Goal: Task Accomplishment & Management: Complete application form

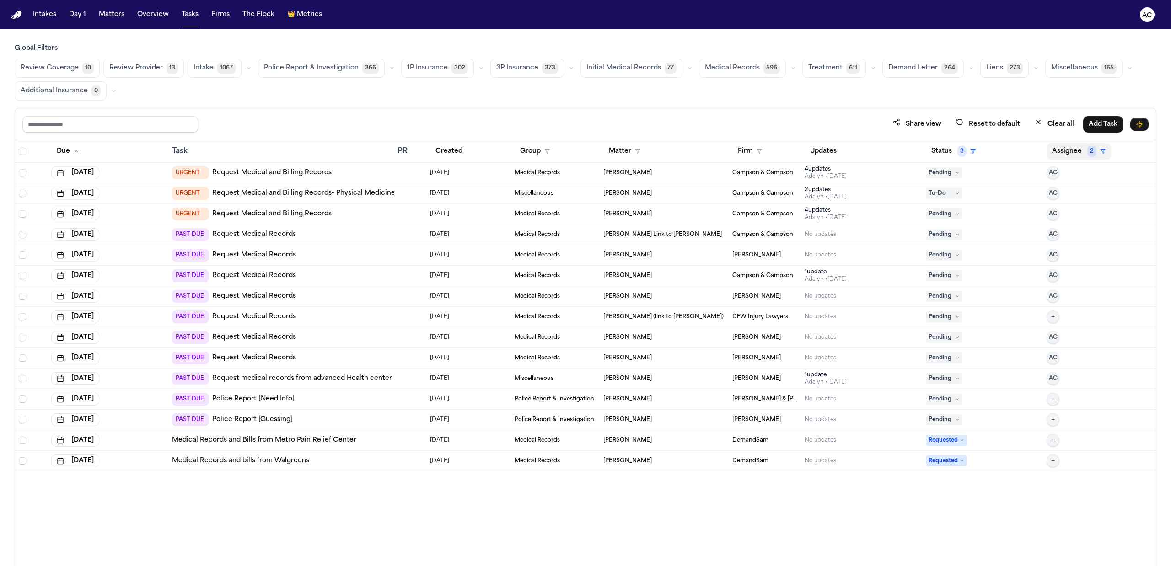
click at [1067, 152] on button "Assignee 2" at bounding box center [1079, 151] width 65 height 16
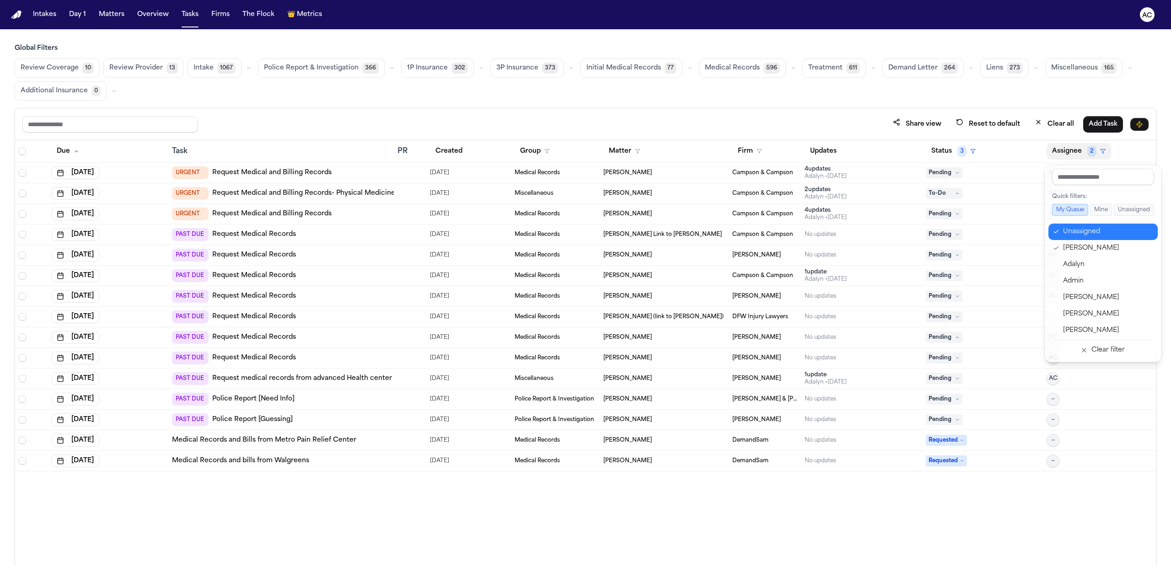
click at [1080, 235] on div "Unassigned" at bounding box center [1107, 231] width 89 height 11
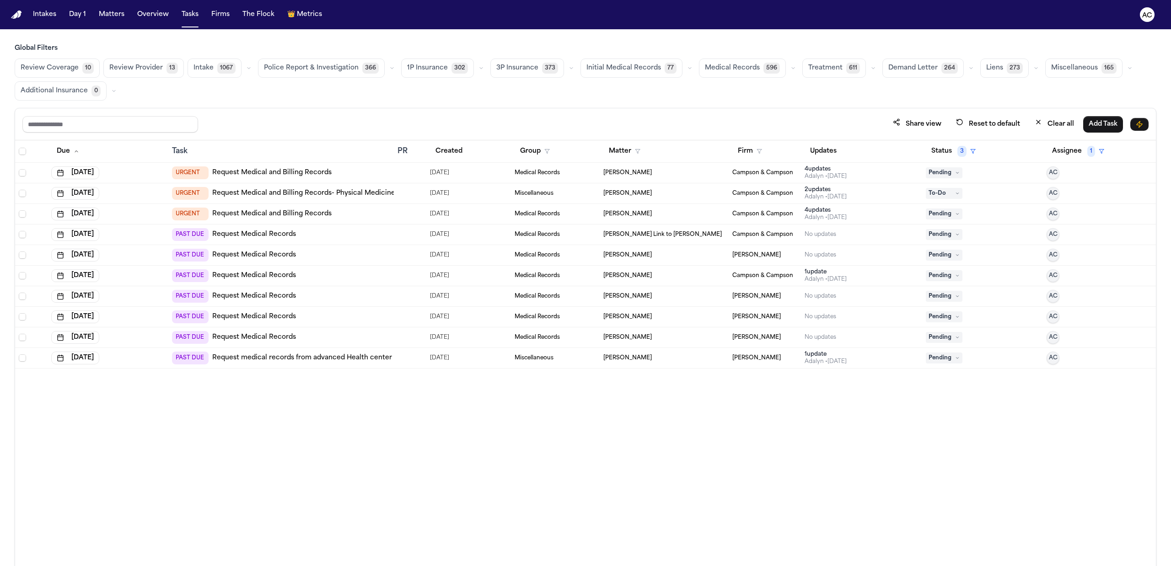
click at [304, 170] on link "Request Medical and Billing Records" at bounding box center [271, 172] width 119 height 9
click at [248, 237] on link "Request Medical Records" at bounding box center [254, 234] width 84 height 9
click at [699, 180] on td "Shenequa Wright" at bounding box center [664, 173] width 129 height 21
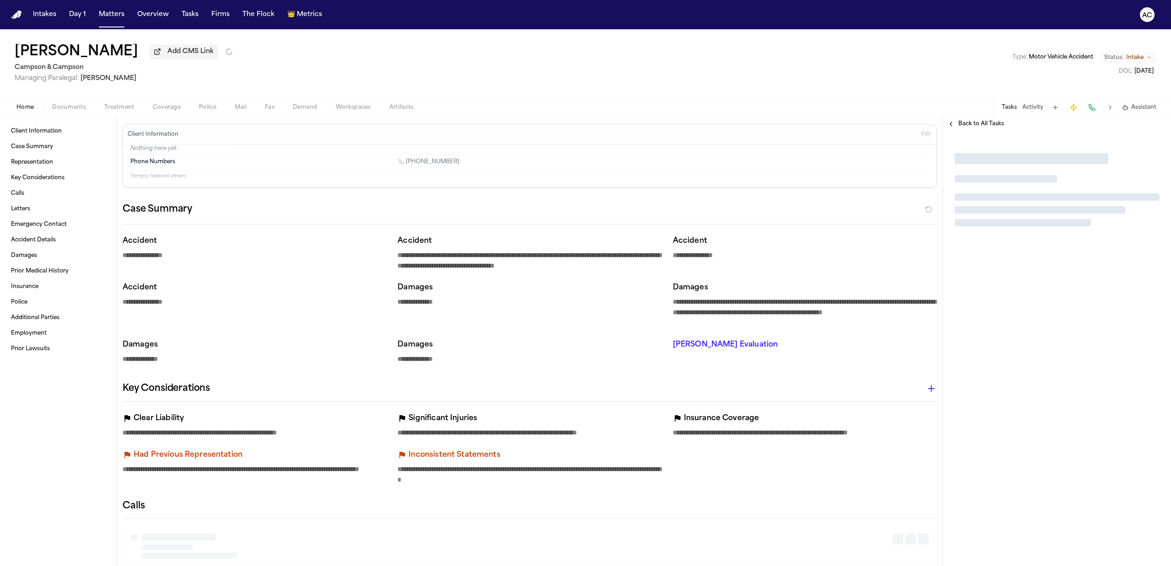
type textarea "*"
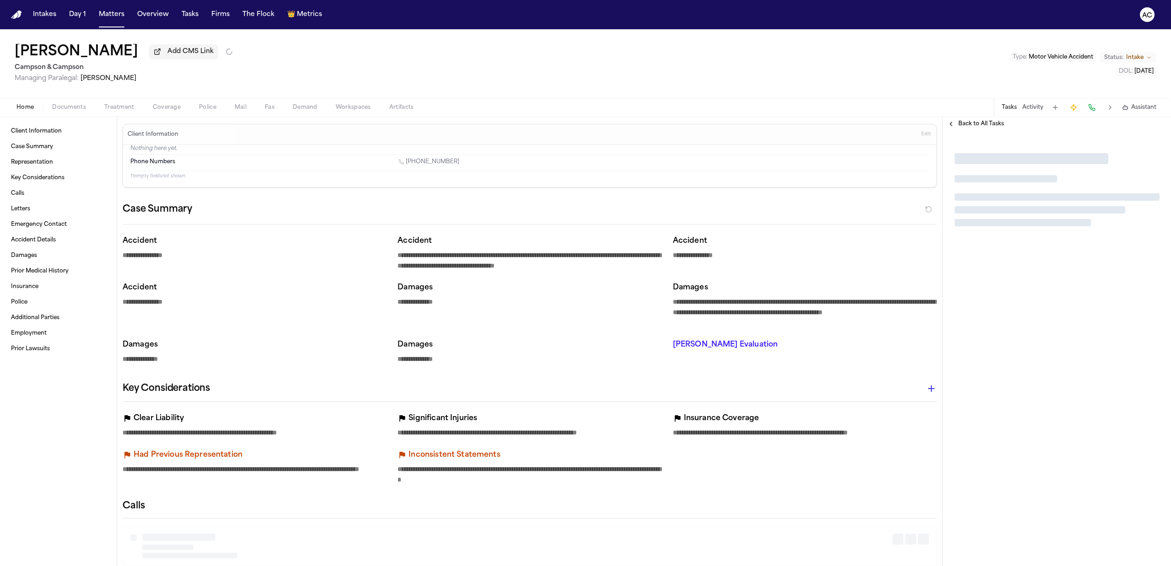
type textarea "*"
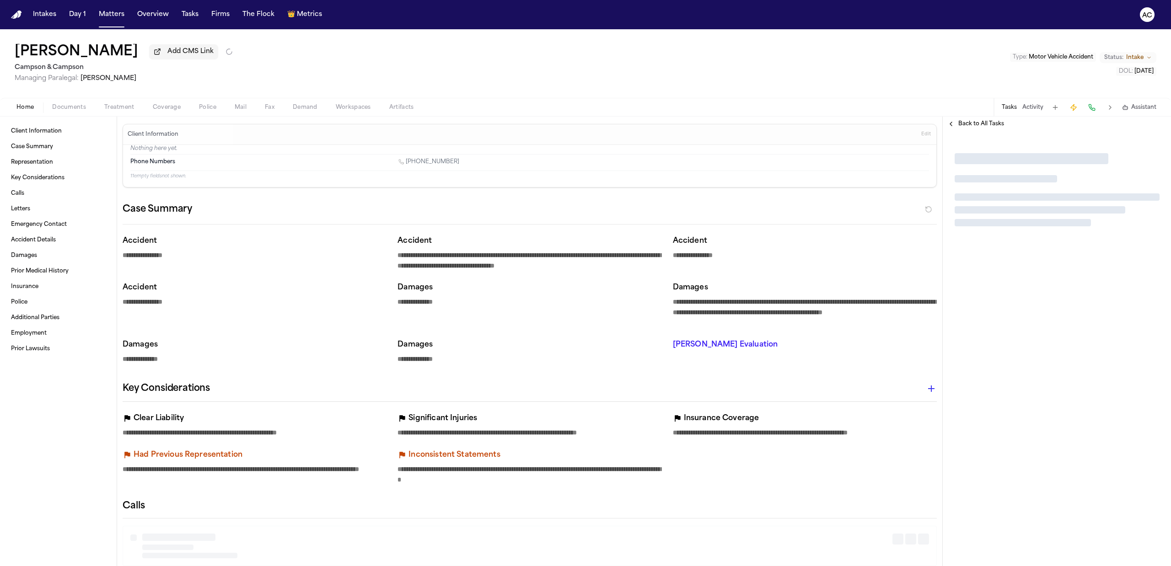
type textarea "*"
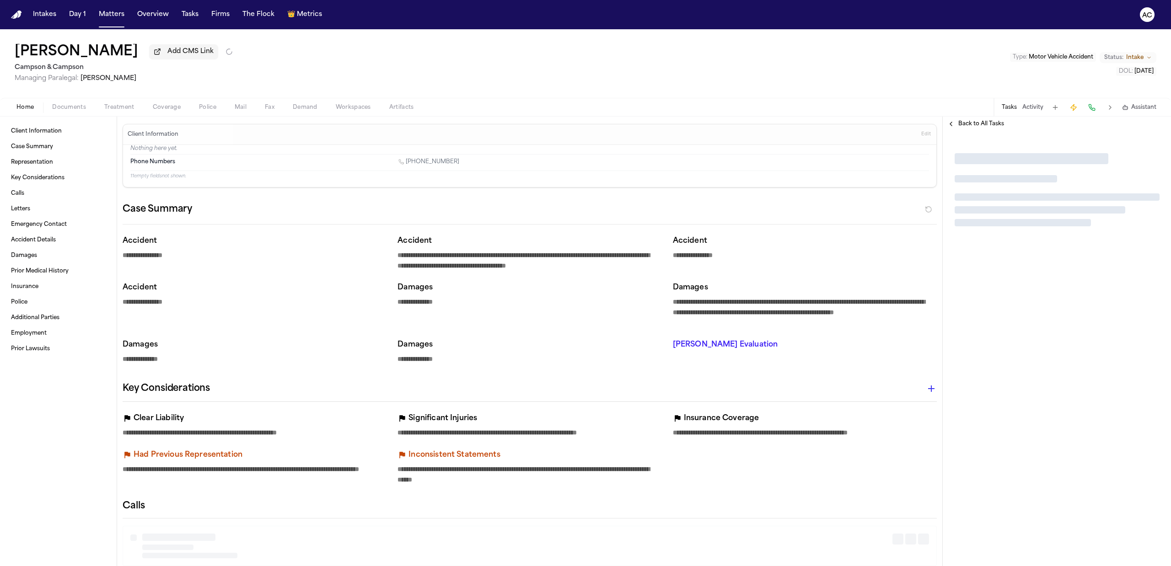
type textarea "*"
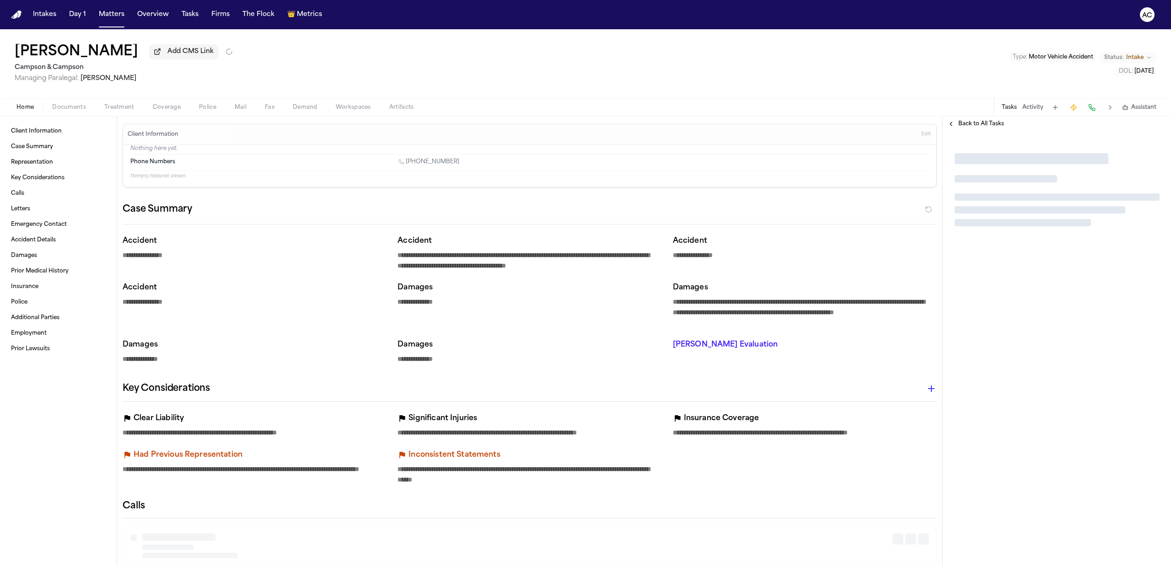
type textarea "*"
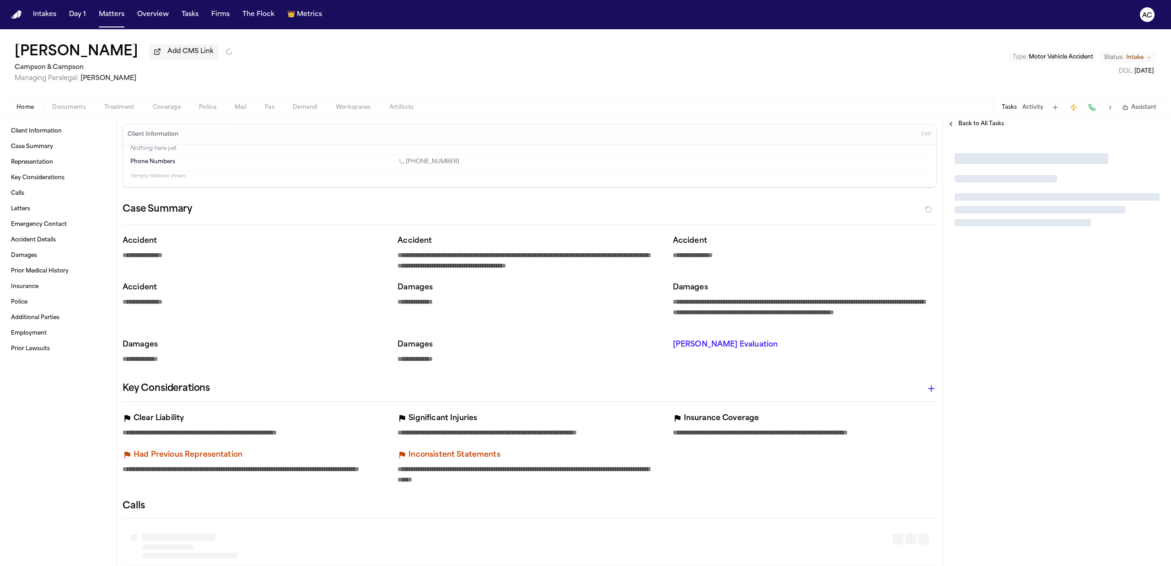
type textarea "*"
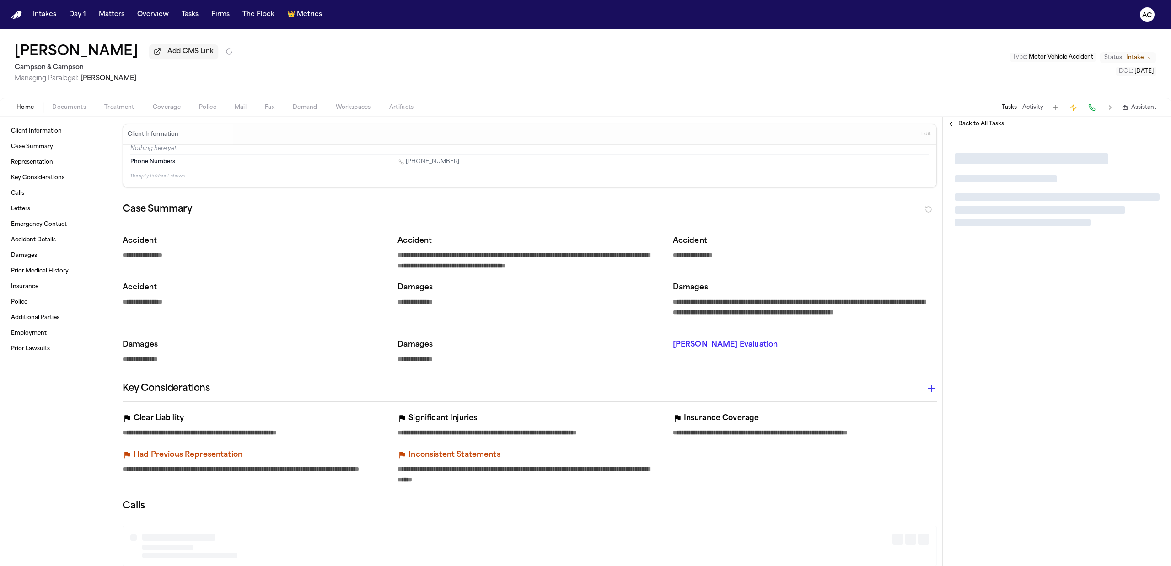
type textarea "*"
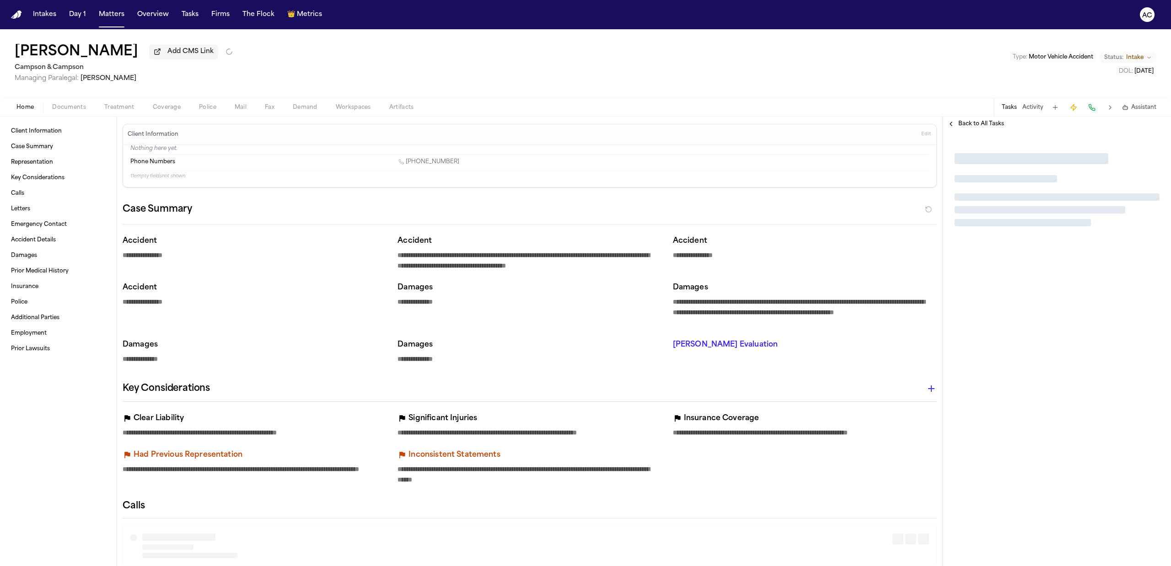
type textarea "*"
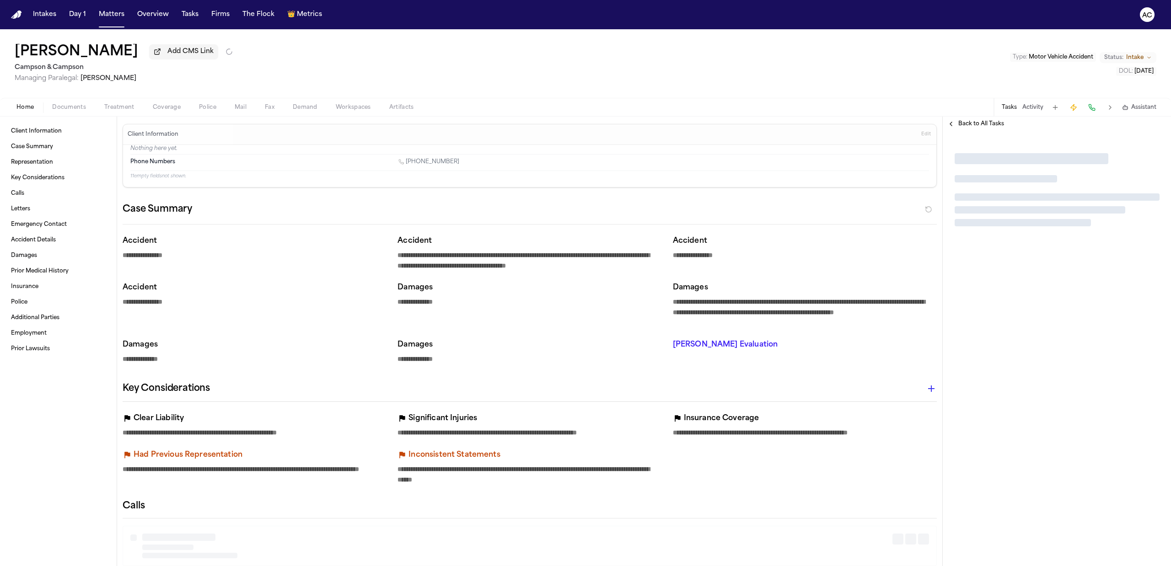
type textarea "*"
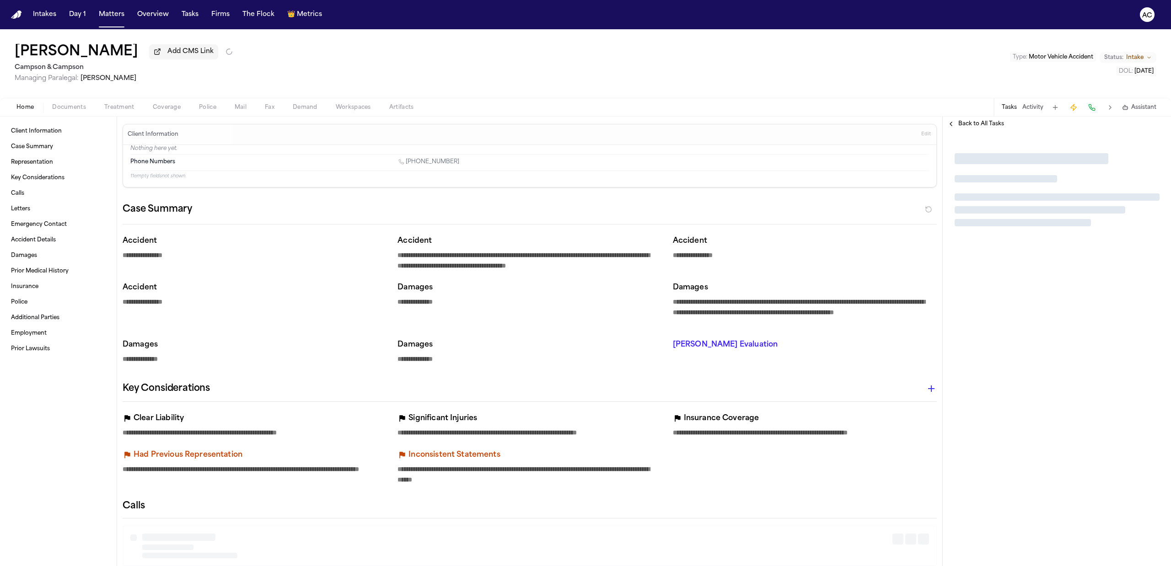
type textarea "*"
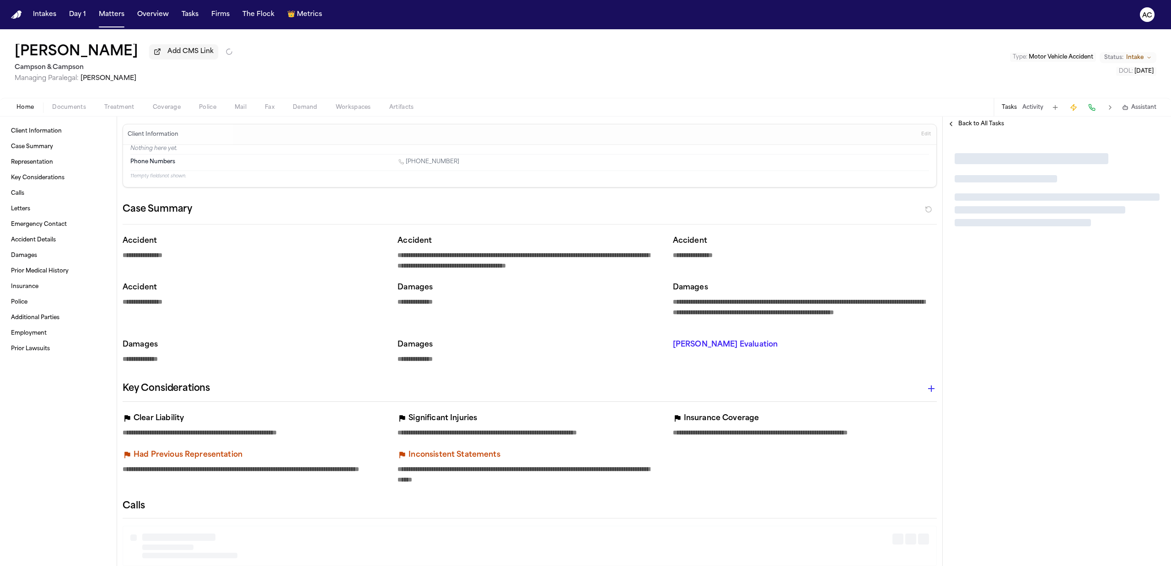
type textarea "*"
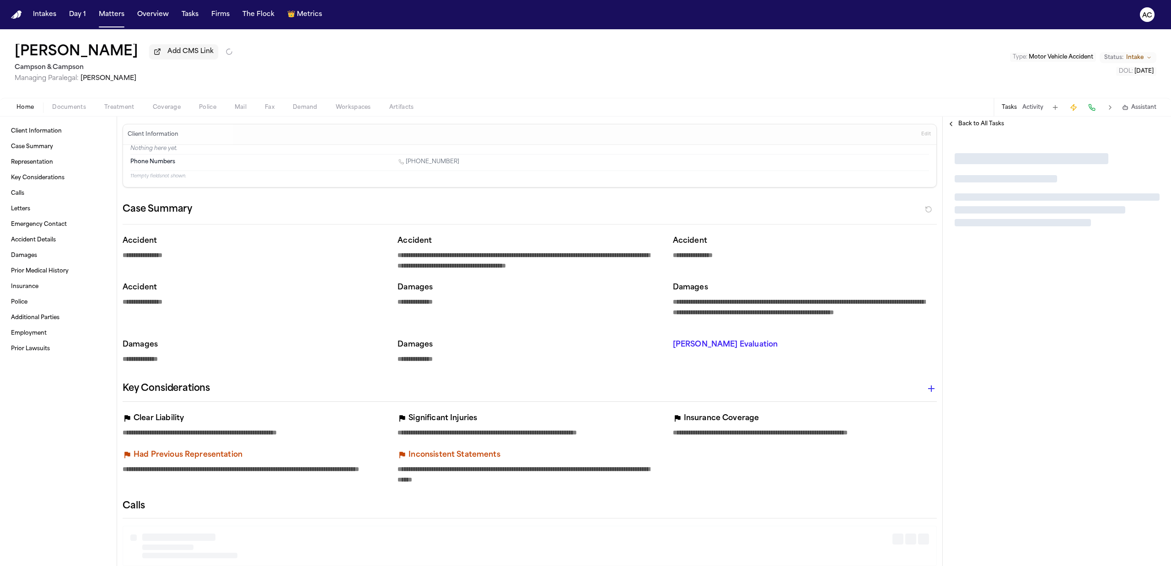
type textarea "*"
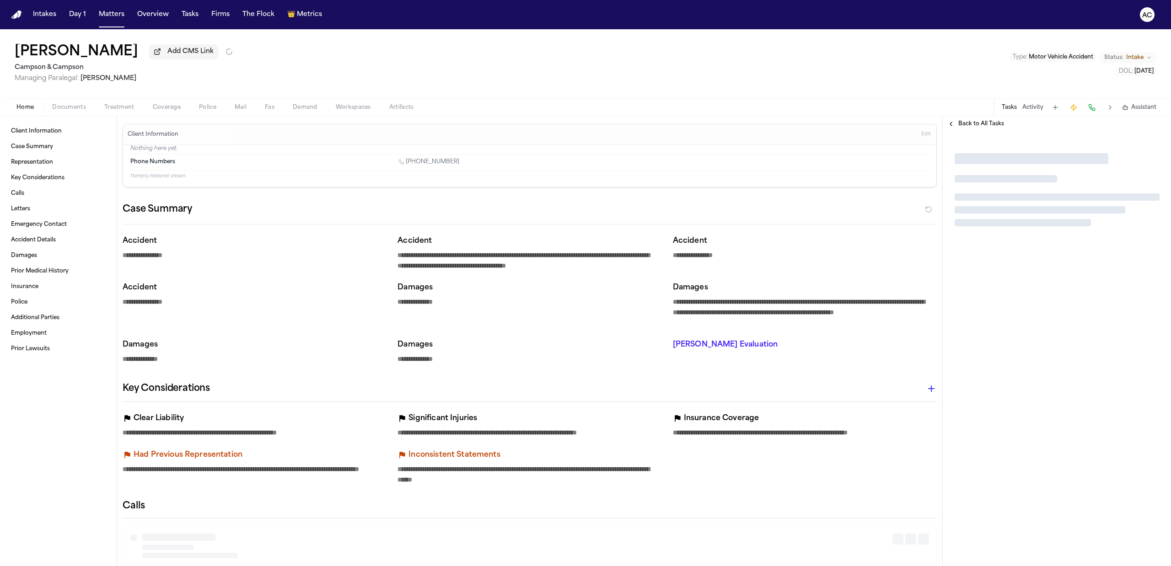
type textarea "*"
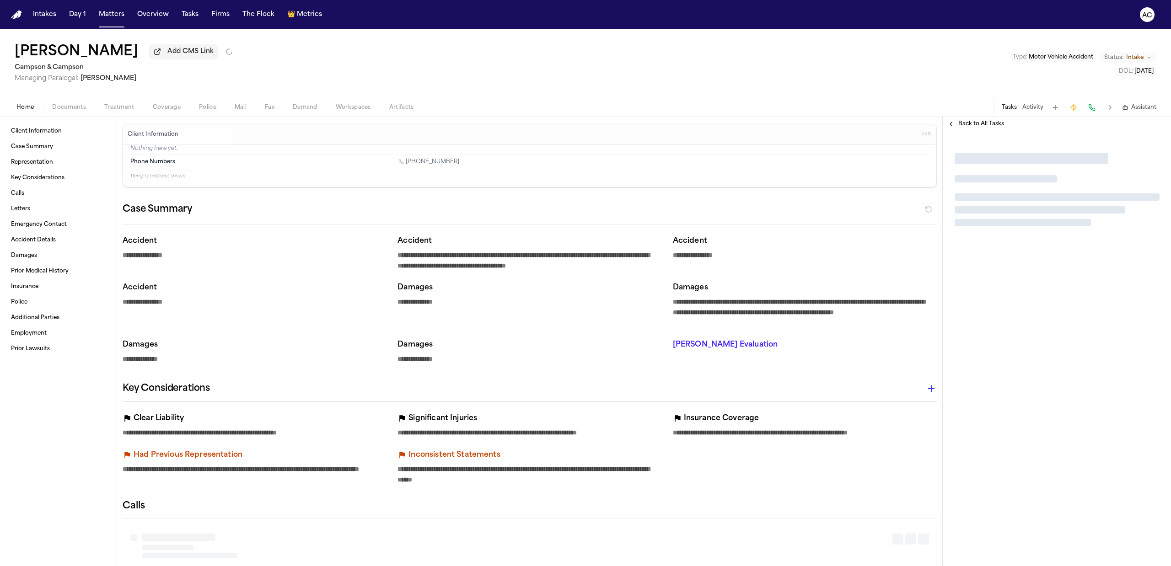
type textarea "*"
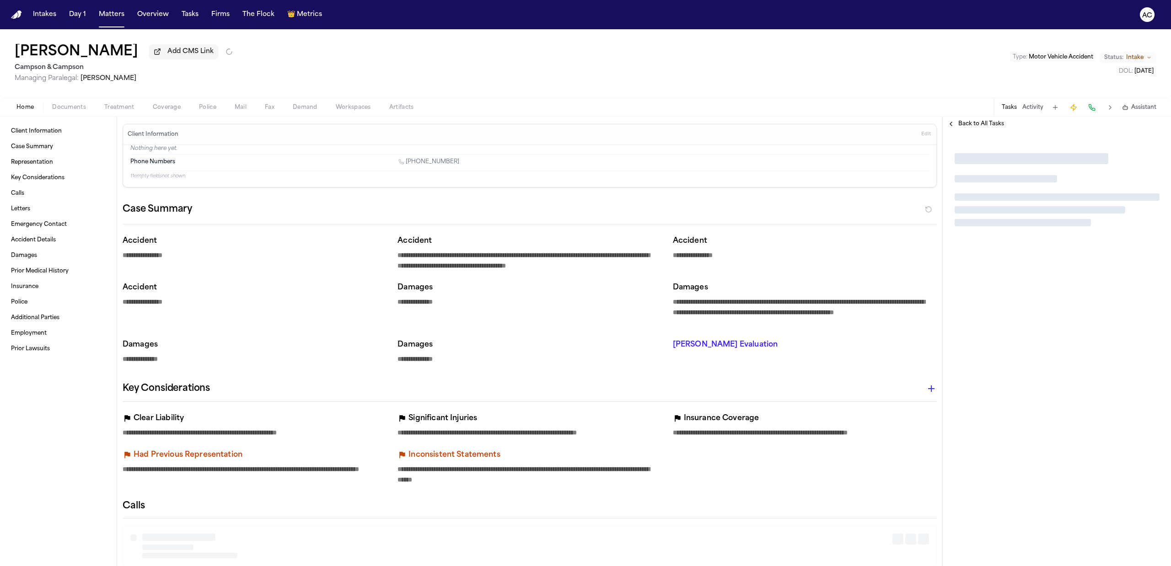
type textarea "*"
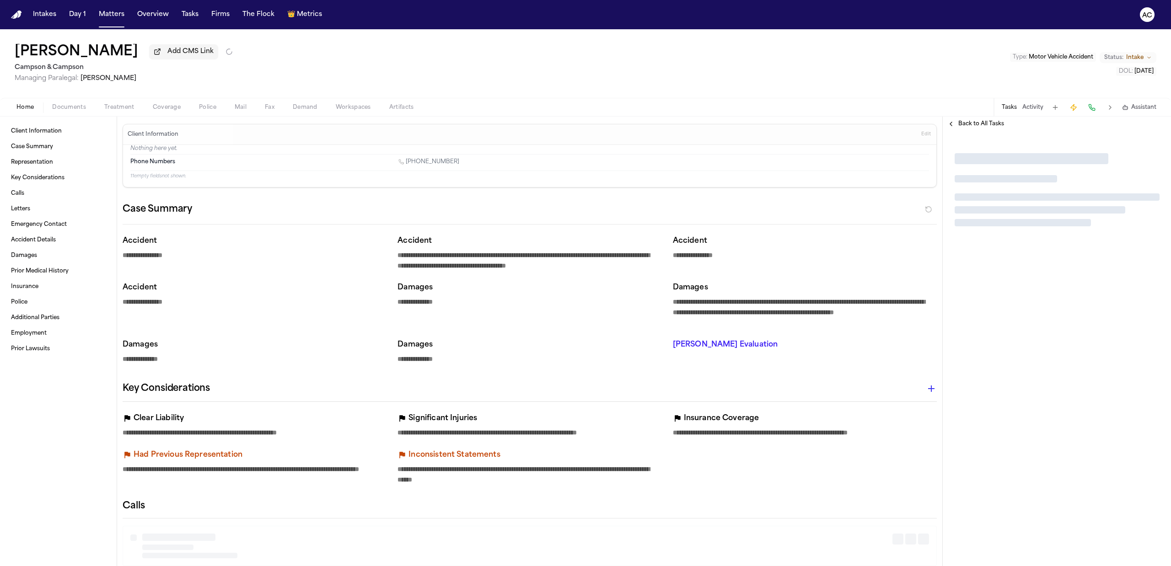
type textarea "*"
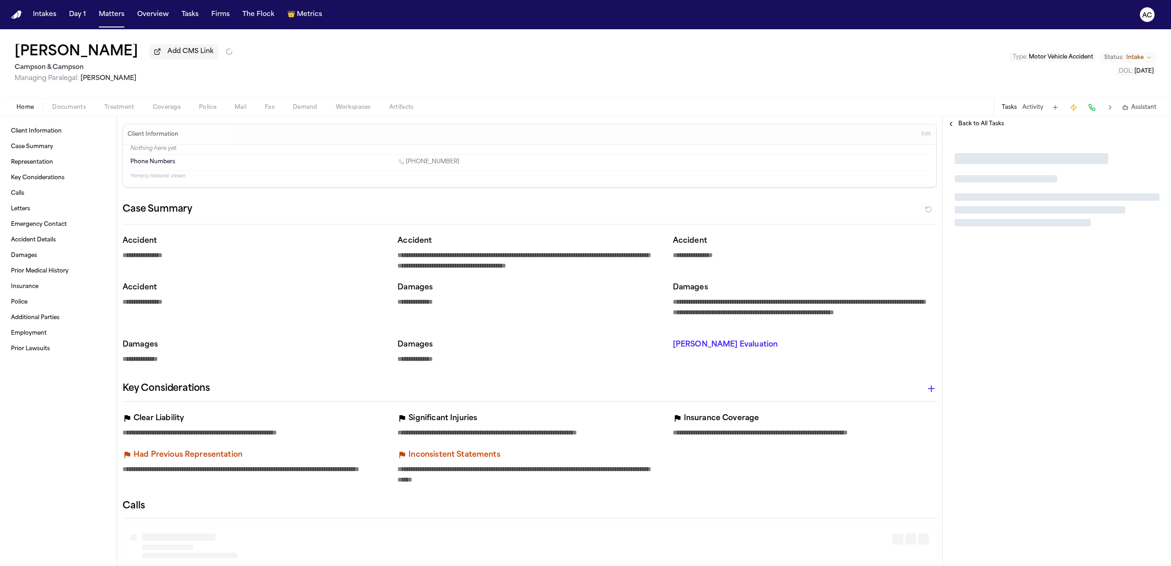
type textarea "*"
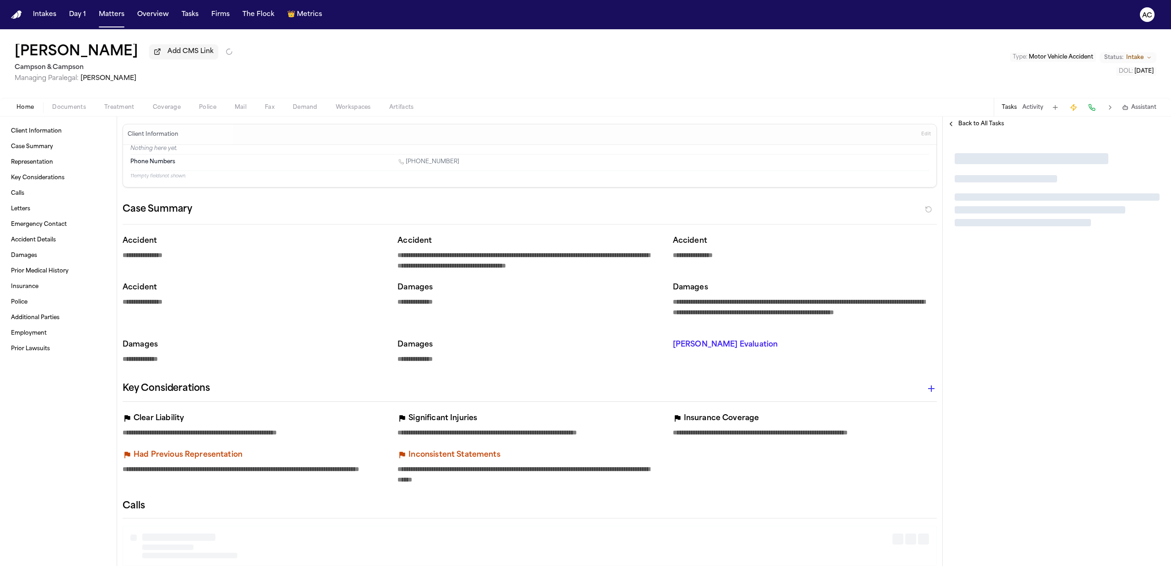
type textarea "*"
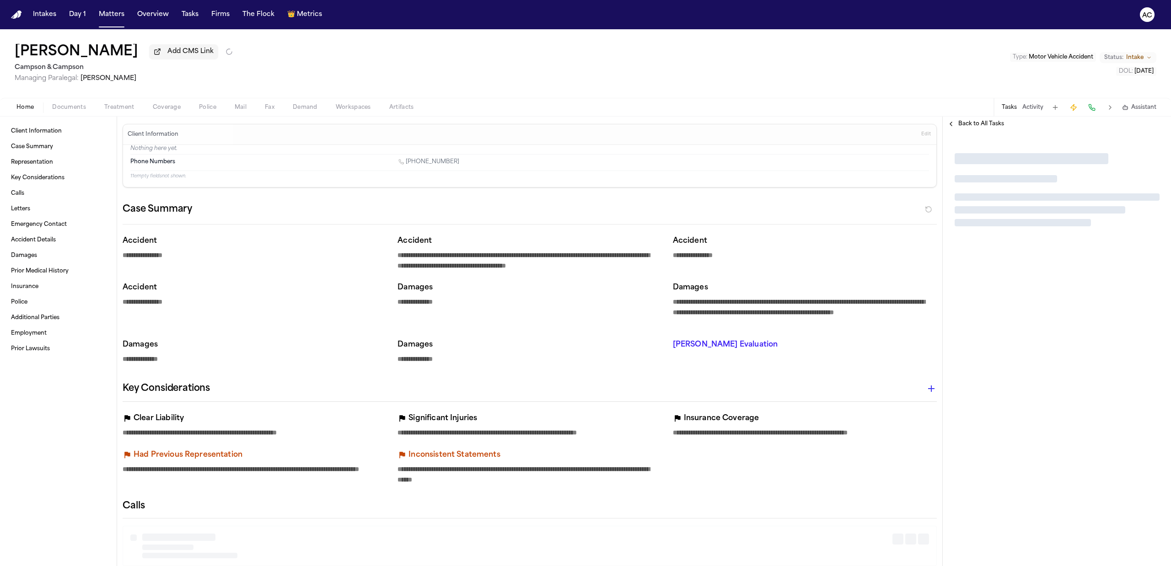
type textarea "*"
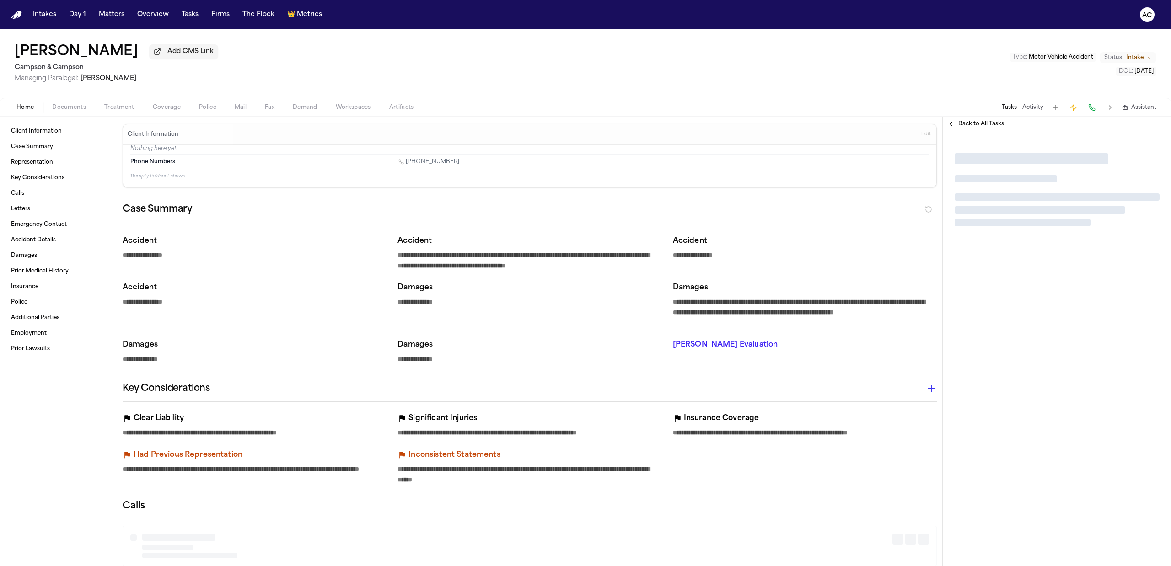
type textarea "*"
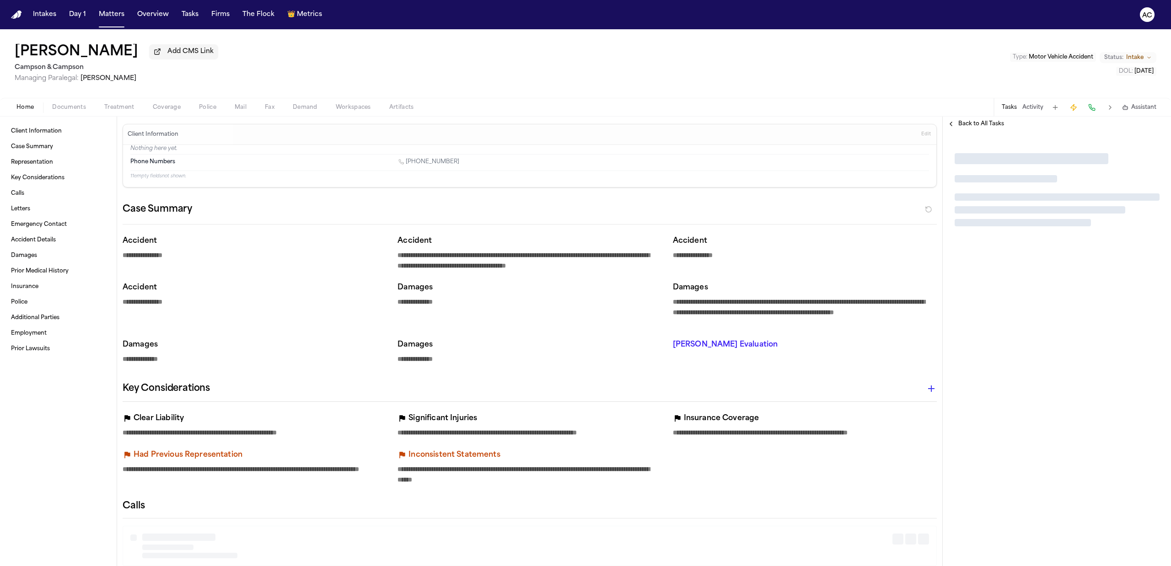
type textarea "*"
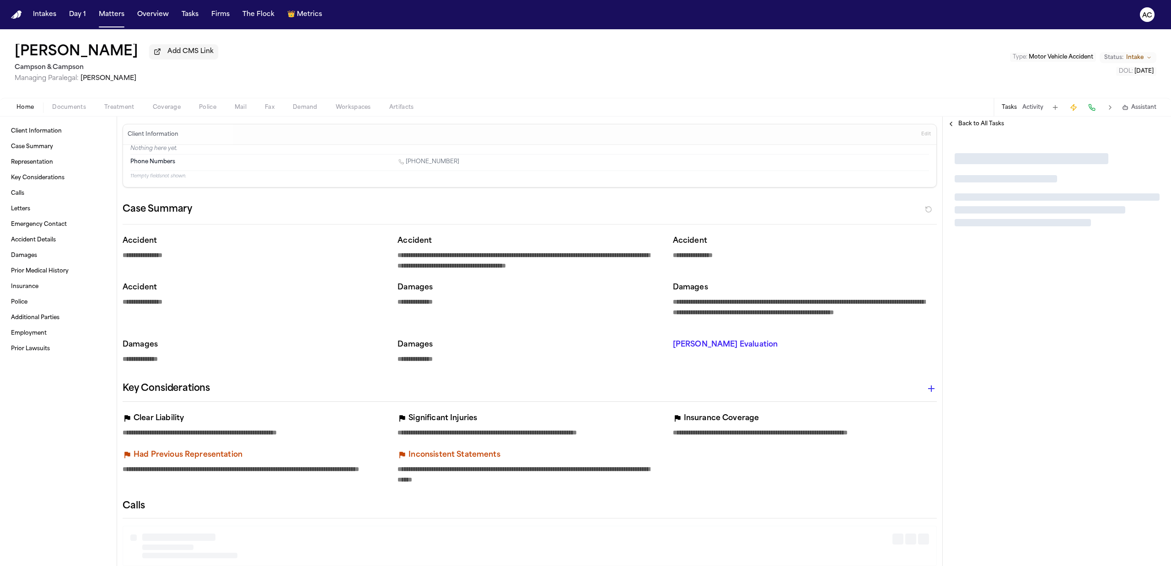
type textarea "*"
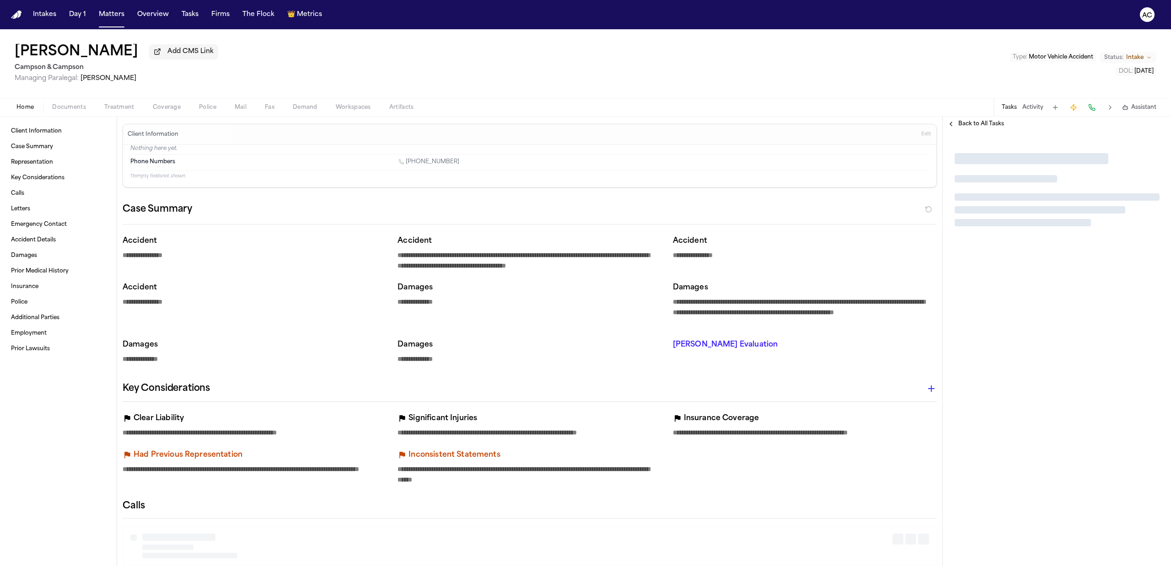
type textarea "*"
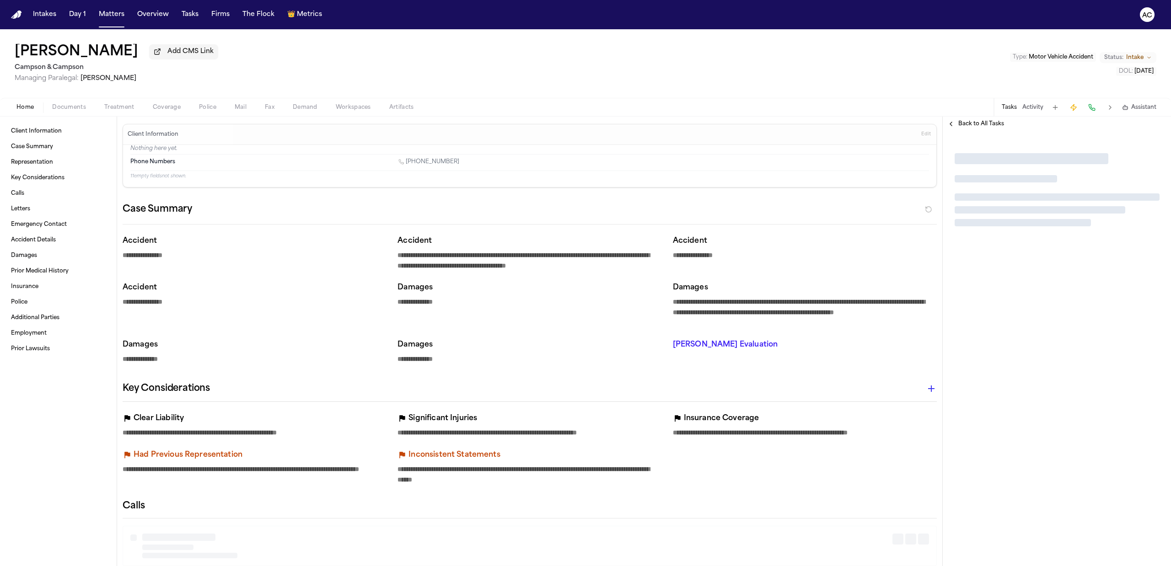
type textarea "*"
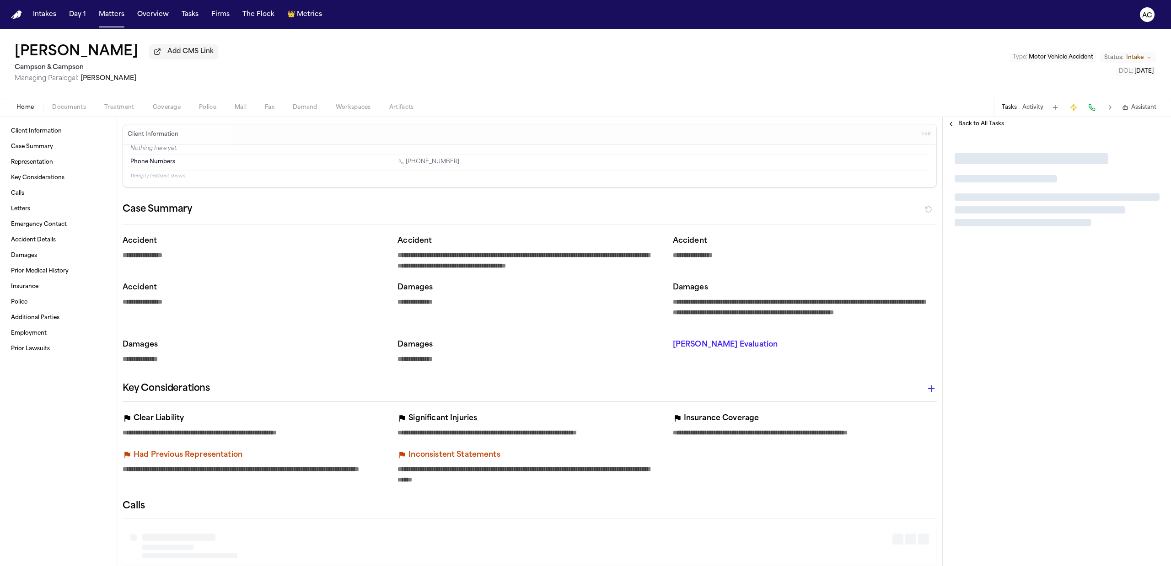
type textarea "*"
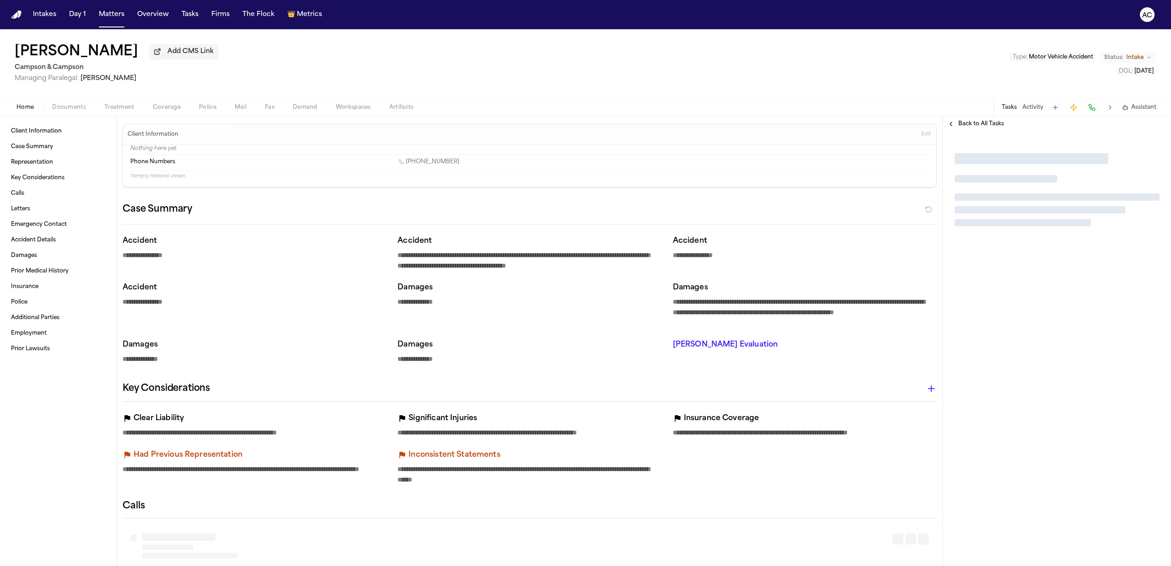
type textarea "*"
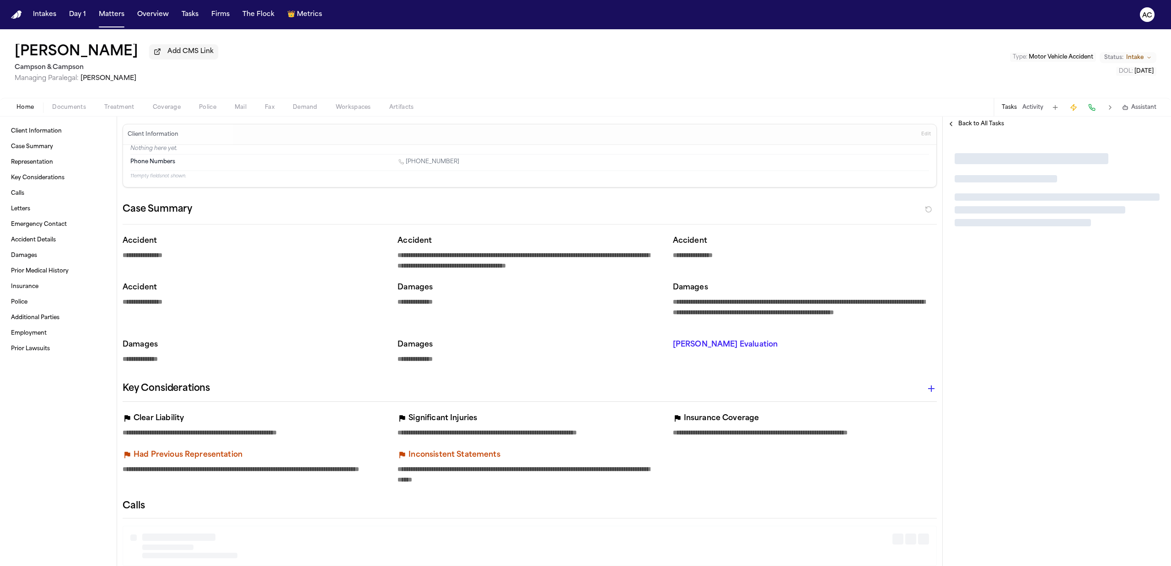
type textarea "*"
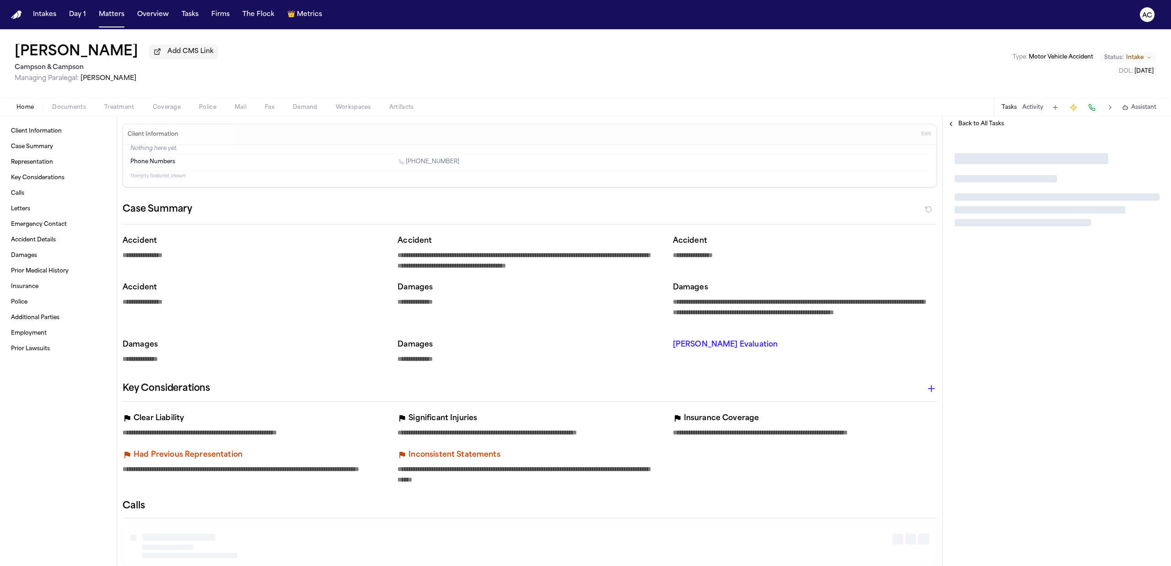
type textarea "*"
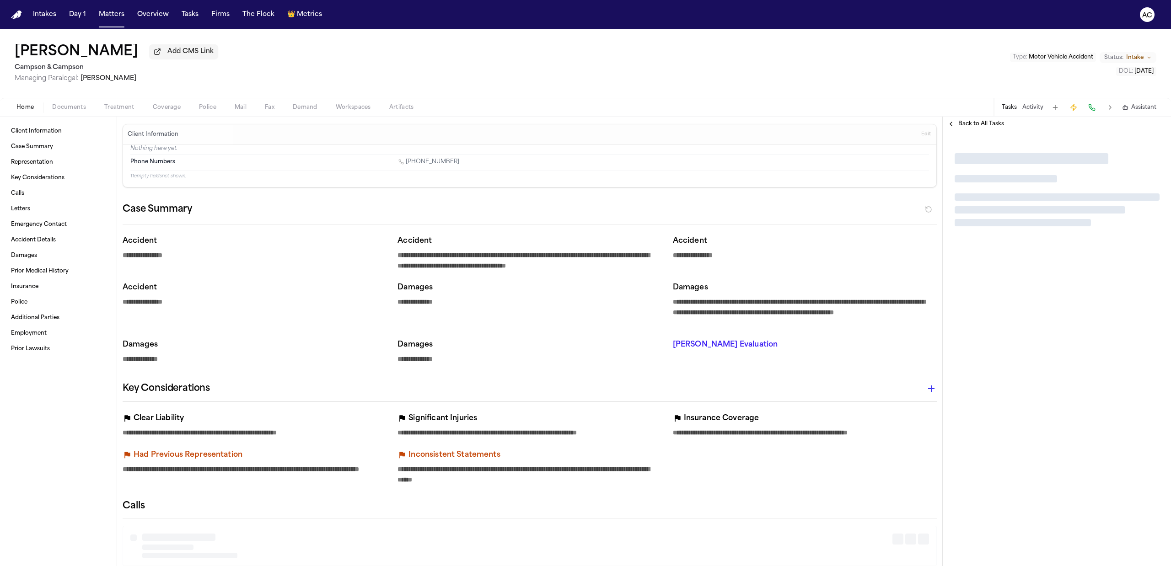
type textarea "*"
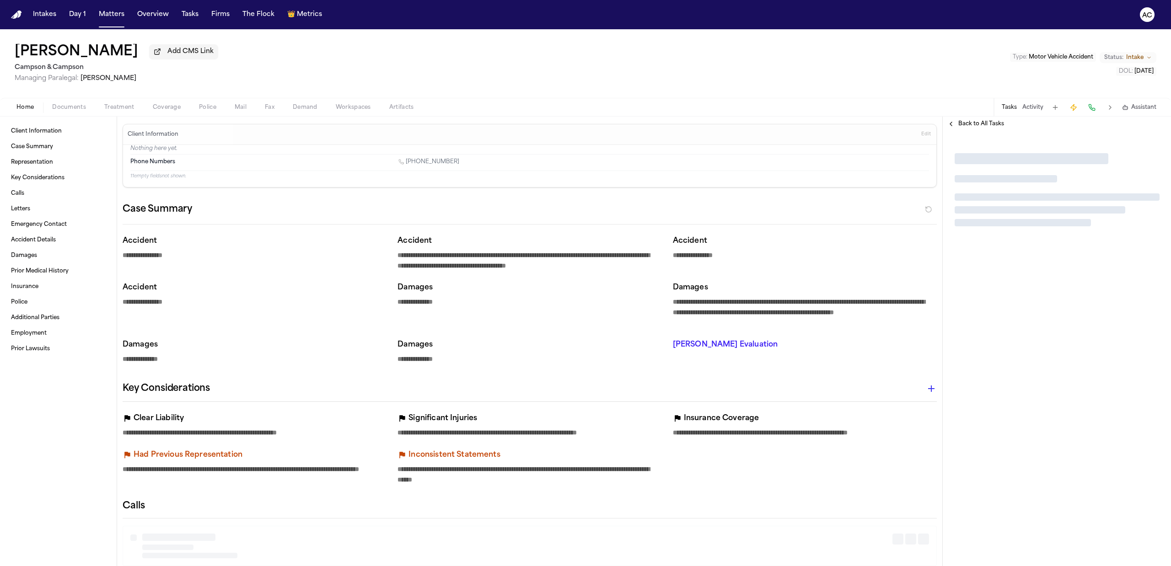
type textarea "*"
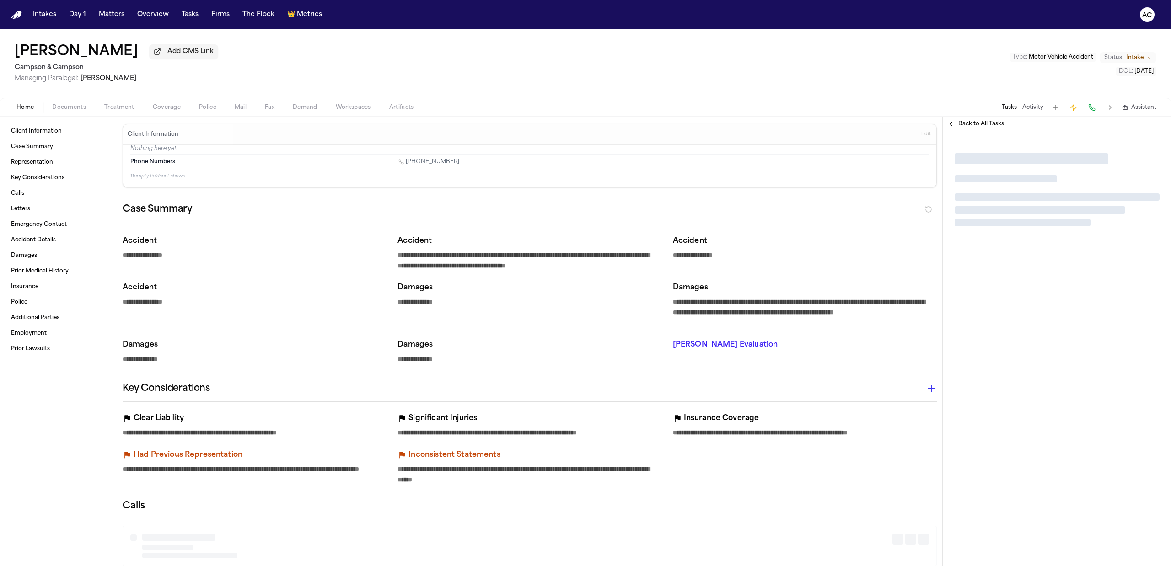
type textarea "*"
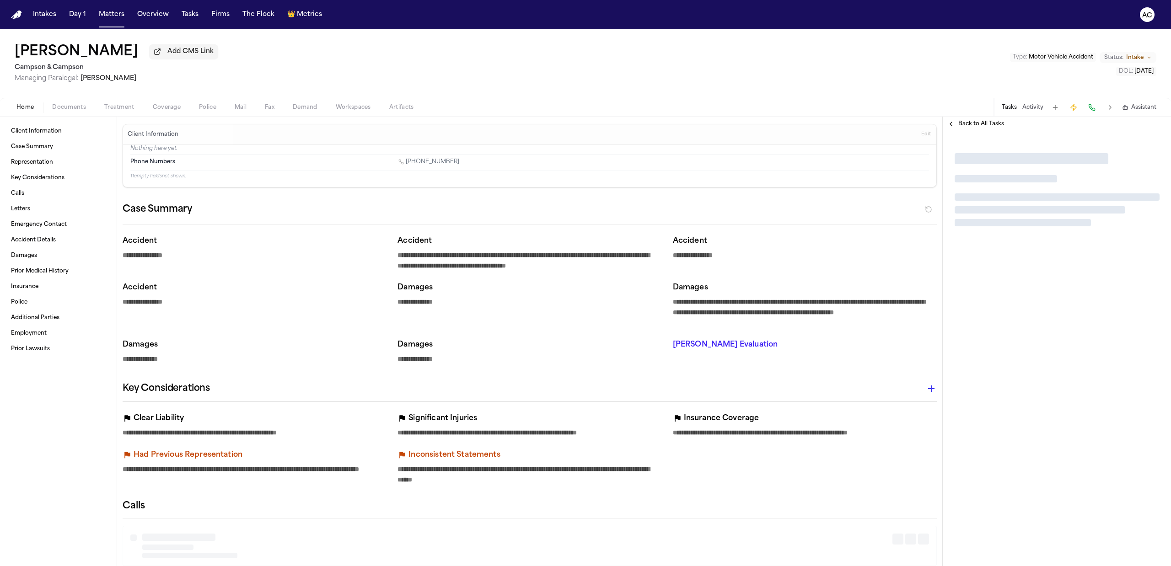
type textarea "*"
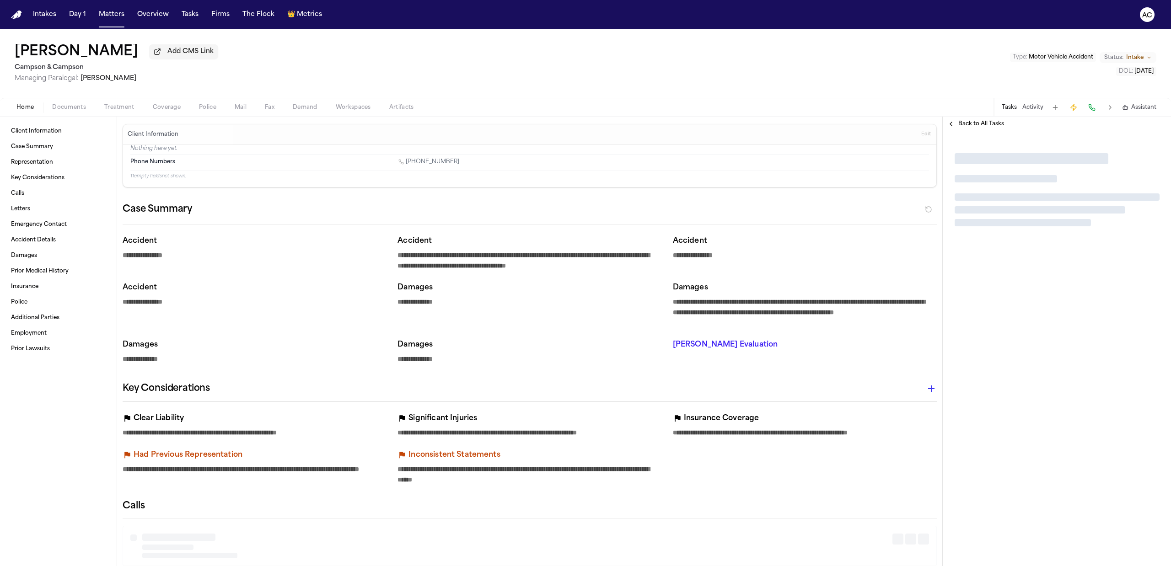
type textarea "*"
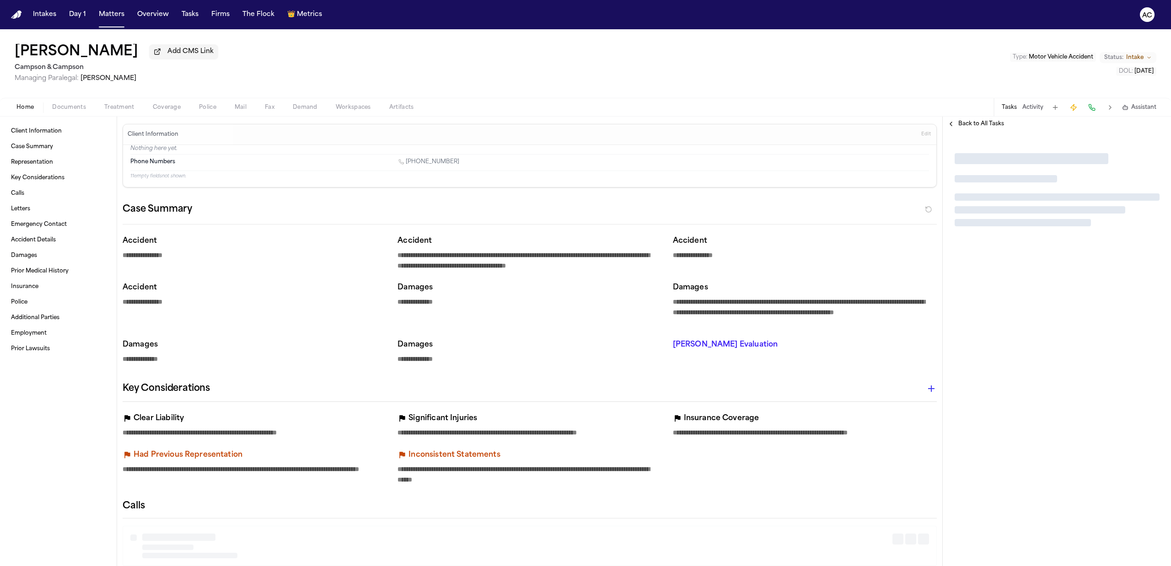
type textarea "*"
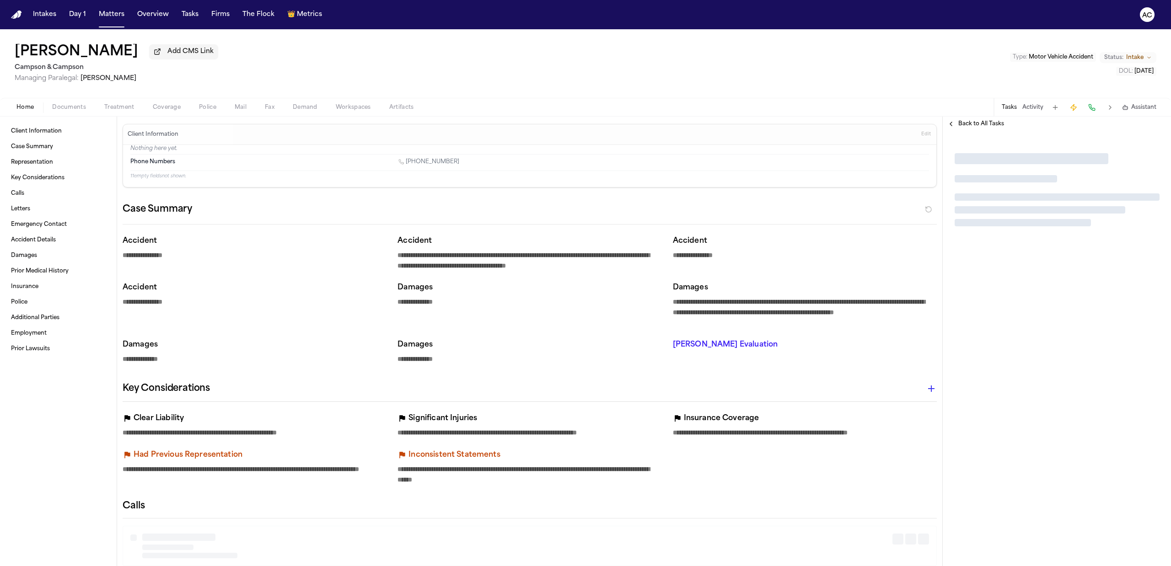
type textarea "*"
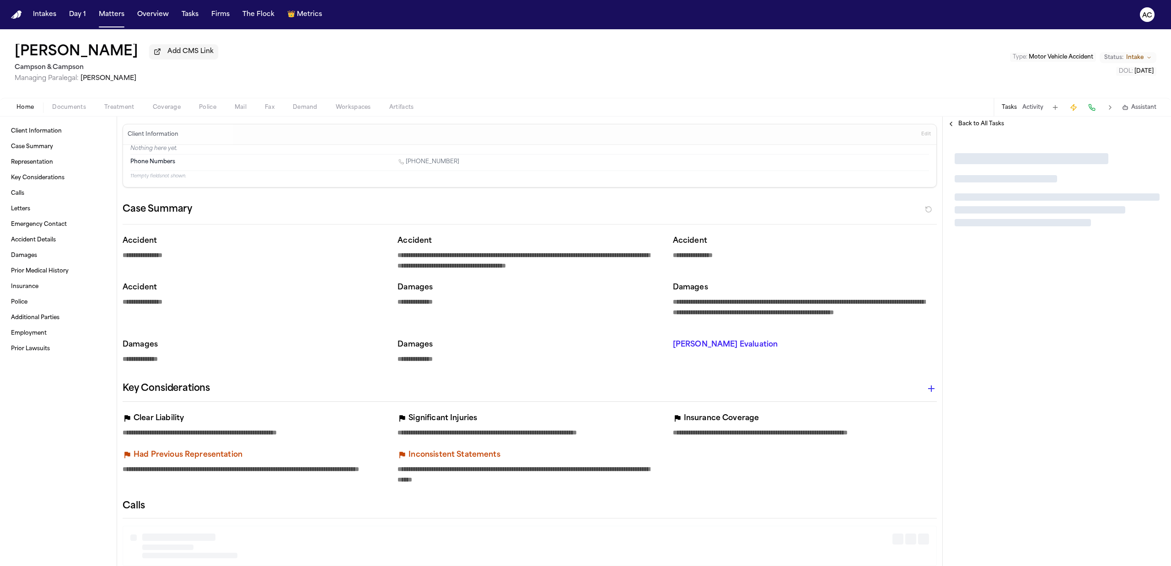
type textarea "*"
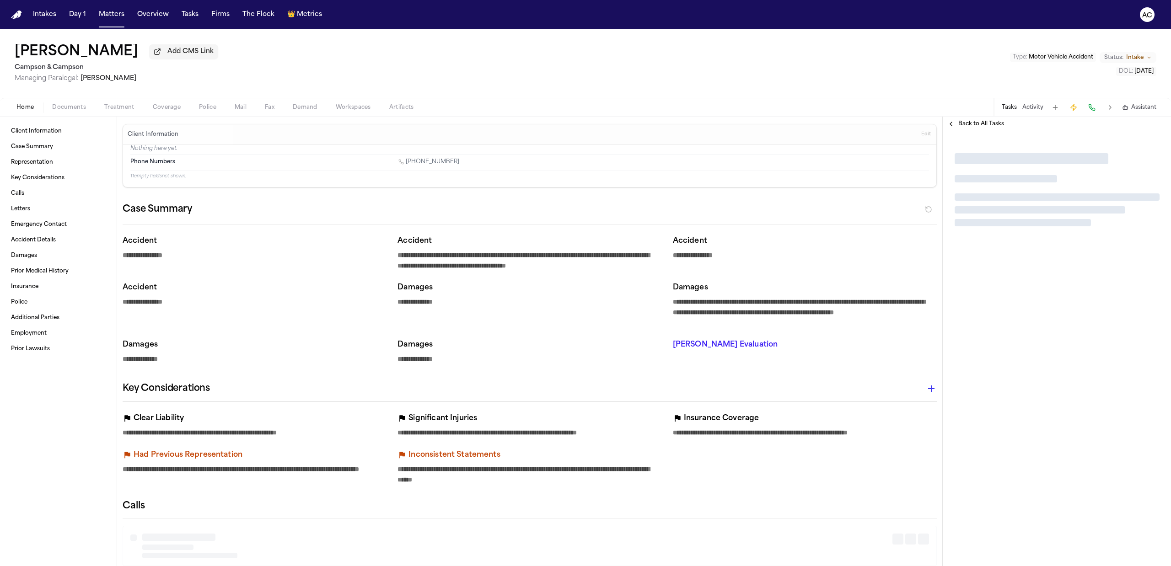
type textarea "*"
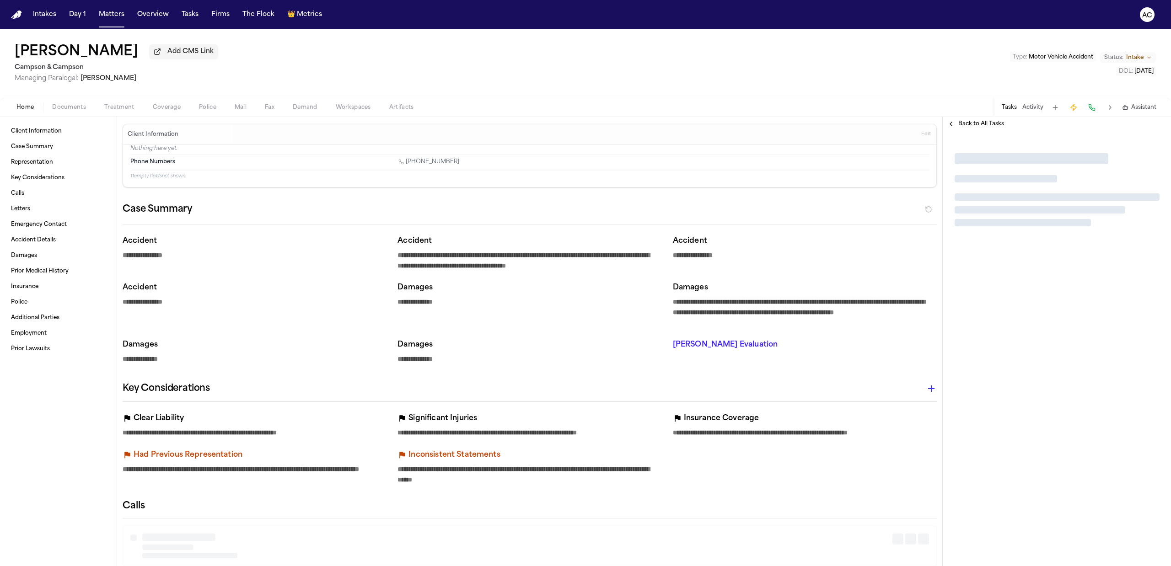
type textarea "*"
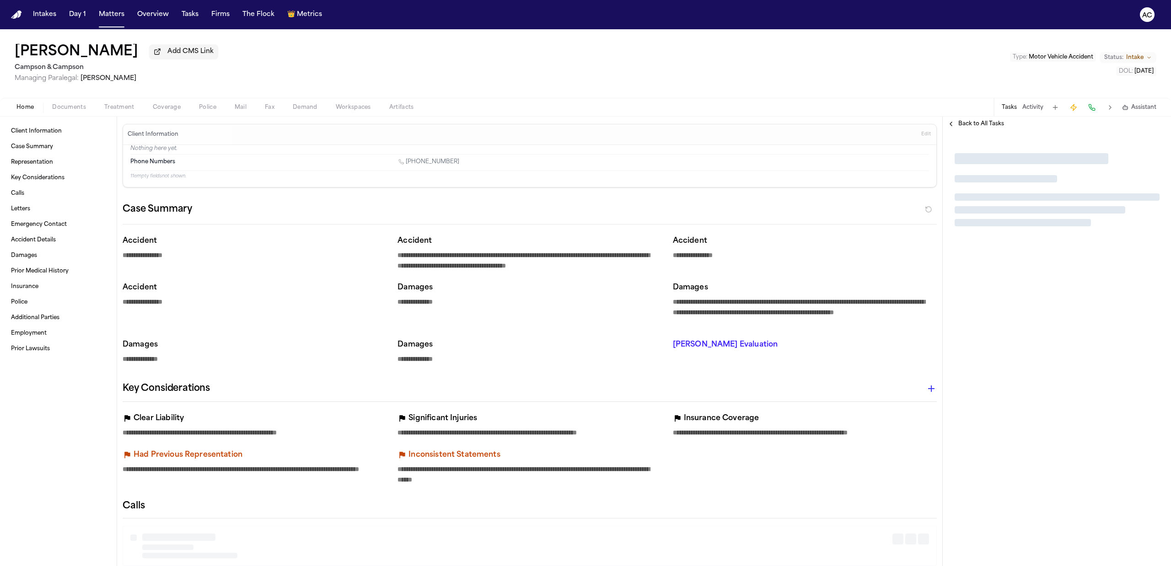
type textarea "*"
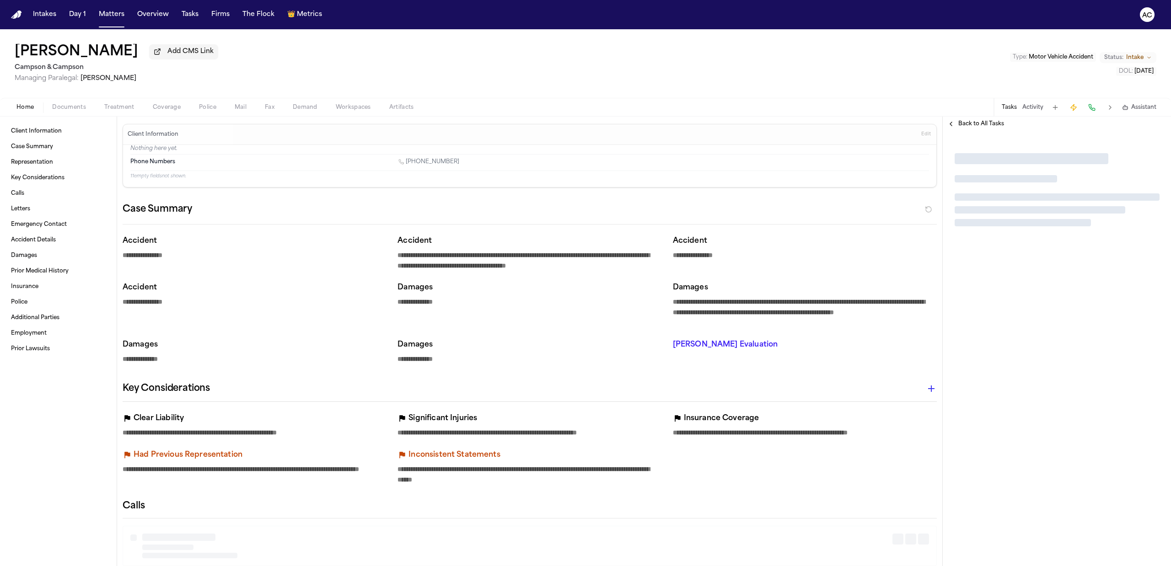
type textarea "*"
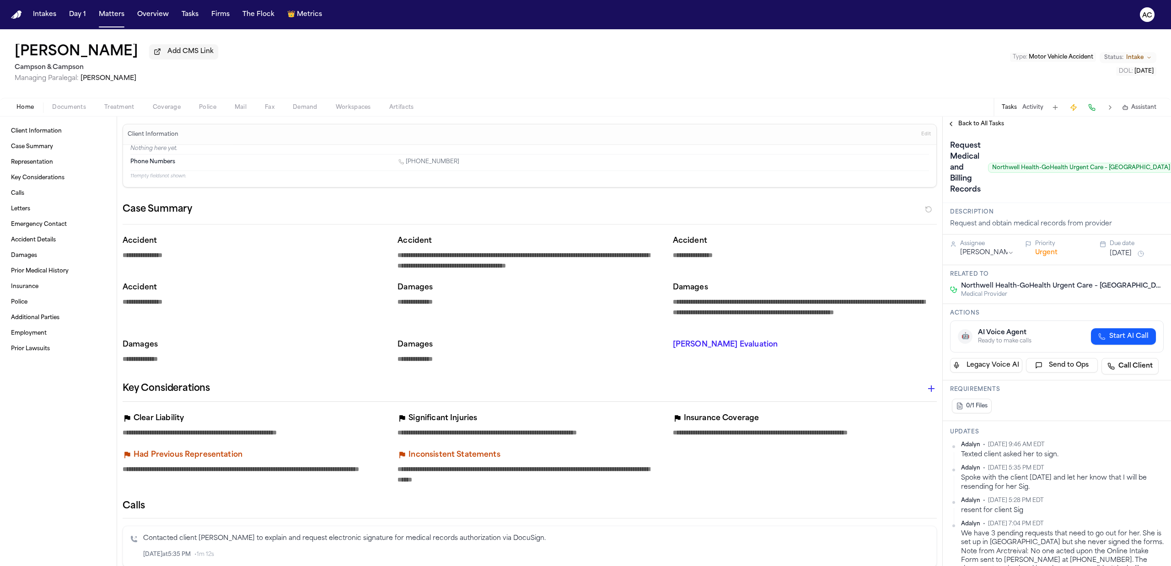
click at [113, 104] on span "Treatment" at bounding box center [119, 107] width 30 height 7
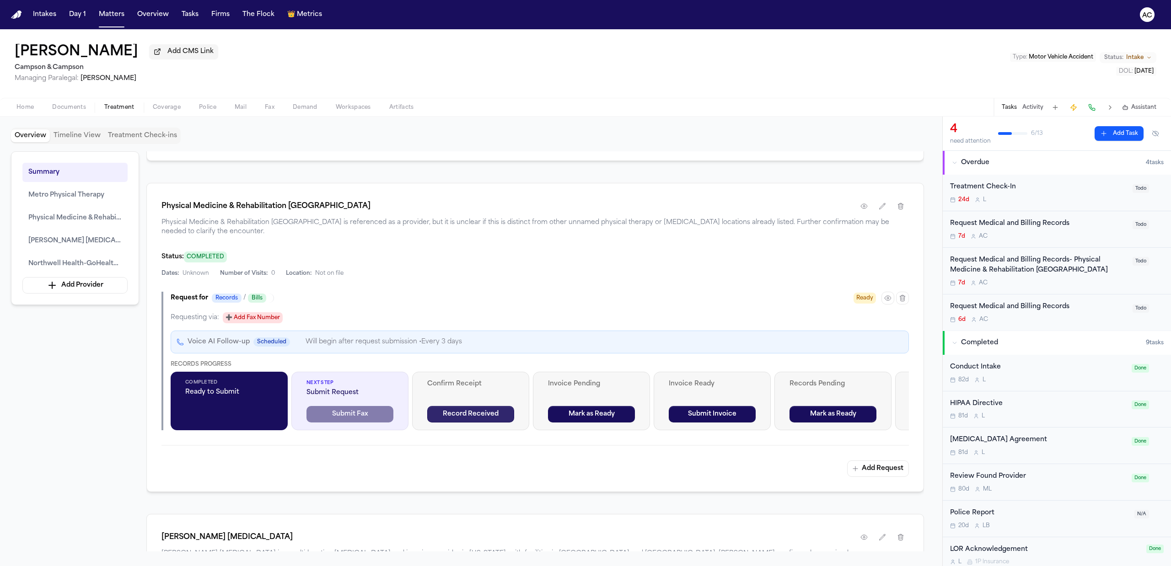
scroll to position [716, 0]
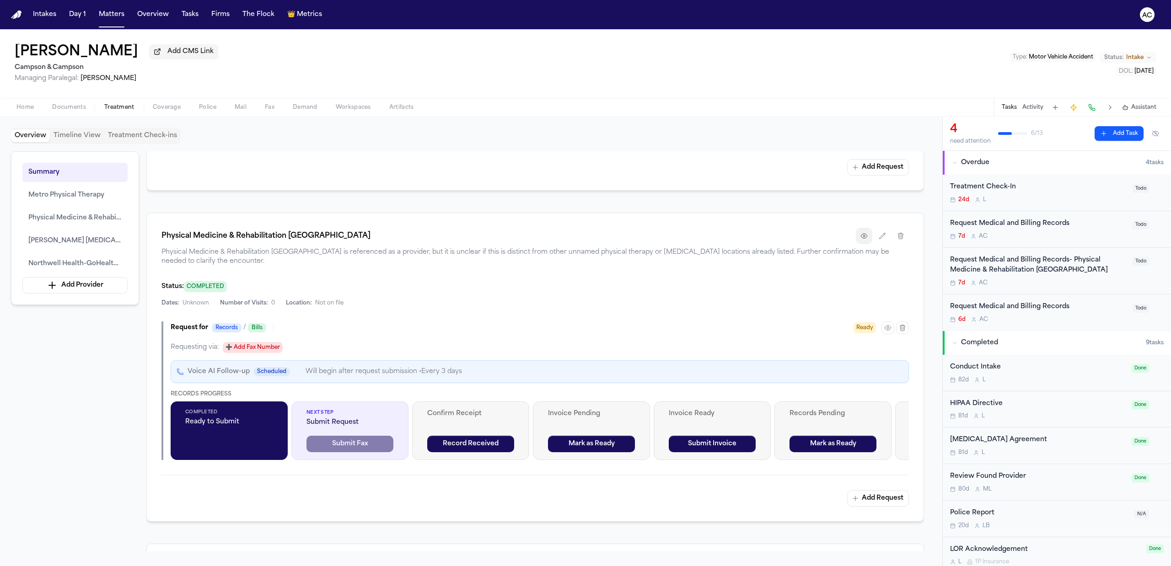
click at [864, 232] on icon "button" at bounding box center [864, 235] width 7 height 7
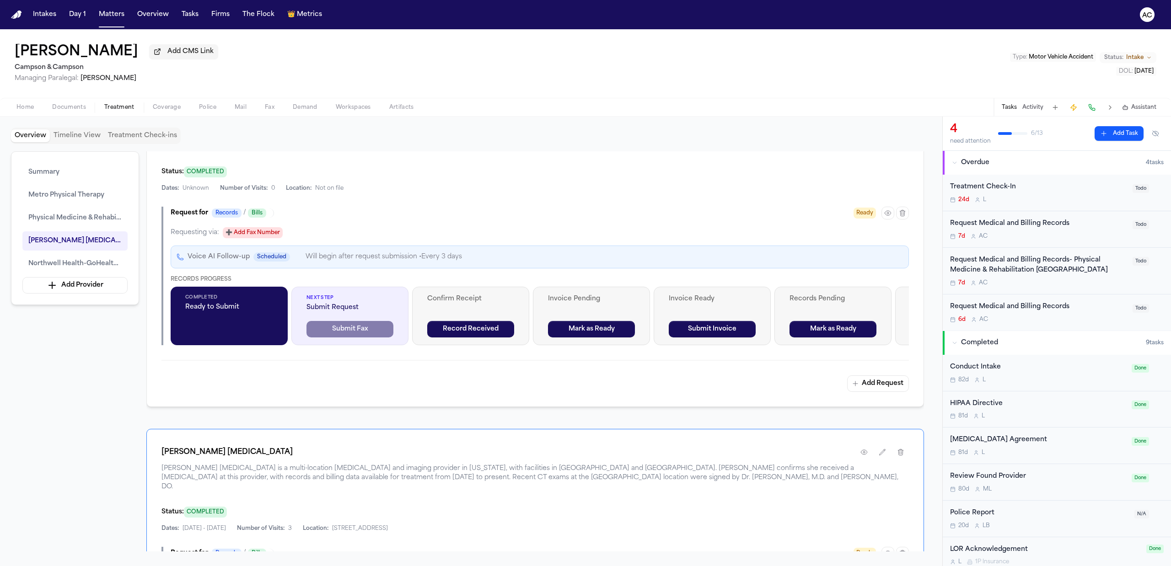
scroll to position [732, 0]
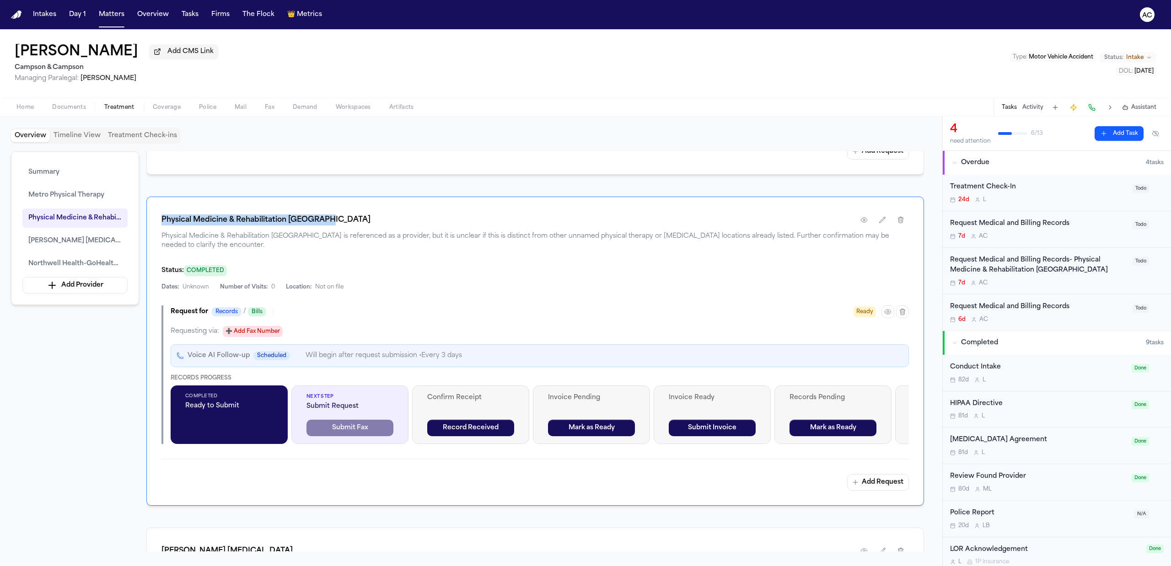
drag, startPoint x: 302, startPoint y: 214, endPoint x: 156, endPoint y: 218, distance: 146.0
click at [156, 218] on div "Physical Medicine & Rehabilitation Deer Park Physical Medicine & Rehabilitation…" at bounding box center [535, 351] width 778 height 309
copy h1 "Physical Medicine & Rehabilitation Deer Park"
click at [879, 217] on icon "button" at bounding box center [882, 219] width 7 height 7
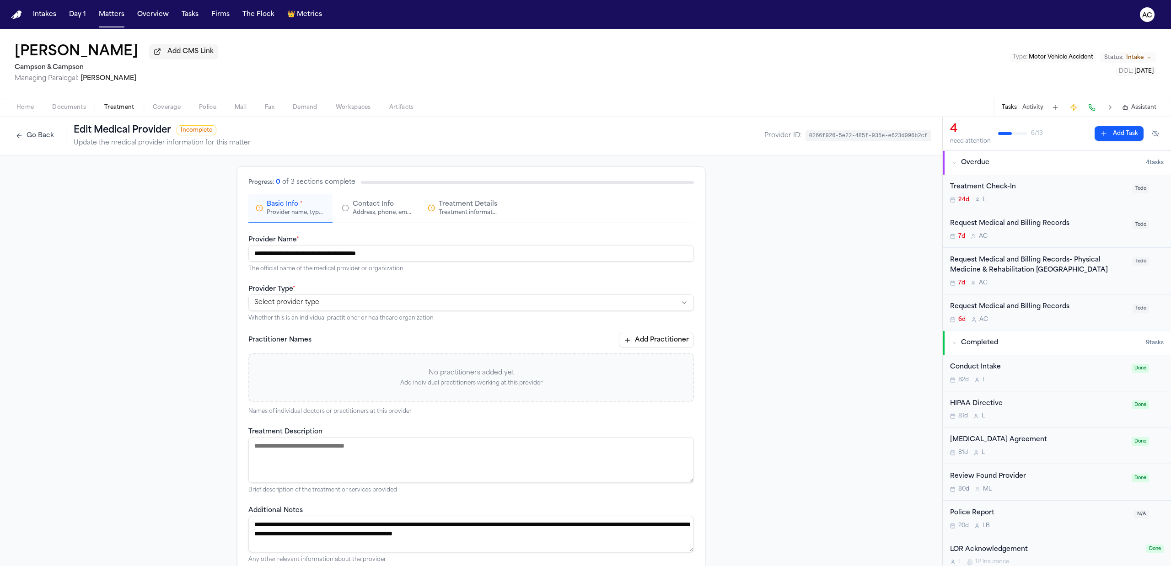
click at [248, 254] on input "**********" at bounding box center [471, 253] width 446 height 16
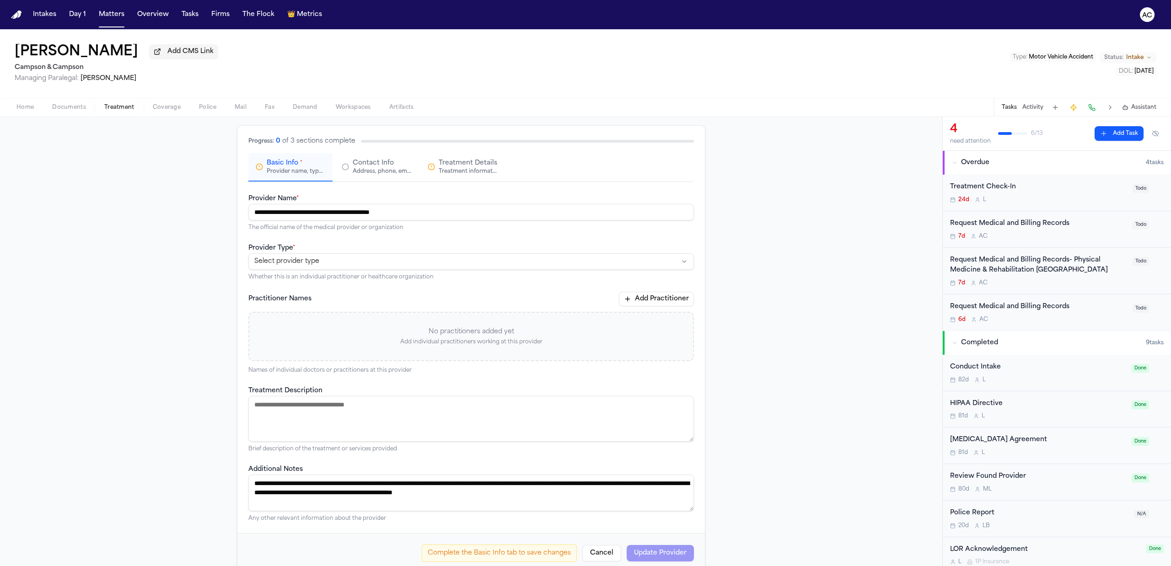
scroll to position [59, 0]
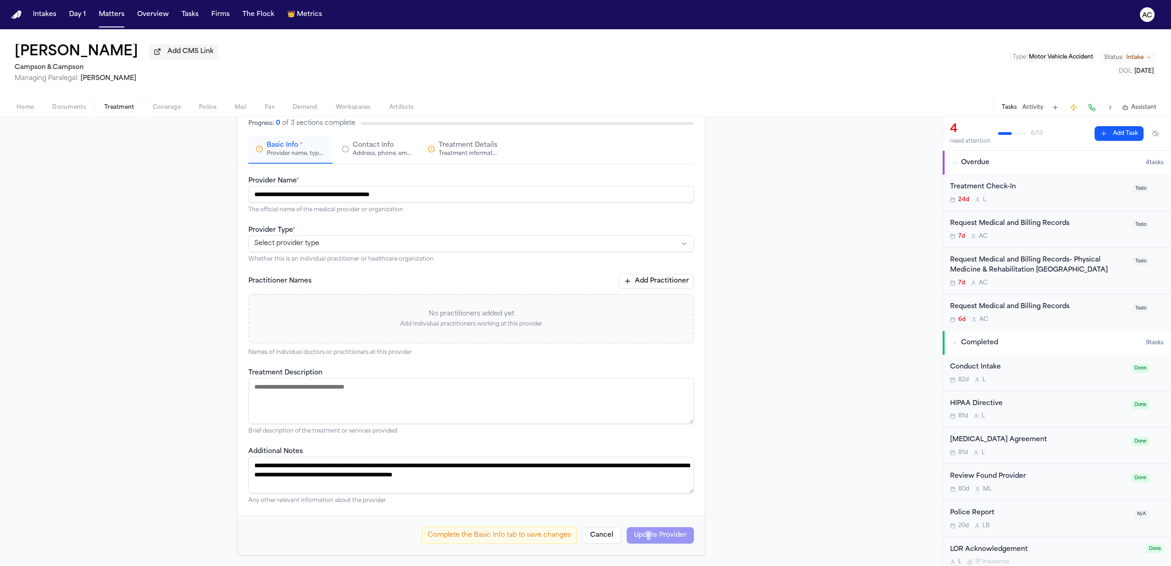
drag, startPoint x: 645, startPoint y: 533, endPoint x: 675, endPoint y: 537, distance: 30.9
click at [645, 533] on div "Complete the Basic Info tab to save changes Cancel Update Provider" at bounding box center [558, 535] width 272 height 17
click at [670, 540] on div "Complete the Basic Info tab to save changes Cancel Update Provider" at bounding box center [558, 535] width 272 height 17
click at [338, 253] on div "**********" at bounding box center [471, 244] width 446 height 38
click at [333, 245] on html "**********" at bounding box center [585, 283] width 1171 height 566
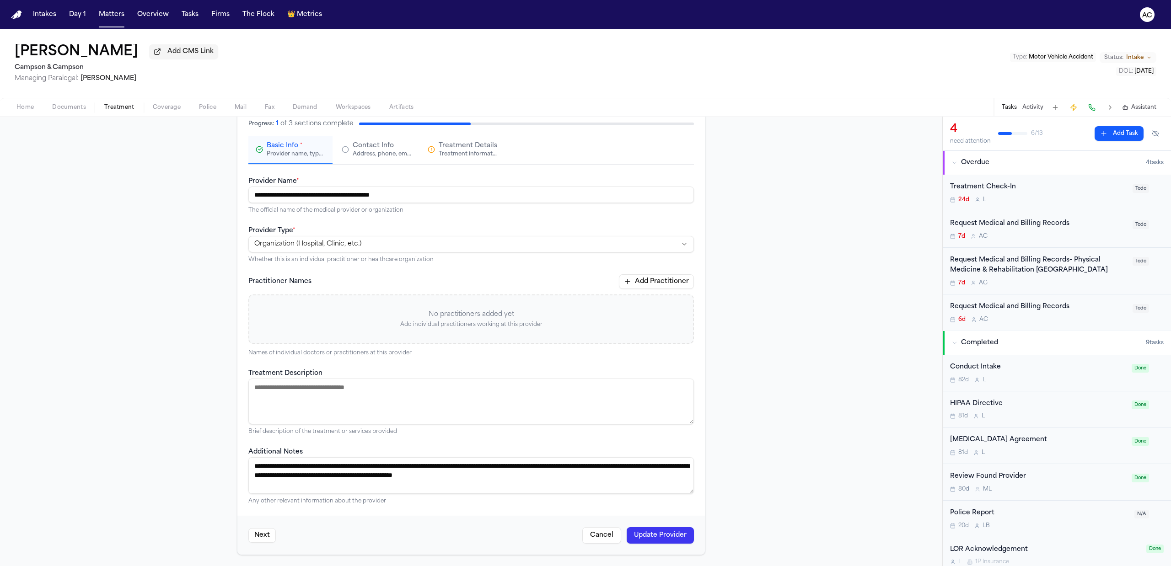
scroll to position [58, 0]
click at [648, 533] on button "Update Provider" at bounding box center [660, 536] width 67 height 16
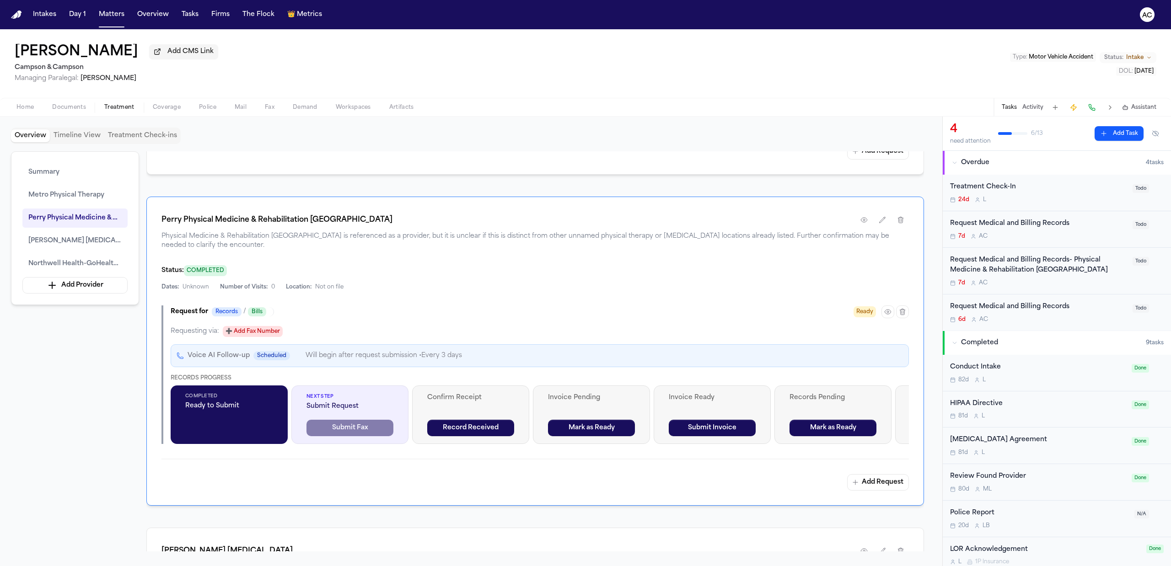
scroll to position [976, 0]
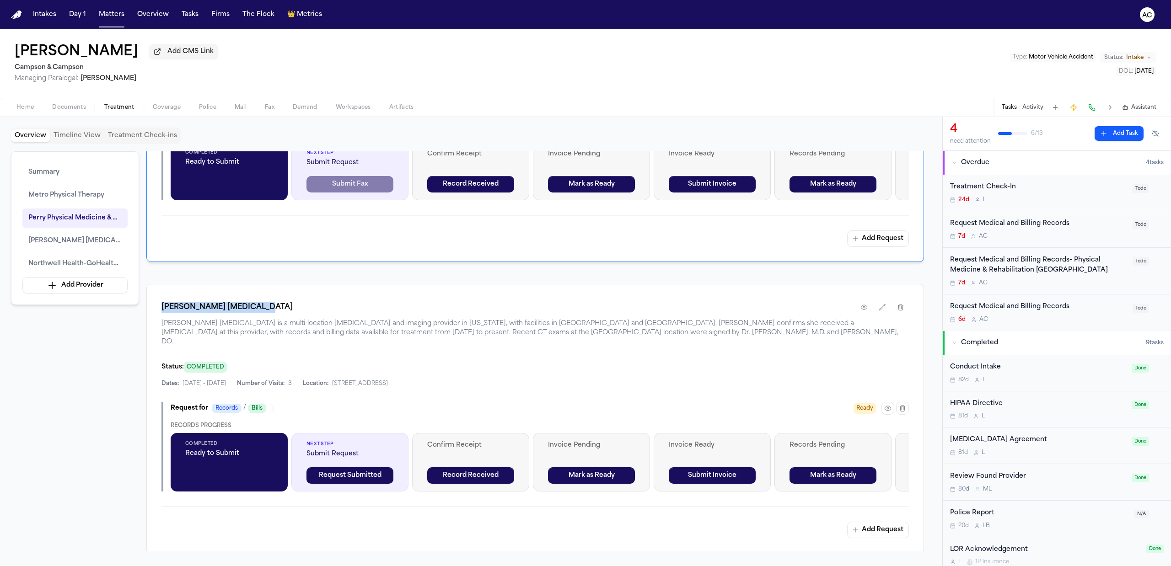
drag, startPoint x: 260, startPoint y: 302, endPoint x: 155, endPoint y: 308, distance: 105.4
click at [155, 308] on div "Zwanger-Pesiri Radiology Zwanger-Pesiri Radiology is a multi-location radiology…" at bounding box center [535, 418] width 778 height 269
copy h1 "Zwanger-Pesiri Radiology"
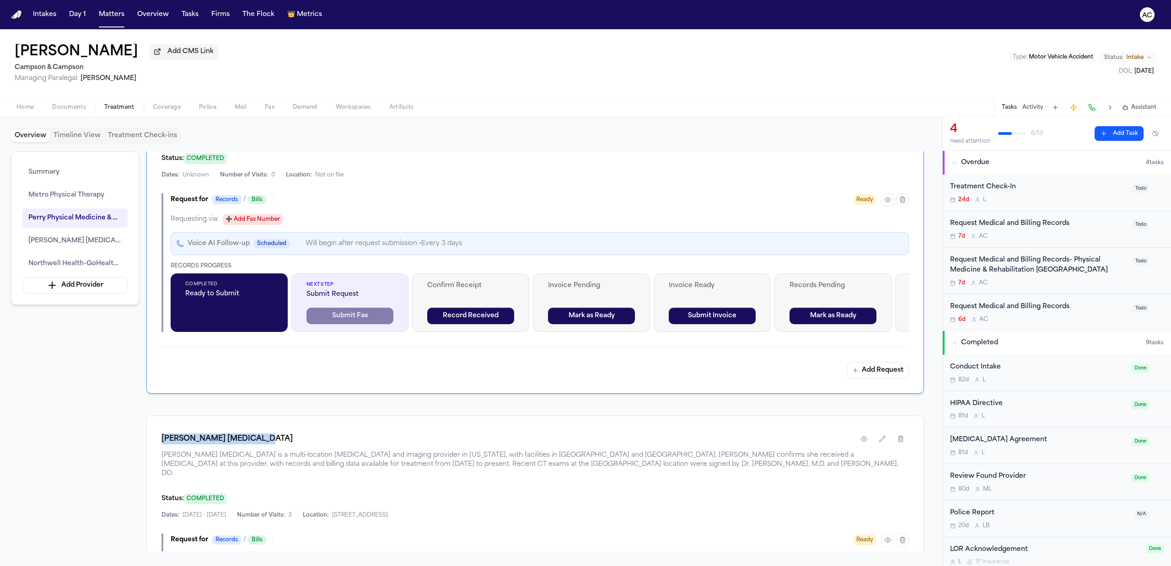
scroll to position [915, 0]
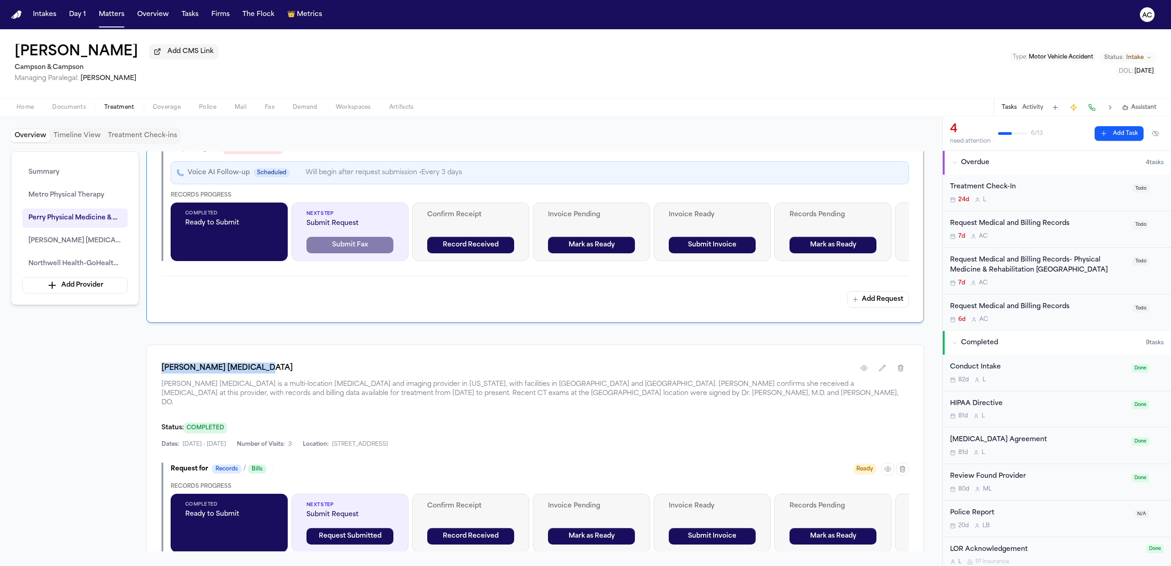
copy h1 "Zwanger-Pesiri Radiology"
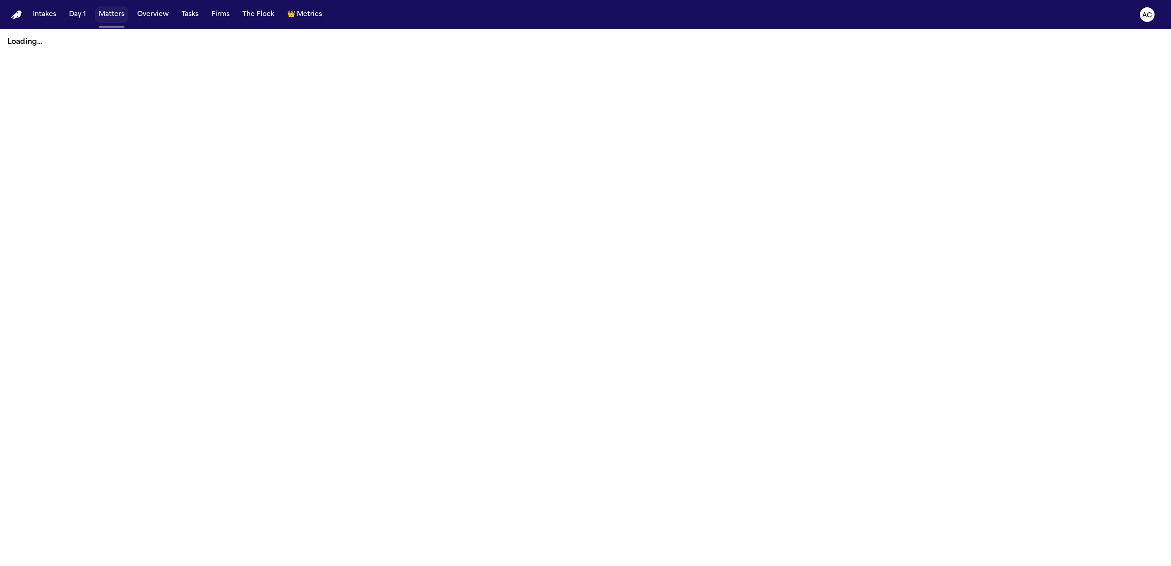
click at [112, 15] on button "Matters" at bounding box center [111, 14] width 33 height 16
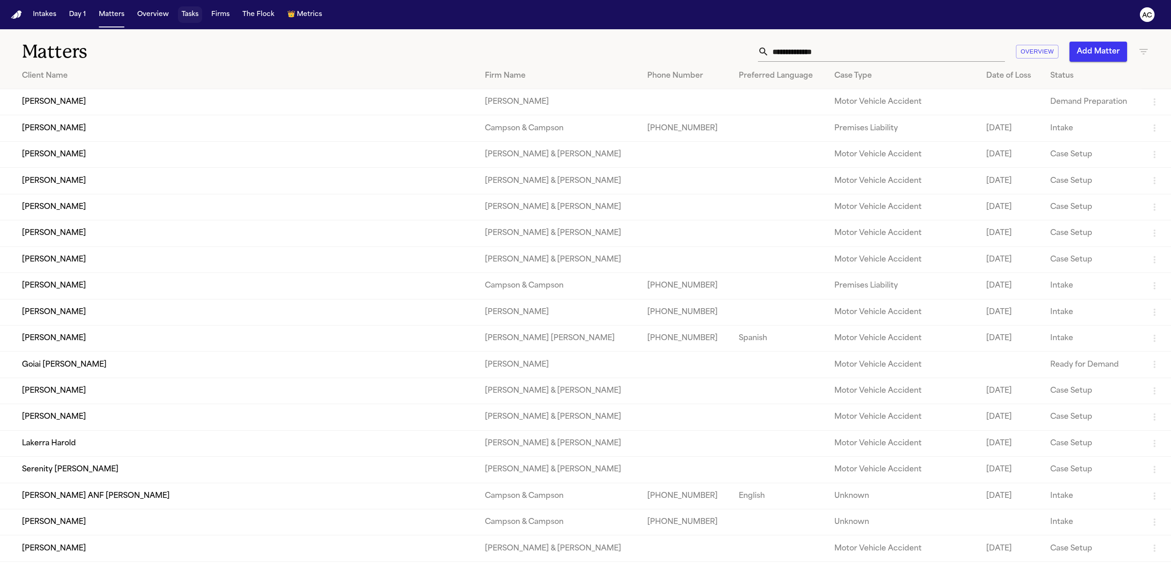
click at [183, 13] on button "Tasks" at bounding box center [190, 14] width 24 height 16
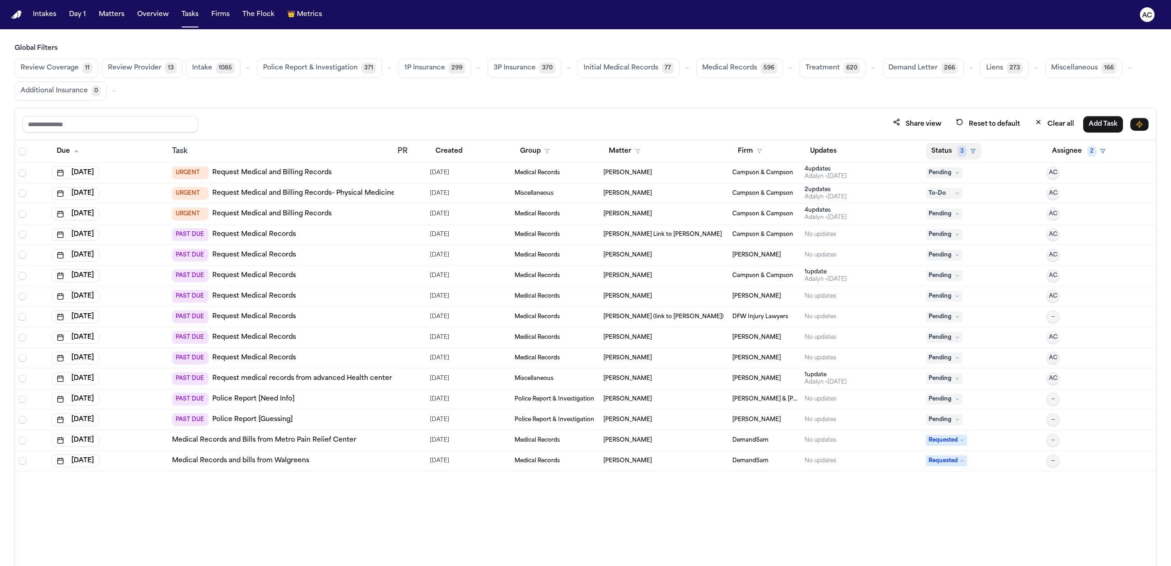
click at [956, 151] on button "Status 3" at bounding box center [953, 151] width 55 height 16
click at [963, 247] on div "Blocked" at bounding box center [980, 248] width 76 height 11
click at [945, 151] on button "Status 2" at bounding box center [953, 151] width 55 height 16
click at [950, 266] on div "In Progress" at bounding box center [980, 264] width 76 height 11
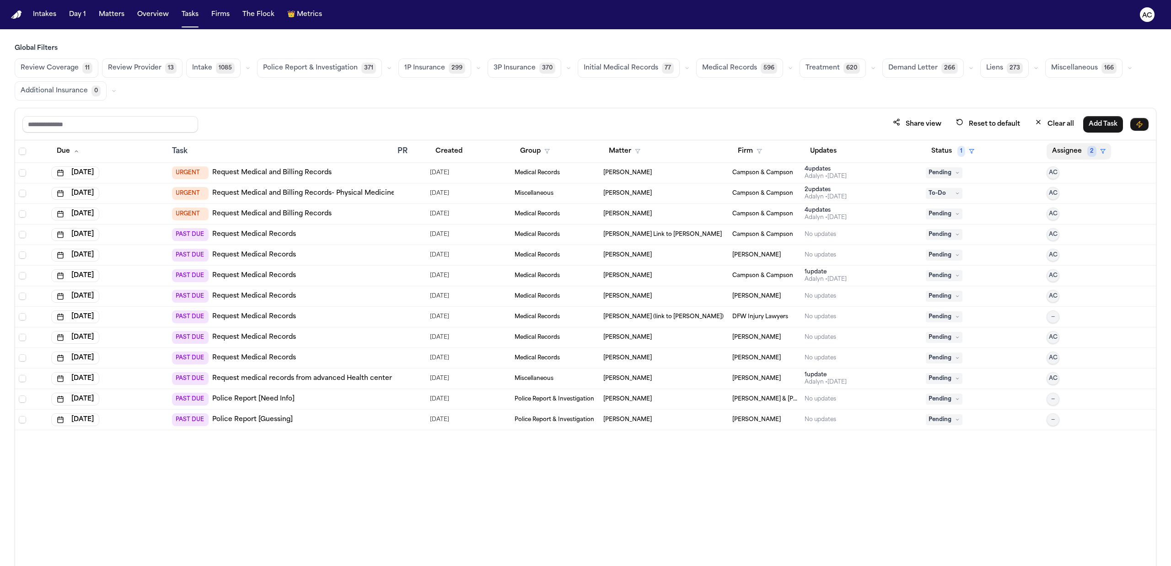
click at [1088, 151] on span "2" at bounding box center [1091, 151] width 9 height 11
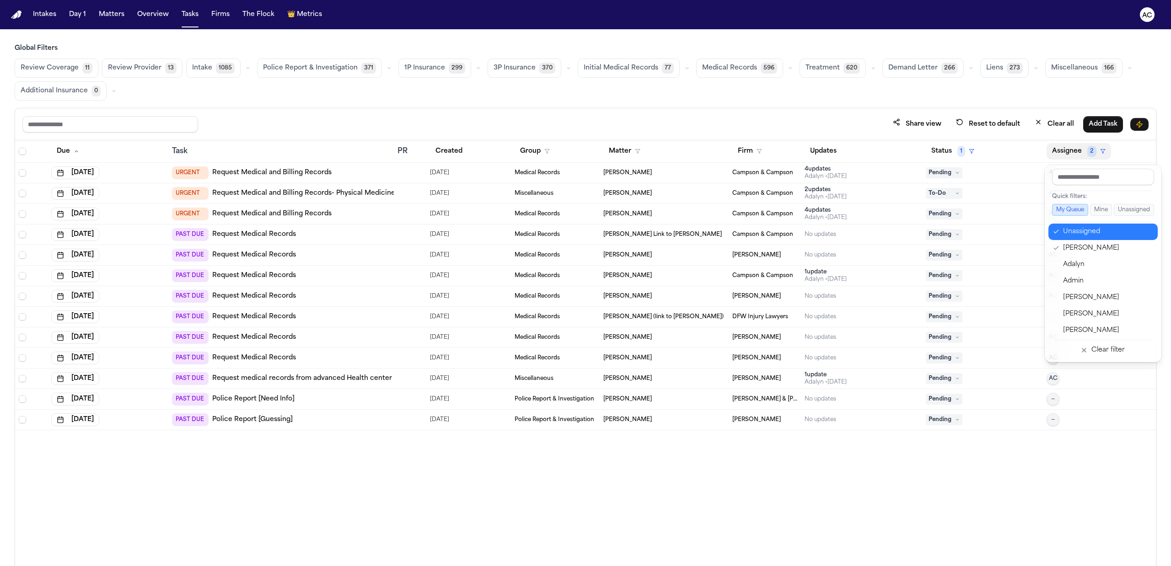
click at [1093, 233] on div "Unassigned" at bounding box center [1107, 231] width 89 height 11
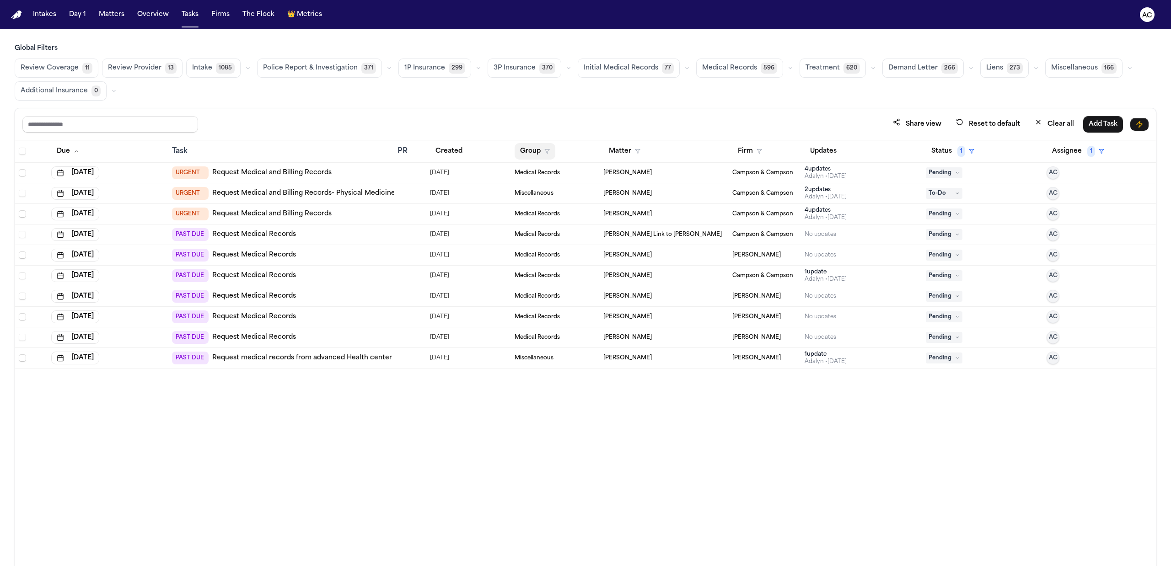
click at [535, 154] on button "Group" at bounding box center [535, 151] width 41 height 16
click at [582, 111] on div "Share view Reset to default Clear all Add Task Due Task PR Created Group Matter…" at bounding box center [586, 357] width 1142 height 499
click at [266, 238] on link "Request Medical Records" at bounding box center [254, 234] width 84 height 9
click at [275, 178] on link "Request Medical and Billing Records" at bounding box center [271, 172] width 119 height 9
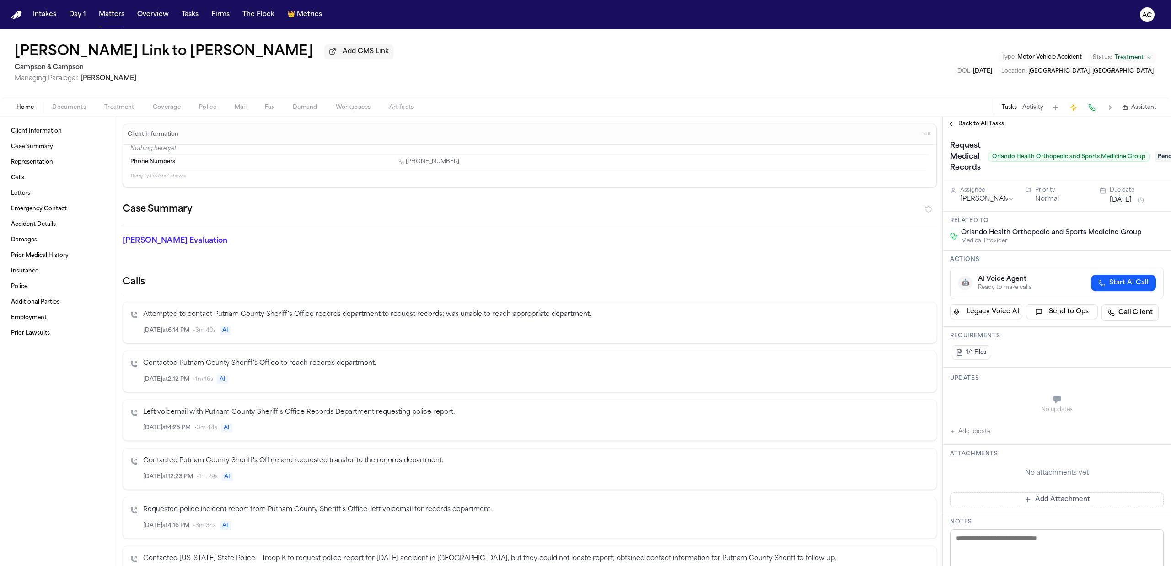
click at [118, 108] on span "Treatment" at bounding box center [119, 107] width 30 height 7
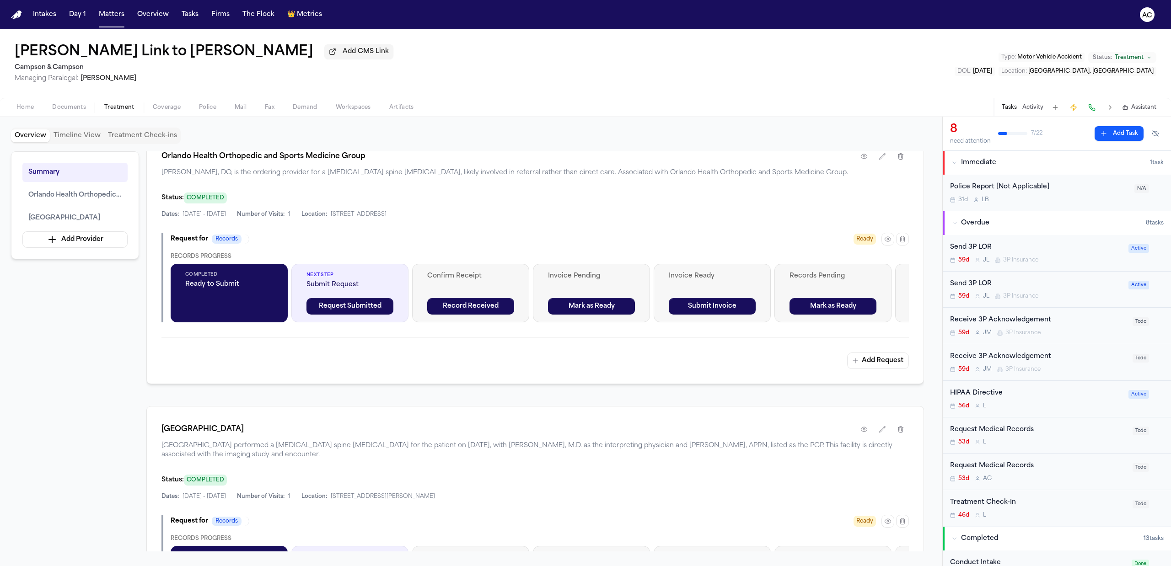
scroll to position [244, 0]
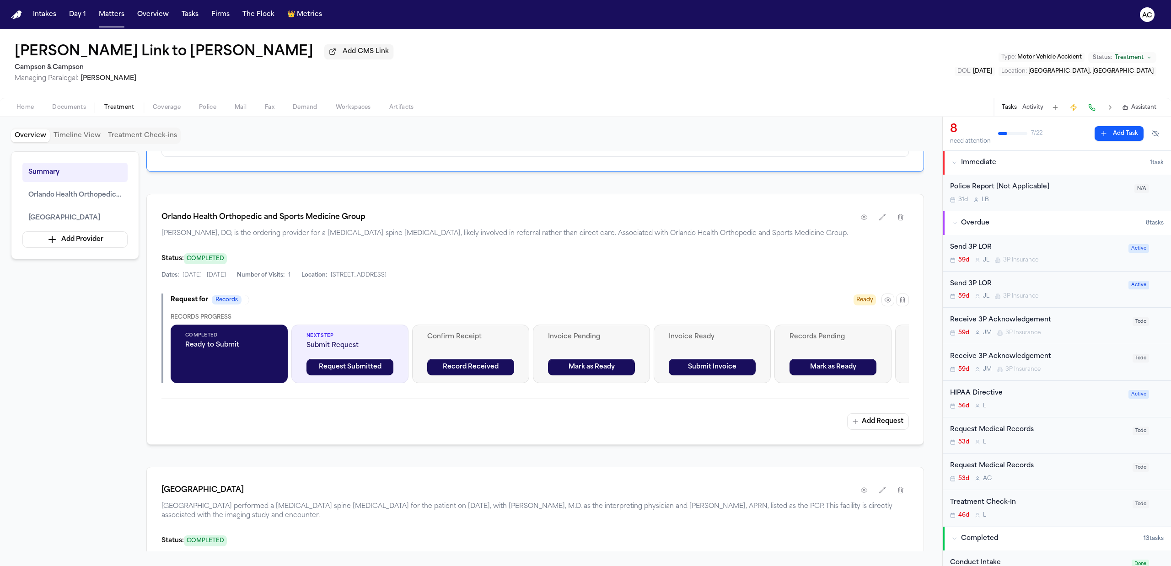
drag, startPoint x: 299, startPoint y: 495, endPoint x: 149, endPoint y: 500, distance: 150.2
copy h1 "[GEOGRAPHIC_DATA]"
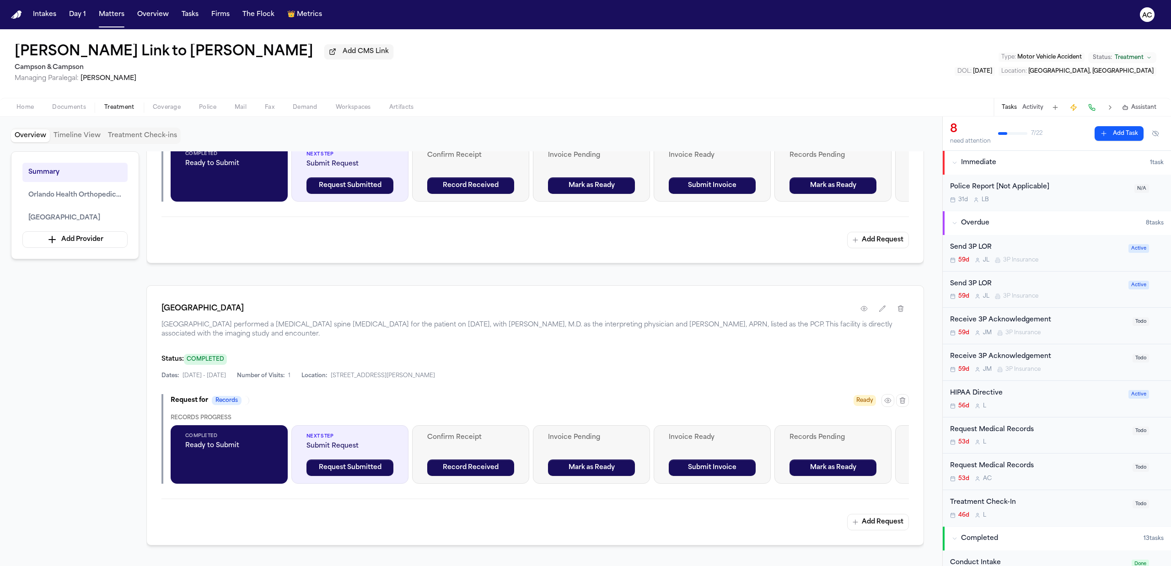
scroll to position [427, 0]
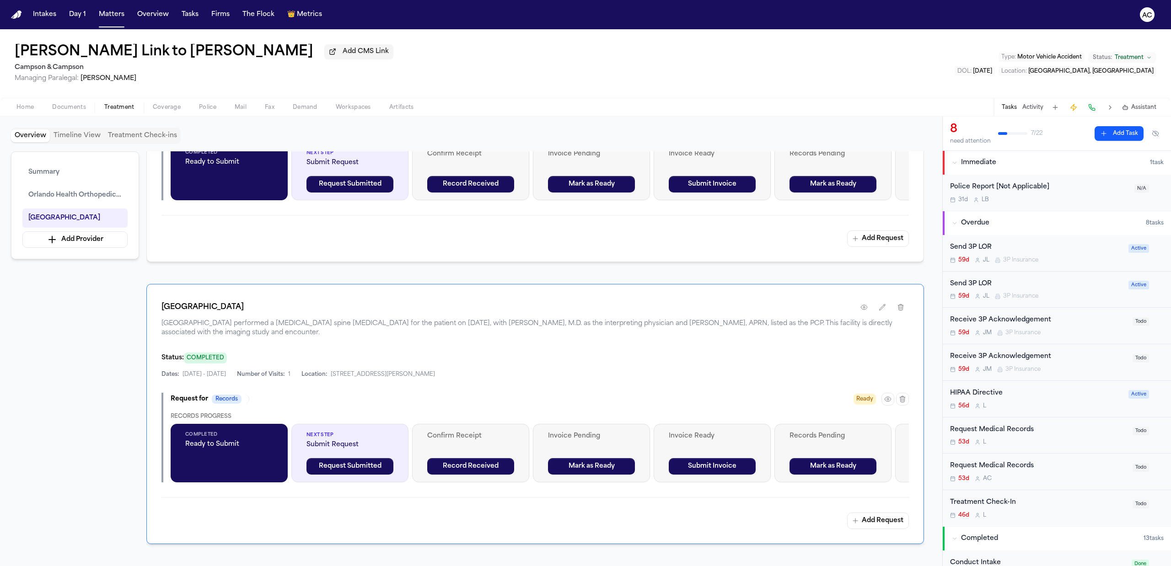
click at [509, 366] on div "Status: COMPLETED Dates: [DATE] - [DATE] Number of Visits: 1 Location: [STREET_…" at bounding box center [535, 365] width 748 height 26
click at [903, 402] on icon "button" at bounding box center [902, 399] width 5 height 6
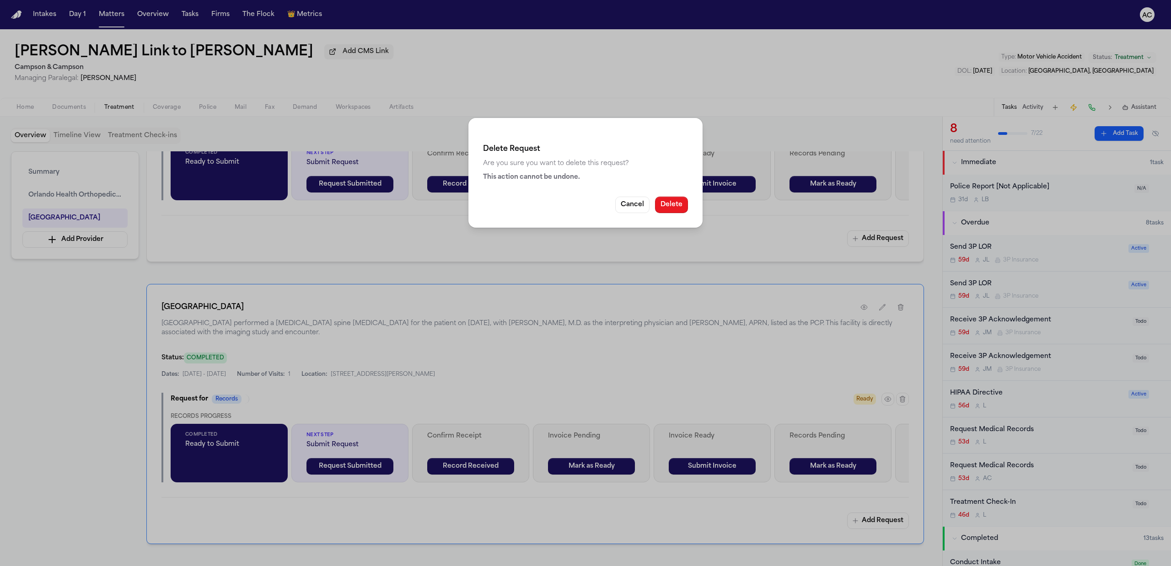
click at [673, 211] on button "Delete" at bounding box center [671, 205] width 33 height 16
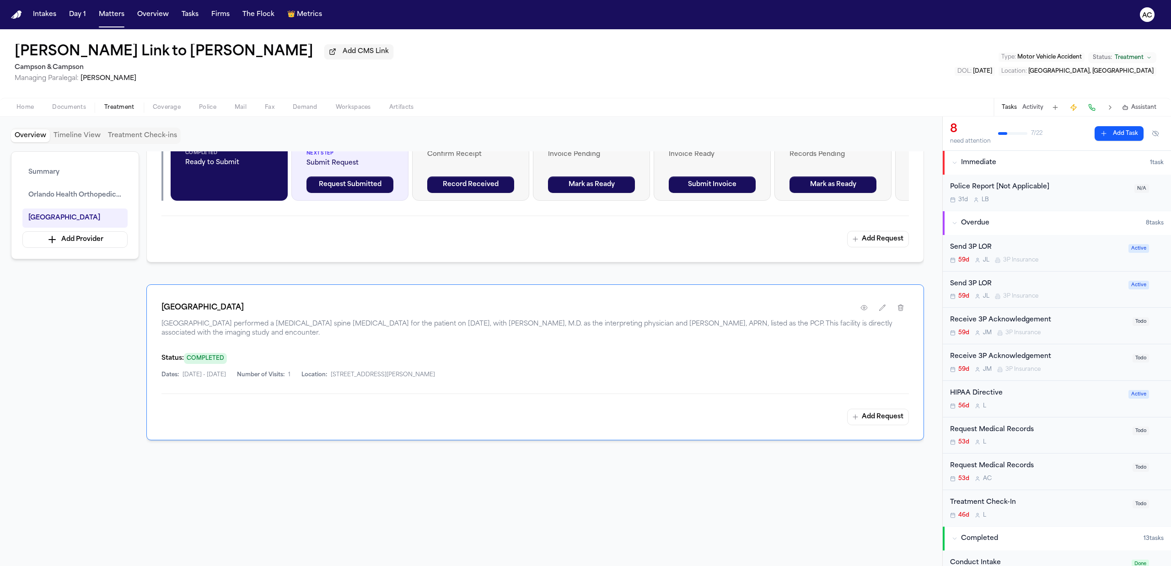
scroll to position [434, 0]
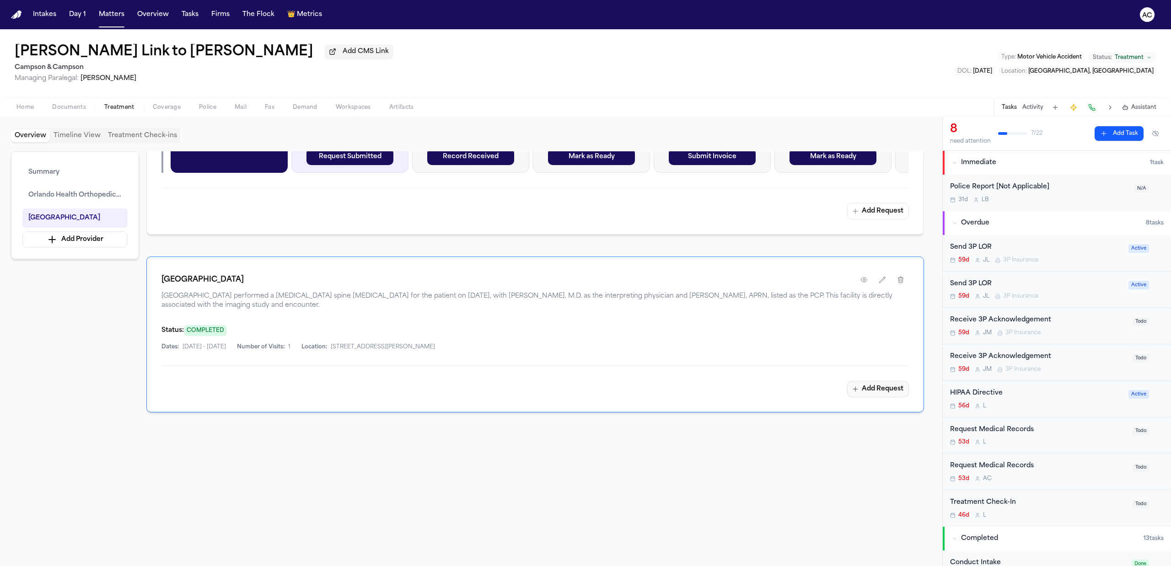
click at [898, 382] on button "Add Request" at bounding box center [878, 389] width 62 height 16
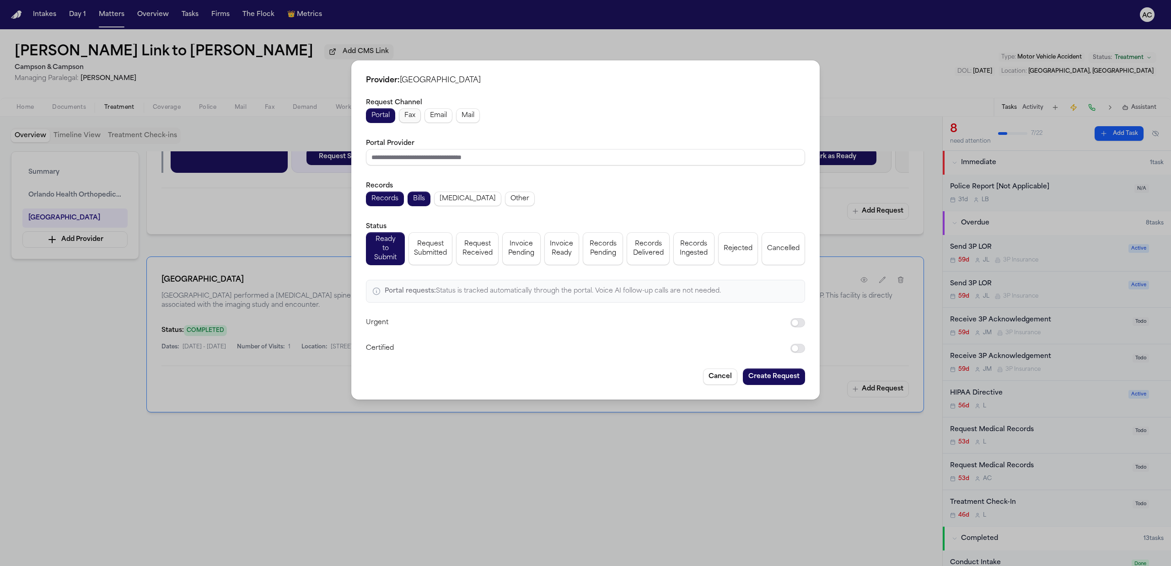
click at [409, 119] on span "Fax" at bounding box center [409, 115] width 11 height 9
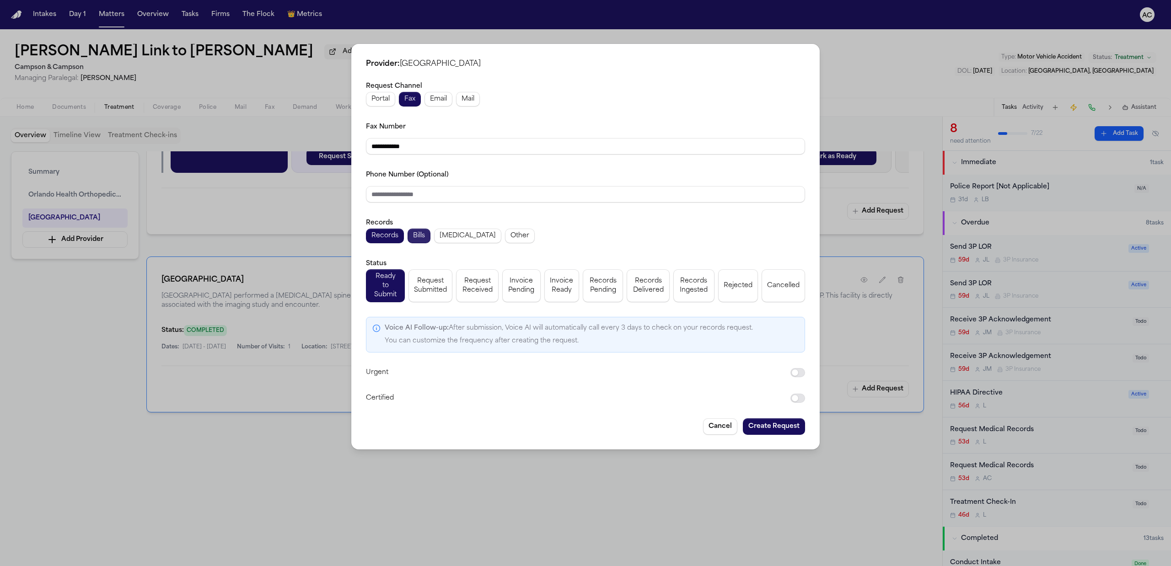
click at [416, 241] on span "Bills" at bounding box center [419, 235] width 12 height 9
click at [434, 290] on span "Request Submitted" at bounding box center [430, 286] width 33 height 18
click at [788, 419] on button "Create Request" at bounding box center [774, 427] width 62 height 16
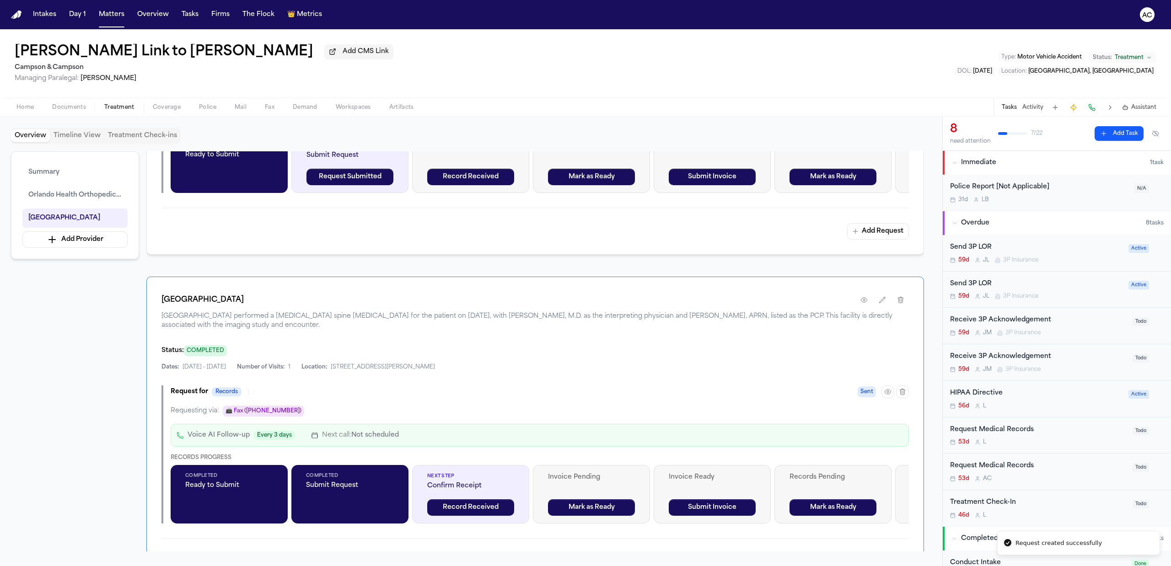
scroll to position [457, 0]
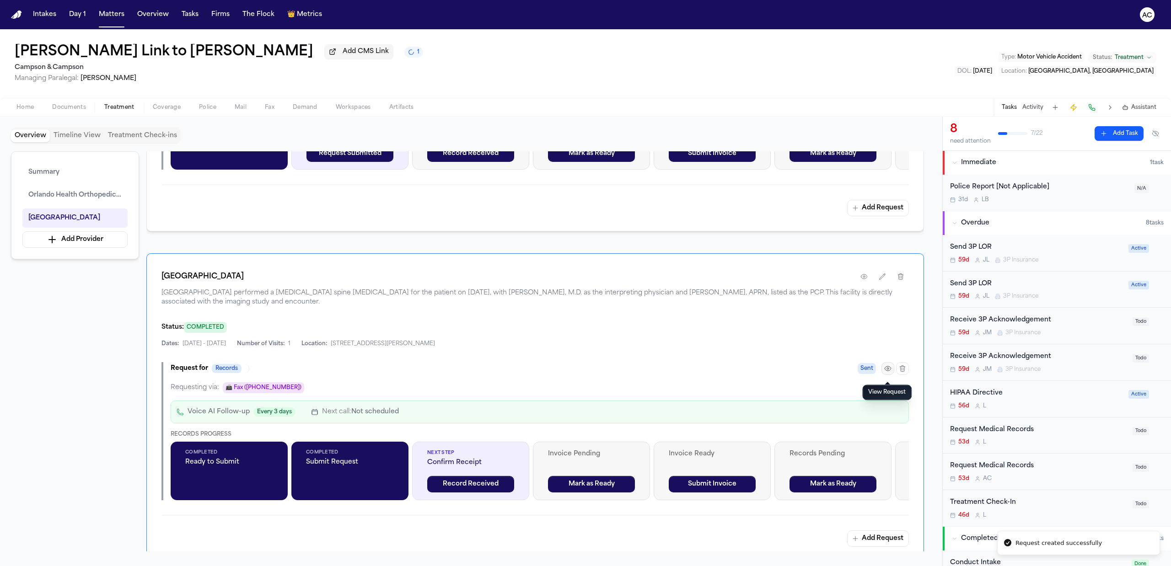
click at [888, 372] on icon "button" at bounding box center [887, 368] width 7 height 7
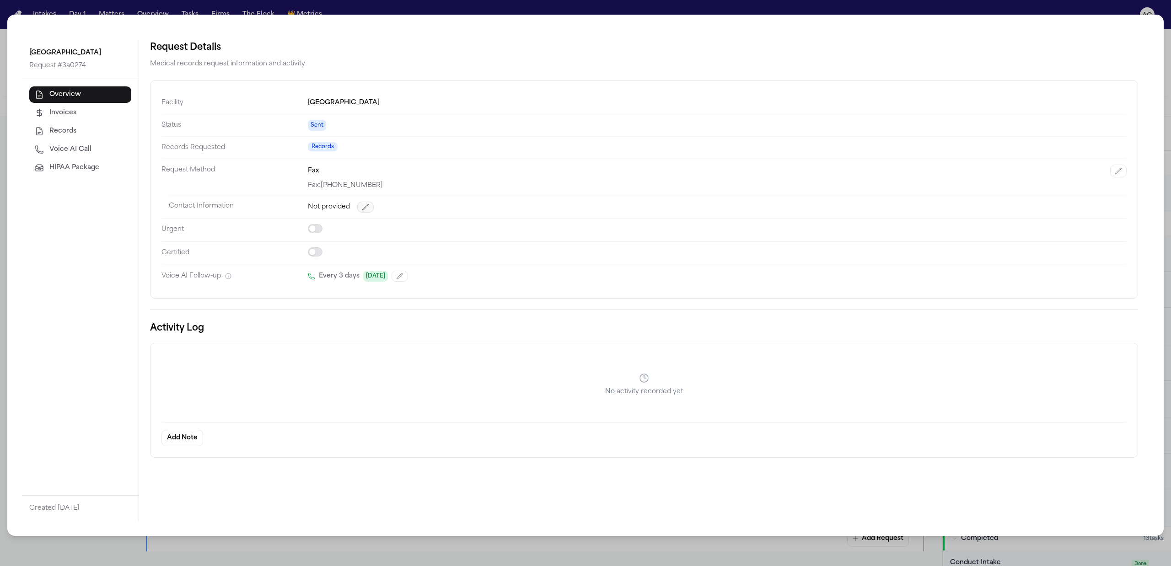
click at [367, 211] on icon "button" at bounding box center [365, 207] width 7 height 7
click at [365, 211] on input "tel" at bounding box center [674, 210] width 732 height 16
paste input "*********"
type input "*********"
click at [1064, 210] on button "Save" at bounding box center [1062, 209] width 36 height 13
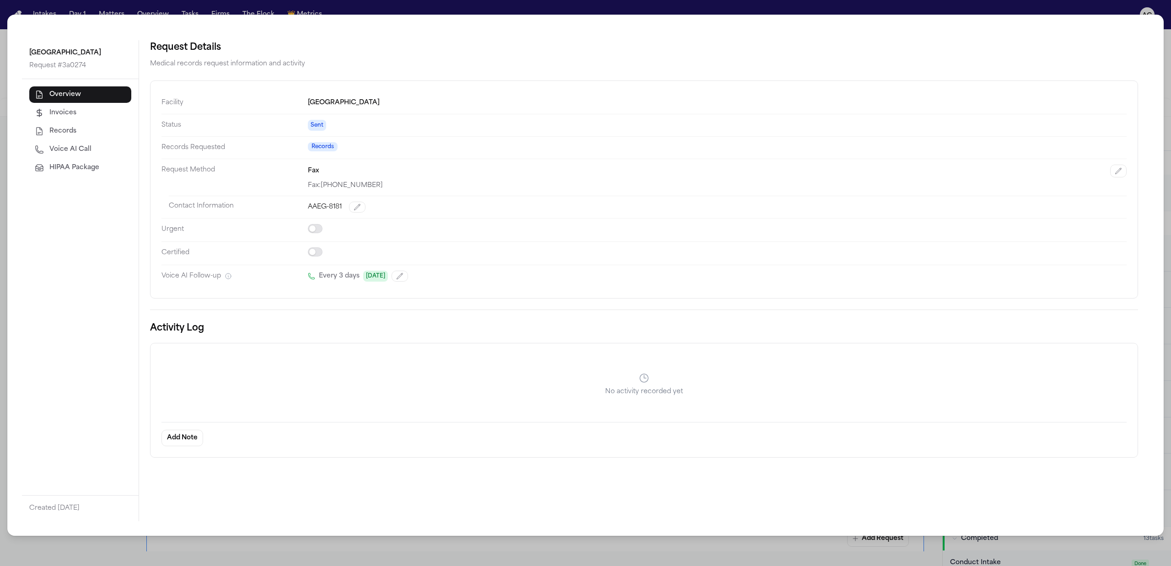
click at [1170, 48] on div "Orlando Health Horizon West Hospital Request # 3a0274 Overview Invoices Records…" at bounding box center [585, 283] width 1171 height 566
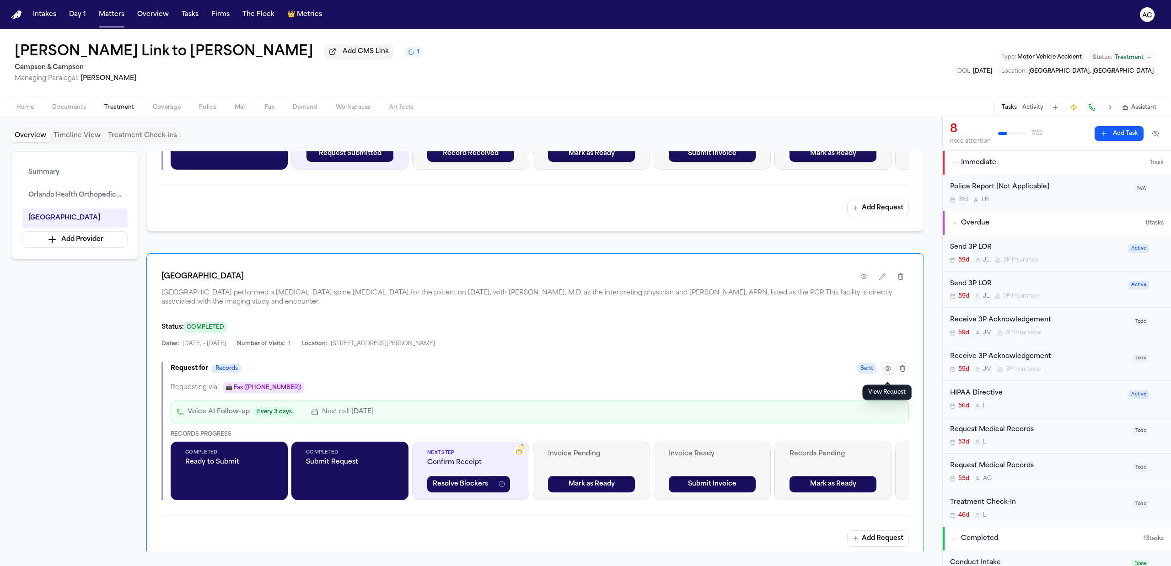
click at [888, 372] on icon "button" at bounding box center [887, 368] width 7 height 7
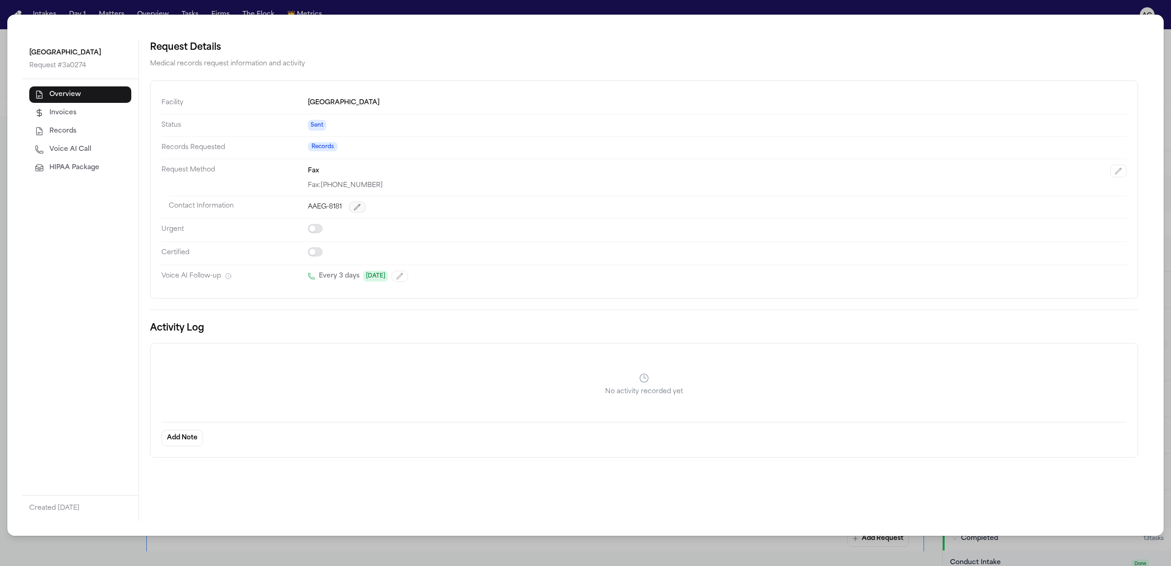
click at [363, 208] on button "button" at bounding box center [357, 207] width 16 height 11
drag, startPoint x: 361, startPoint y: 210, endPoint x: 278, endPoint y: 211, distance: 82.8
click at [278, 211] on dl "Facility Orlando Health Horizon West Hospital Status Sent Records Requested Rec…" at bounding box center [643, 191] width 965 height 199
click at [1071, 207] on button "Save" at bounding box center [1062, 209] width 36 height 13
click at [186, 447] on button "Add Note" at bounding box center [182, 438] width 42 height 16
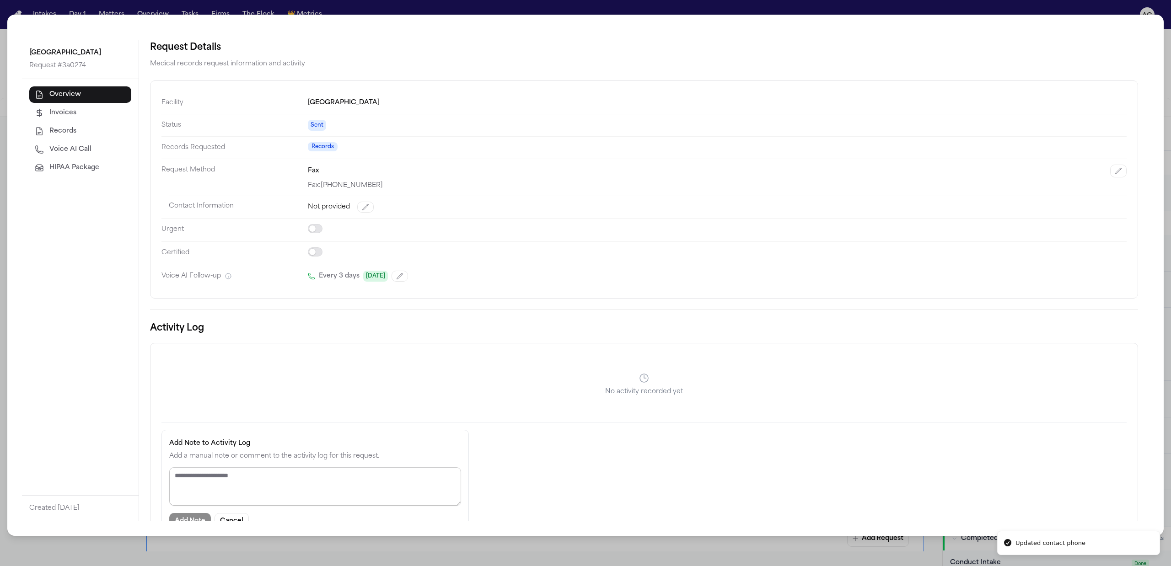
click at [204, 484] on textarea "Add Note to Activity Log" at bounding box center [315, 487] width 292 height 38
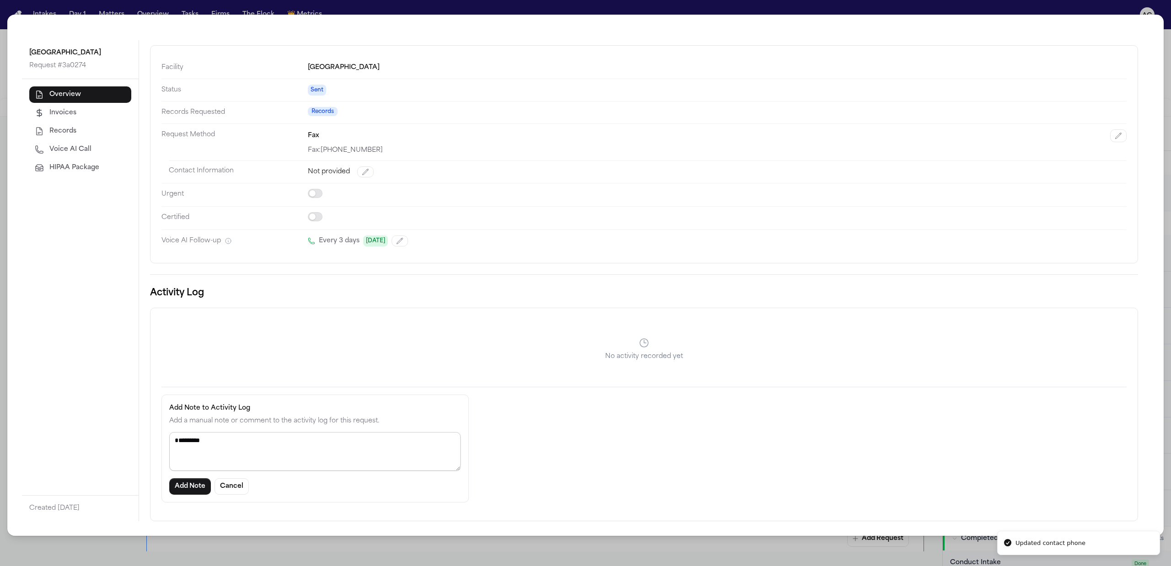
click at [176, 453] on textarea "*********" at bounding box center [314, 451] width 291 height 39
type textarea "*********"
click at [193, 489] on button "Add Note" at bounding box center [190, 487] width 42 height 16
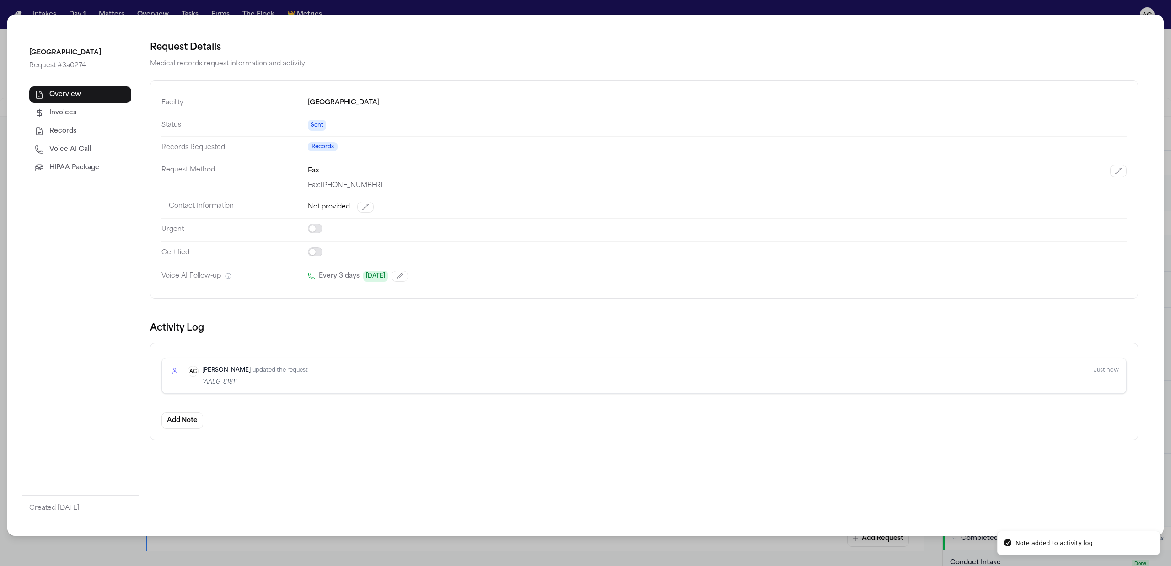
click at [1068, 6] on div "Orlando Health Horizon West Hospital Request # 3a0274 Overview Invoices Records…" at bounding box center [585, 283] width 1171 height 566
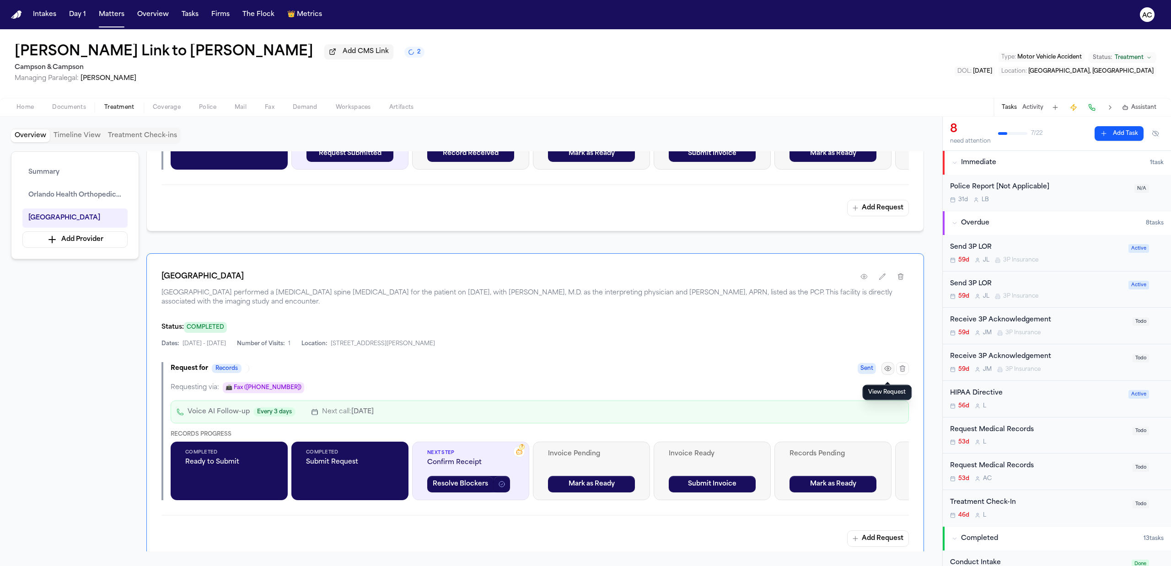
click at [886, 372] on icon "button" at bounding box center [887, 368] width 7 height 7
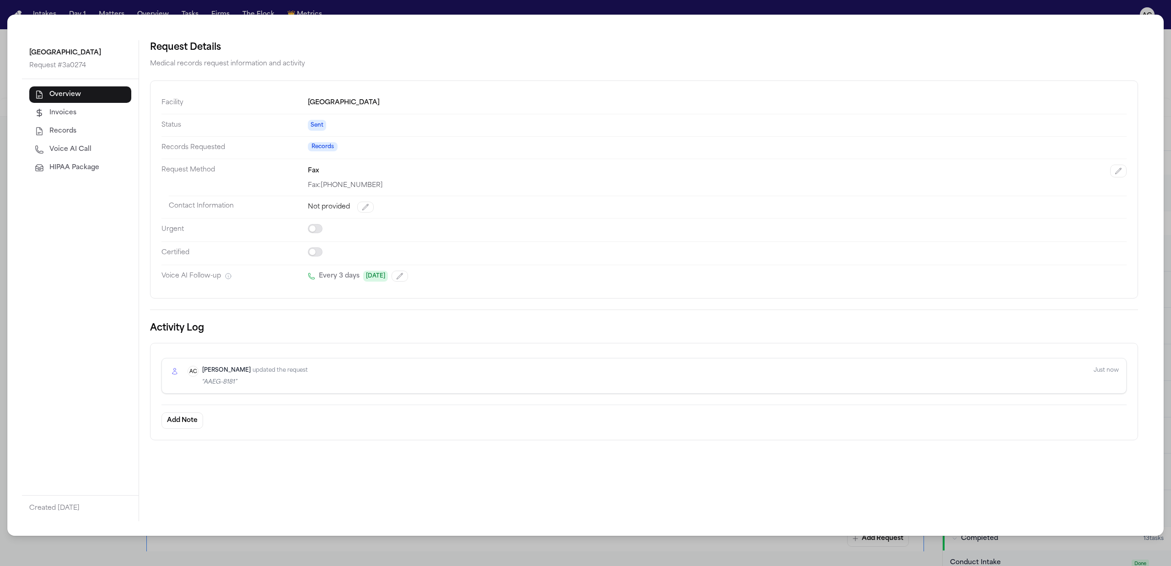
click at [305, 369] on div "Anna Contreras AC Anna Contreras updated the request “ AAEG-8181 ” Just now" at bounding box center [653, 376] width 931 height 20
click at [1084, 5] on div "Orlando Health Horizon West Hospital Request # 3a0274 Overview Invoices Records…" at bounding box center [585, 283] width 1171 height 566
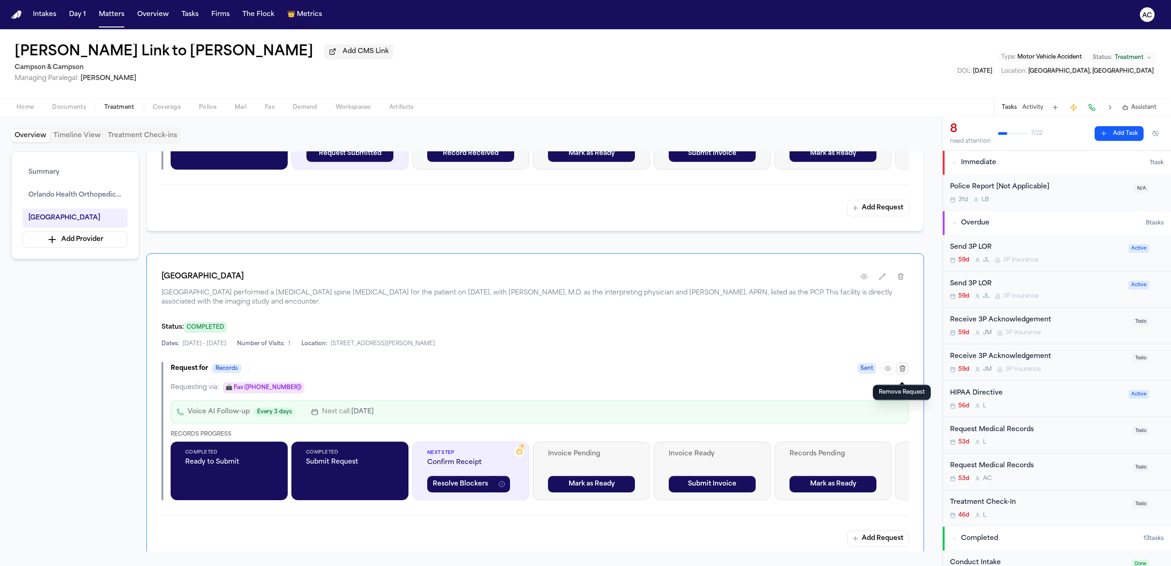
click at [904, 372] on icon "button" at bounding box center [902, 368] width 7 height 7
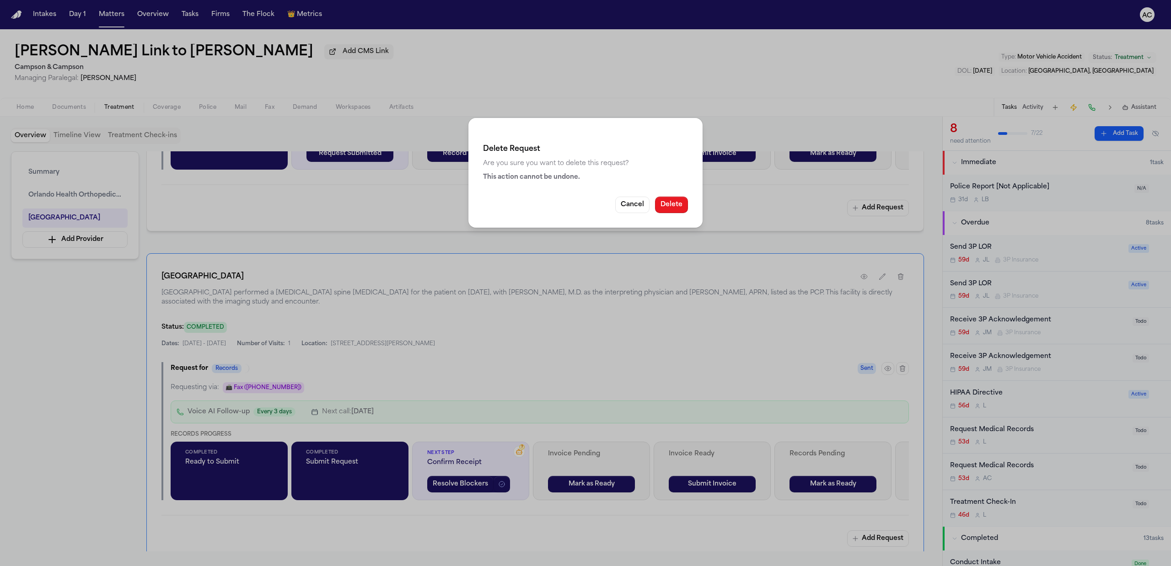
click at [670, 204] on button "Delete" at bounding box center [671, 205] width 33 height 16
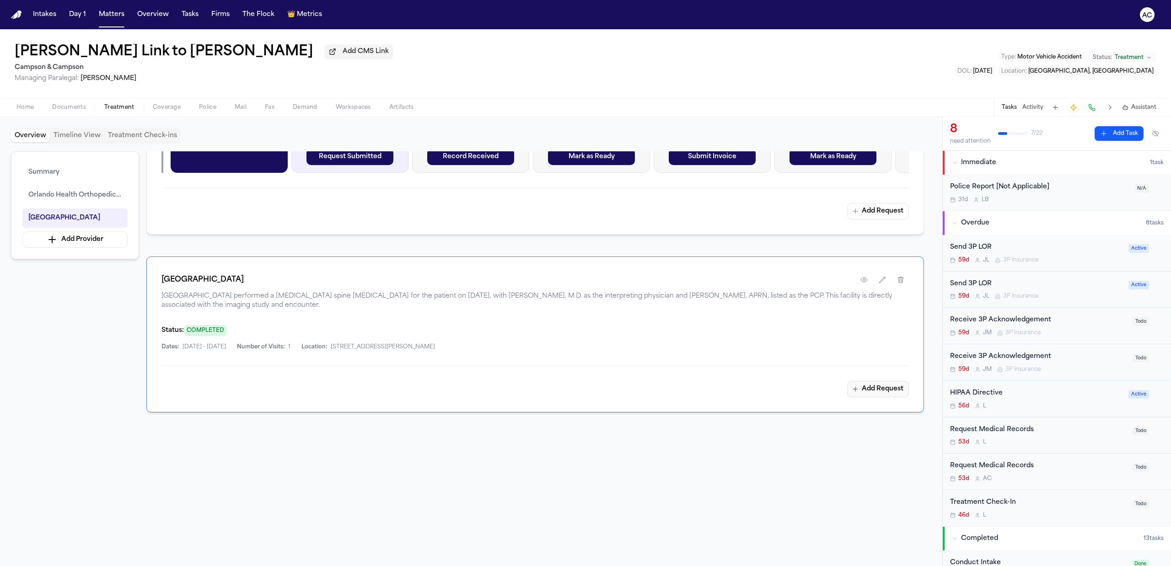
click at [857, 391] on icon "button" at bounding box center [855, 389] width 7 height 7
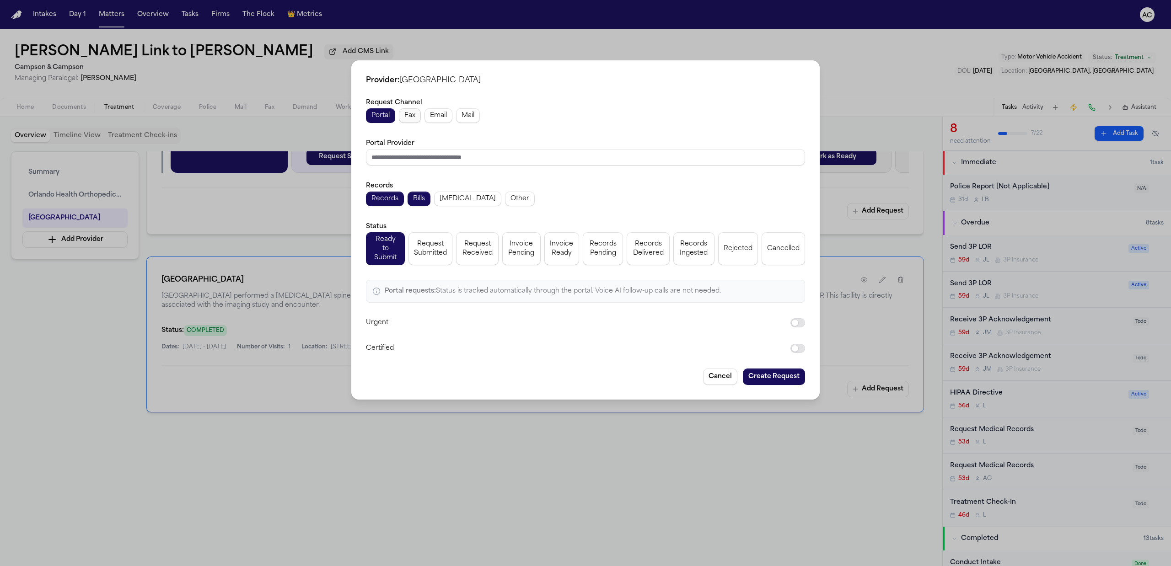
click at [409, 120] on span "Fax" at bounding box center [409, 115] width 11 height 9
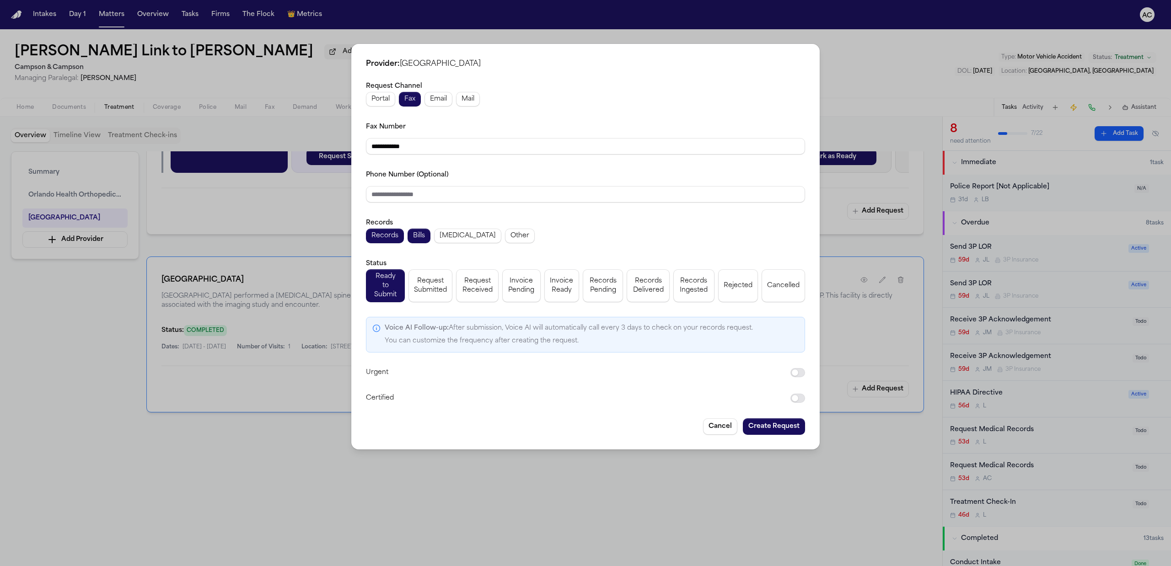
drag, startPoint x: 421, startPoint y: 145, endPoint x: 332, endPoint y: 144, distance: 89.7
click at [332, 144] on div "**********" at bounding box center [585, 283] width 1171 height 566
paste input "**"
type input "**********"
click at [552, 176] on div "Phone Number (Optional)" at bounding box center [585, 185] width 439 height 33
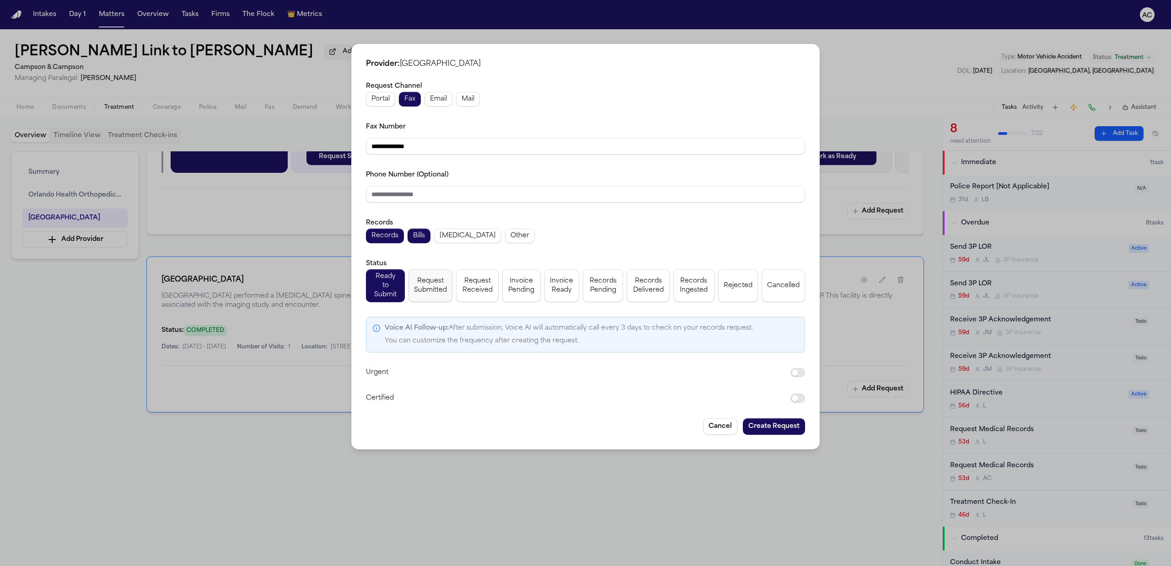
click at [432, 290] on span "Request Submitted" at bounding box center [430, 286] width 33 height 18
click at [771, 427] on button "Create Request" at bounding box center [774, 427] width 62 height 16
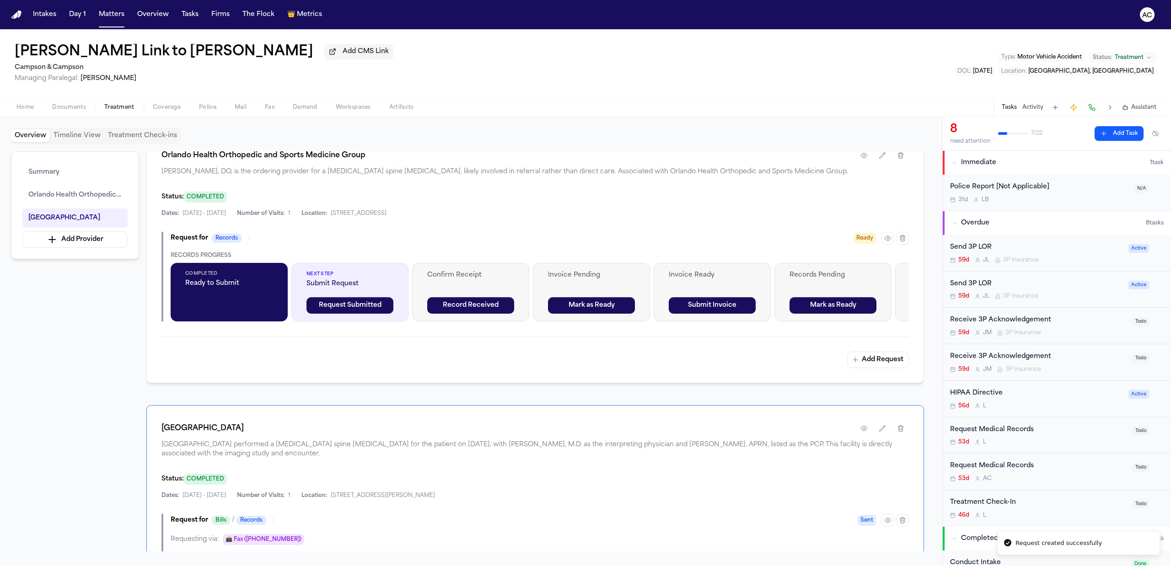
scroll to position [549, 0]
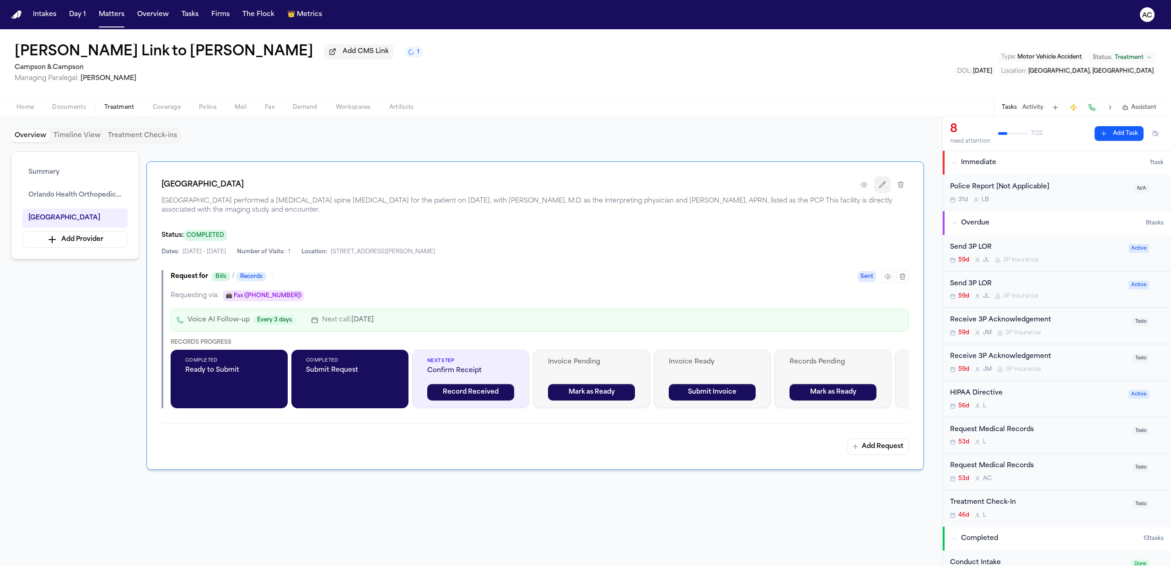
click at [882, 188] on icon "button" at bounding box center [882, 184] width 7 height 7
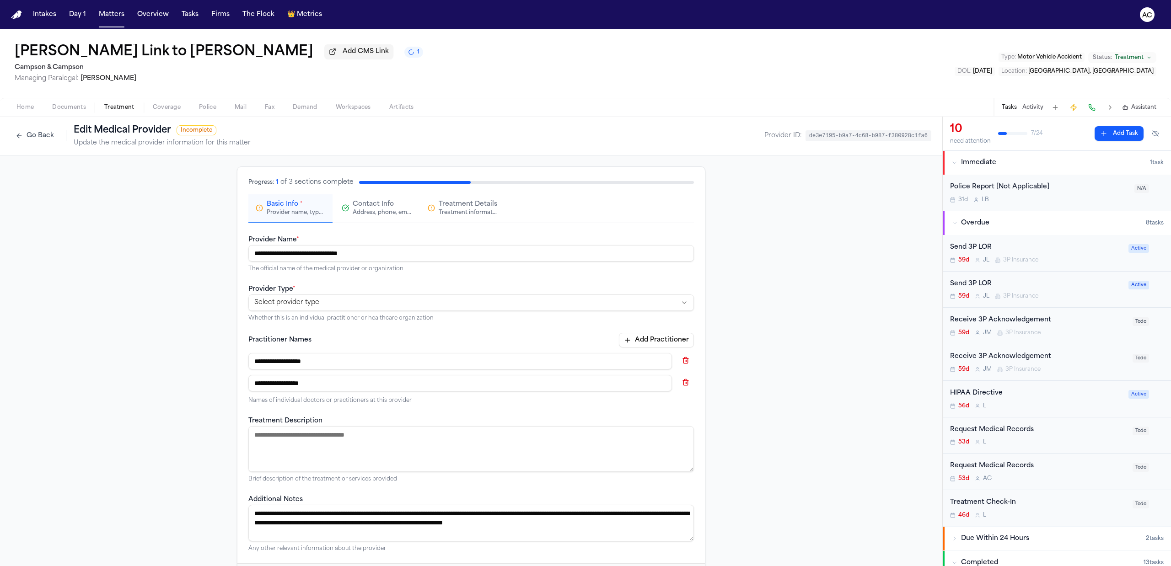
click at [28, 136] on button "Go Back" at bounding box center [35, 136] width 48 height 15
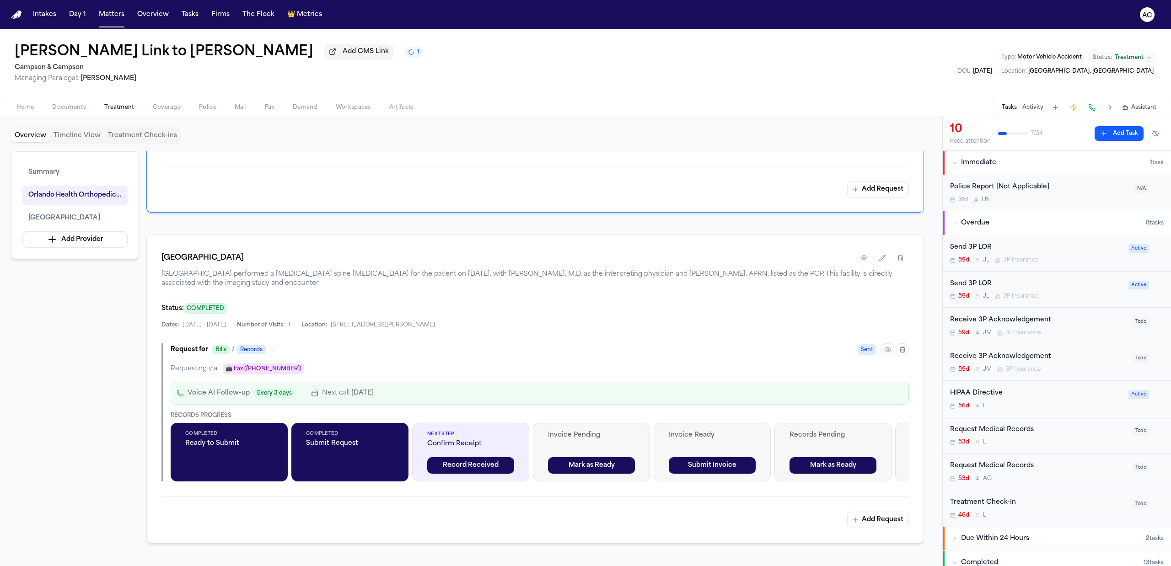
scroll to position [427, 0]
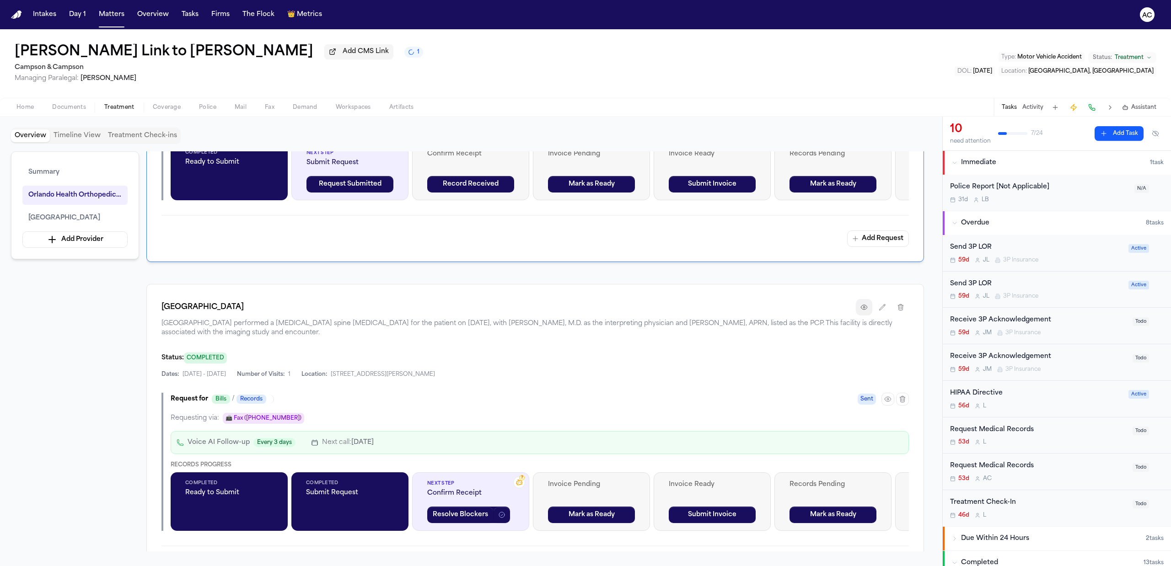
click at [861, 314] on button "button" at bounding box center [864, 307] width 16 height 16
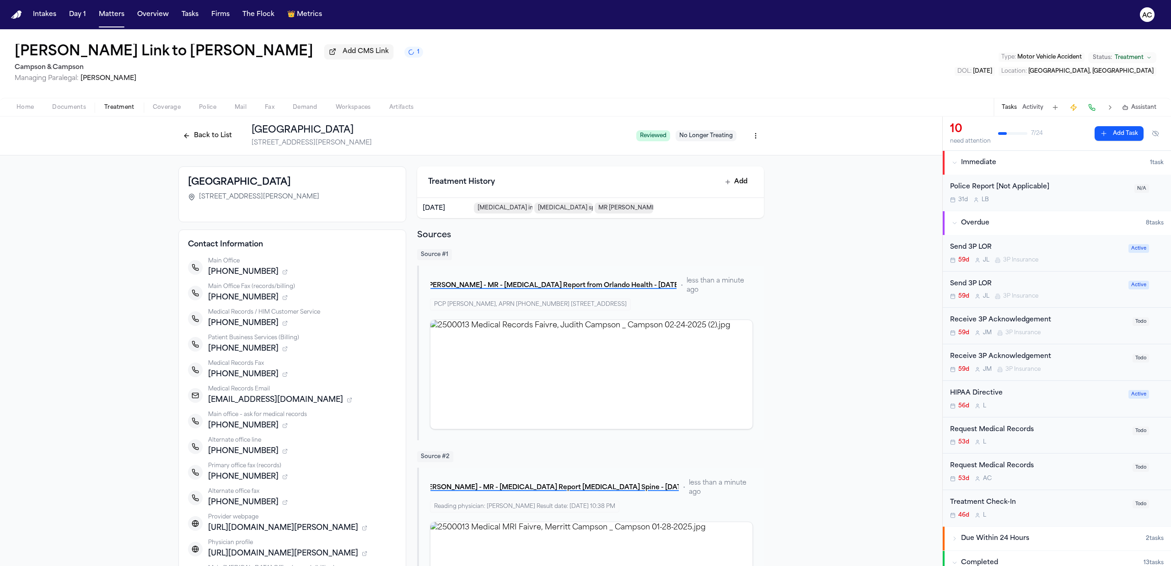
click at [207, 139] on button "Back to List" at bounding box center [207, 136] width 58 height 15
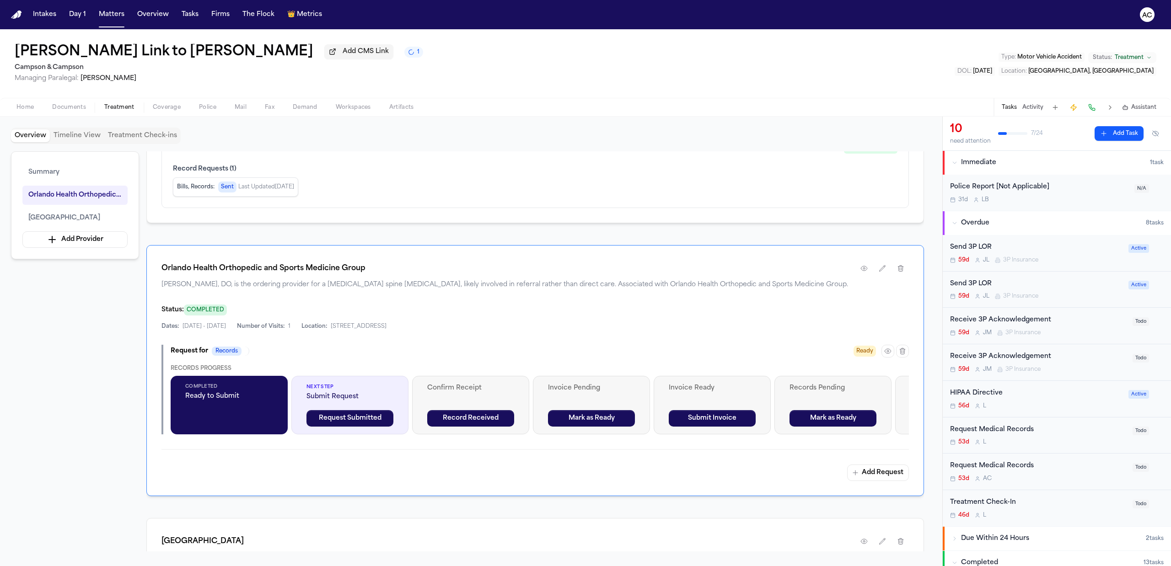
scroll to position [183, 0]
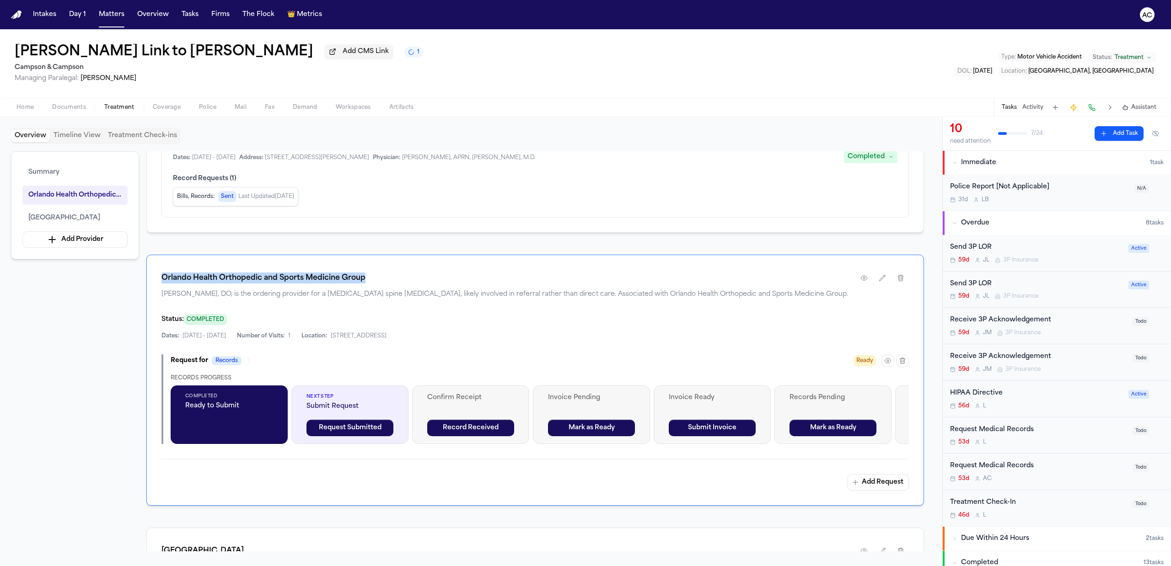
drag, startPoint x: 390, startPoint y: 280, endPoint x: 156, endPoint y: 284, distance: 233.8
click at [156, 284] on div "Orlando Health Orthopedic and Sports Medicine Group John D. Sanderson, DO, is t…" at bounding box center [535, 380] width 778 height 251
copy h1 "Orlando Health Orthopedic and Sports Medicine Group"
click at [586, 81] on div "Merritt Faivre Link to Judith Faivre Add CMS Link Campson & Campson Managing Pa…" at bounding box center [585, 63] width 1171 height 69
click at [66, 107] on span "Documents" at bounding box center [69, 107] width 34 height 7
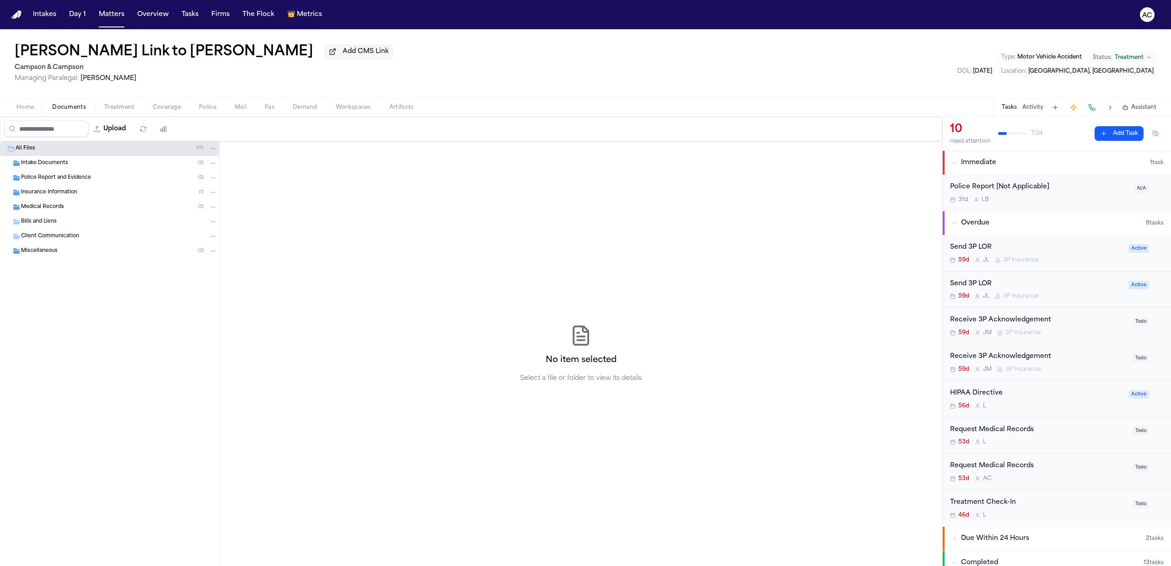
click at [58, 167] on span "Intake Documents" at bounding box center [44, 164] width 47 height 8
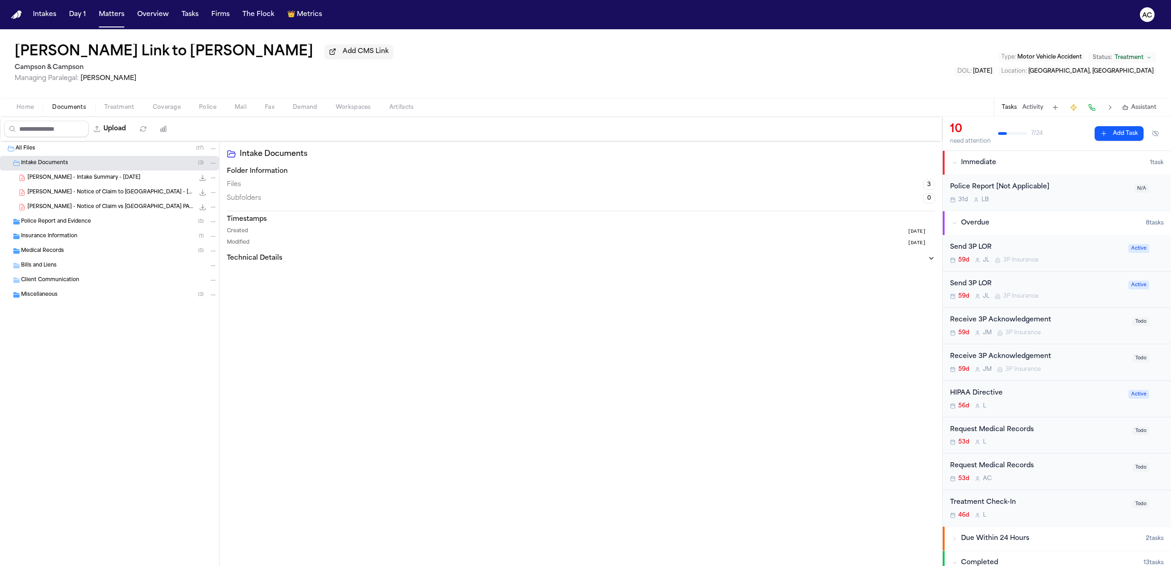
click at [58, 167] on span "Intake Documents" at bounding box center [44, 164] width 47 height 8
click at [40, 211] on span "Medical Records" at bounding box center [42, 208] width 43 height 8
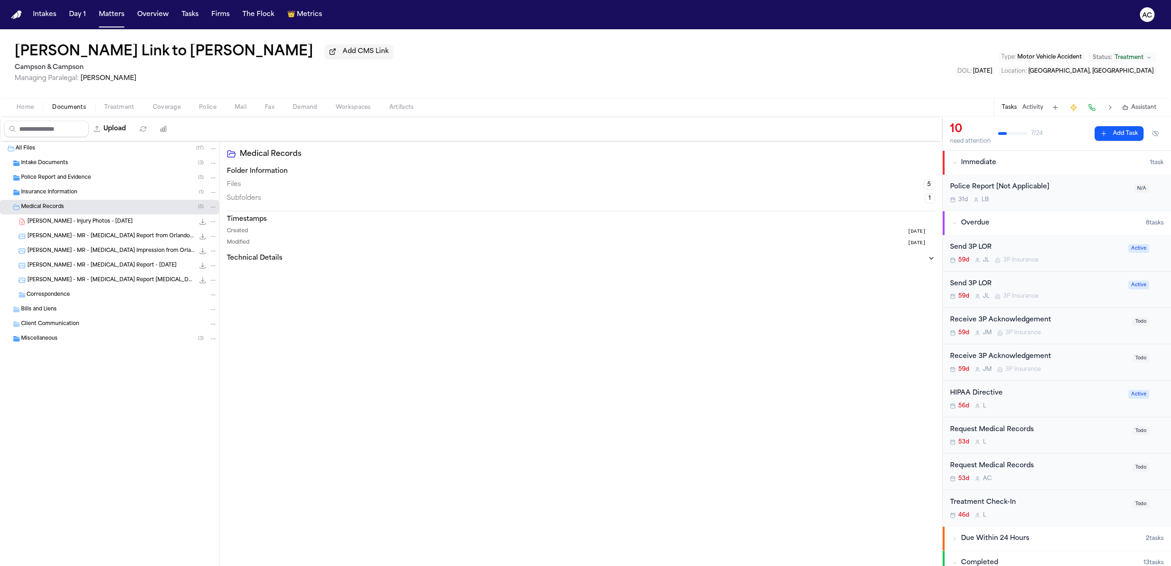
click at [124, 237] on span "J. Faivre - MR - MRI Report from Orlando Health - 2.20.25" at bounding box center [110, 237] width 167 height 8
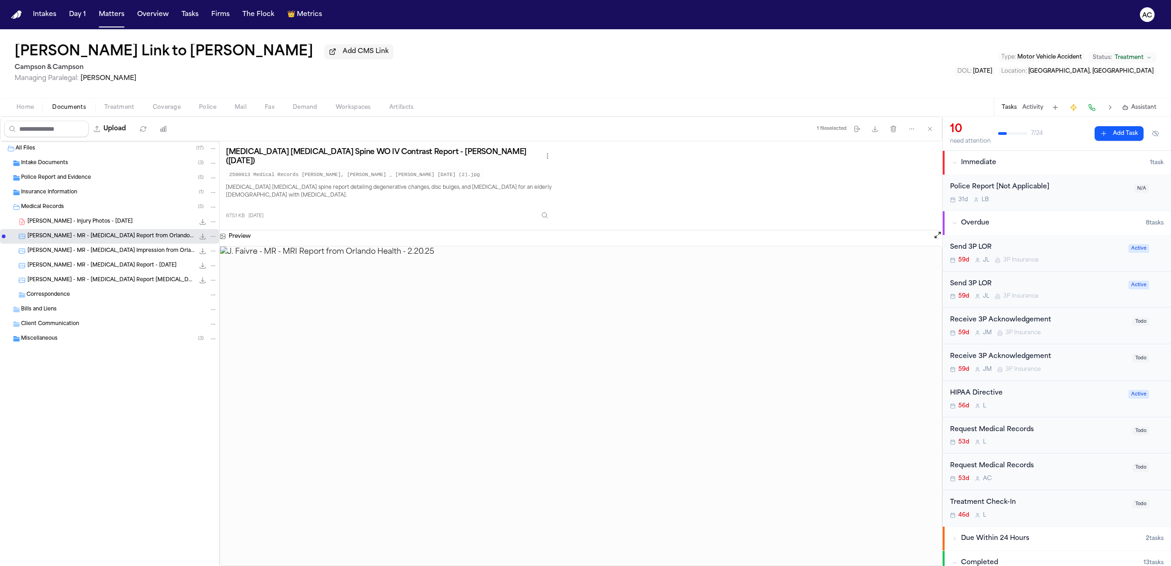
click at [88, 341] on div "Miscellaneous ( 3 )" at bounding box center [119, 339] width 196 height 8
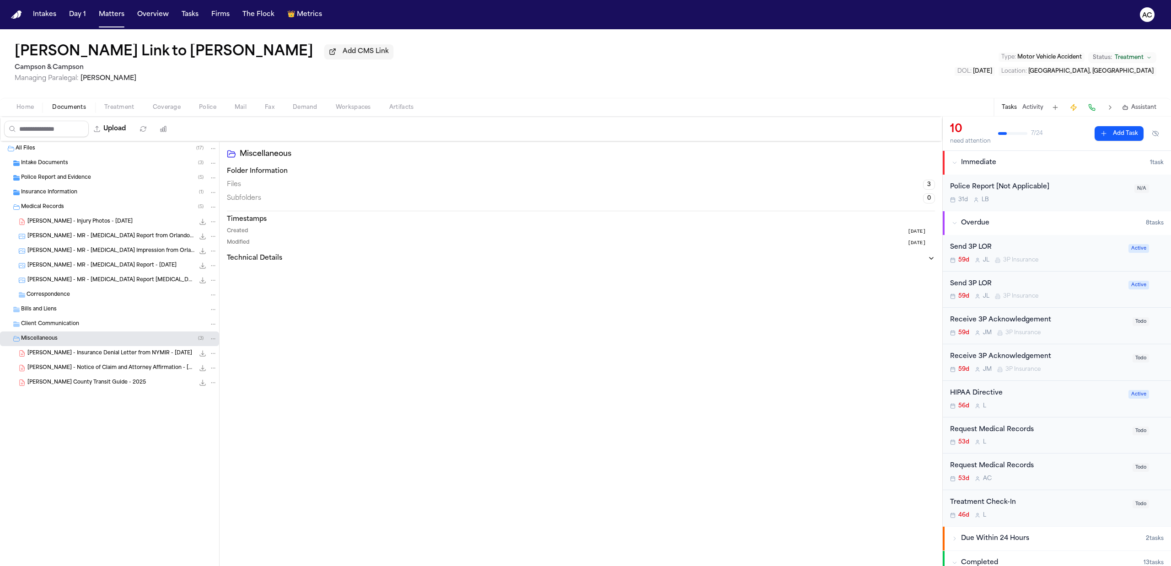
click at [118, 339] on div "Miscellaneous ( 3 )" at bounding box center [119, 339] width 196 height 8
click at [119, 108] on span "Treatment" at bounding box center [119, 107] width 30 height 7
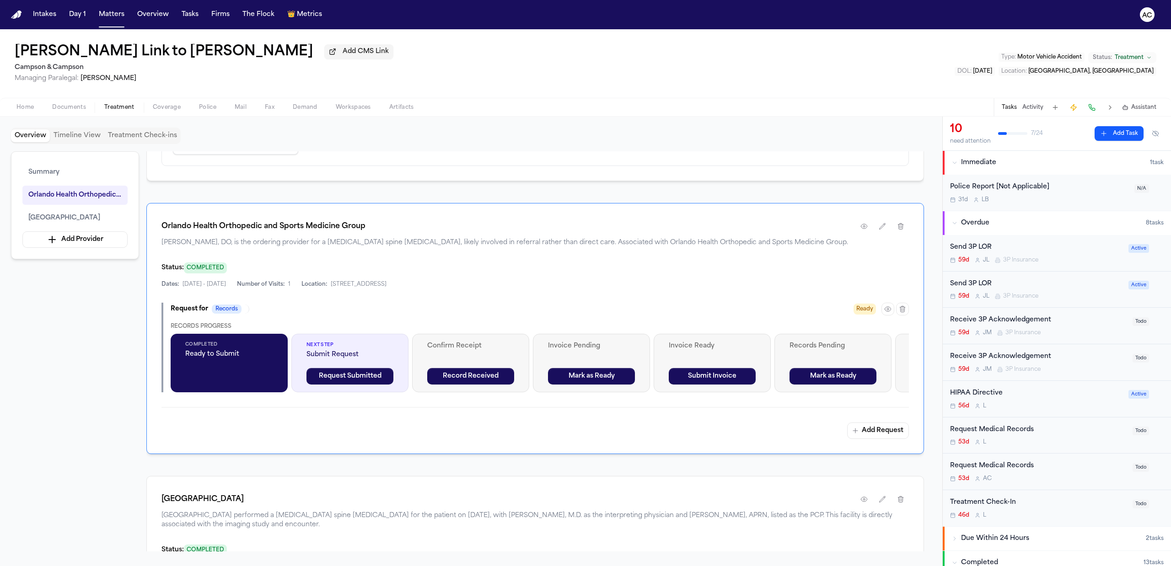
scroll to position [183, 0]
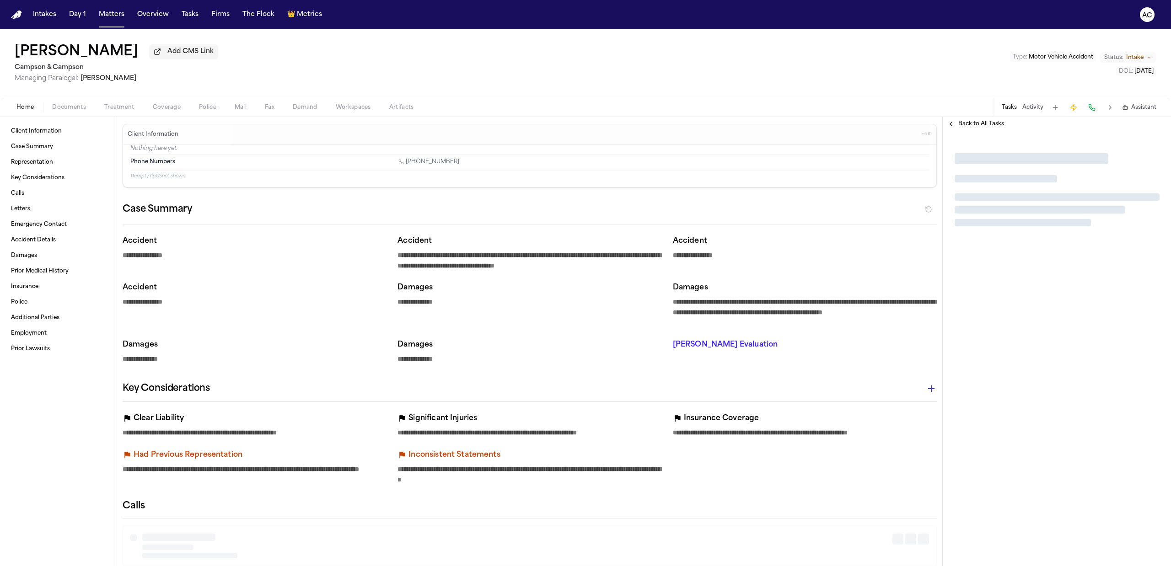
type textarea "*"
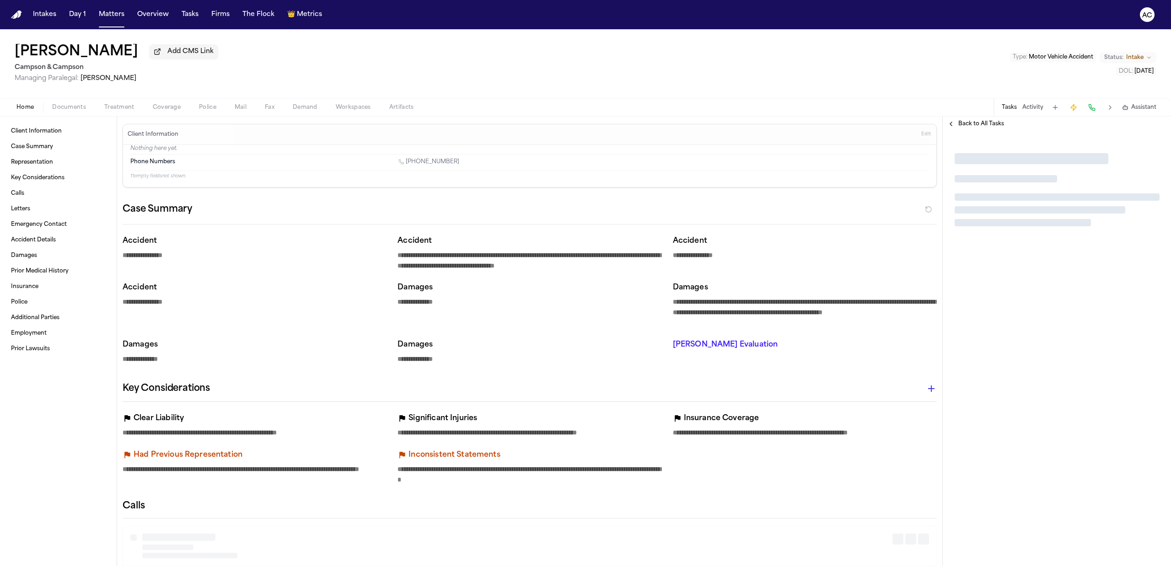
type textarea "*"
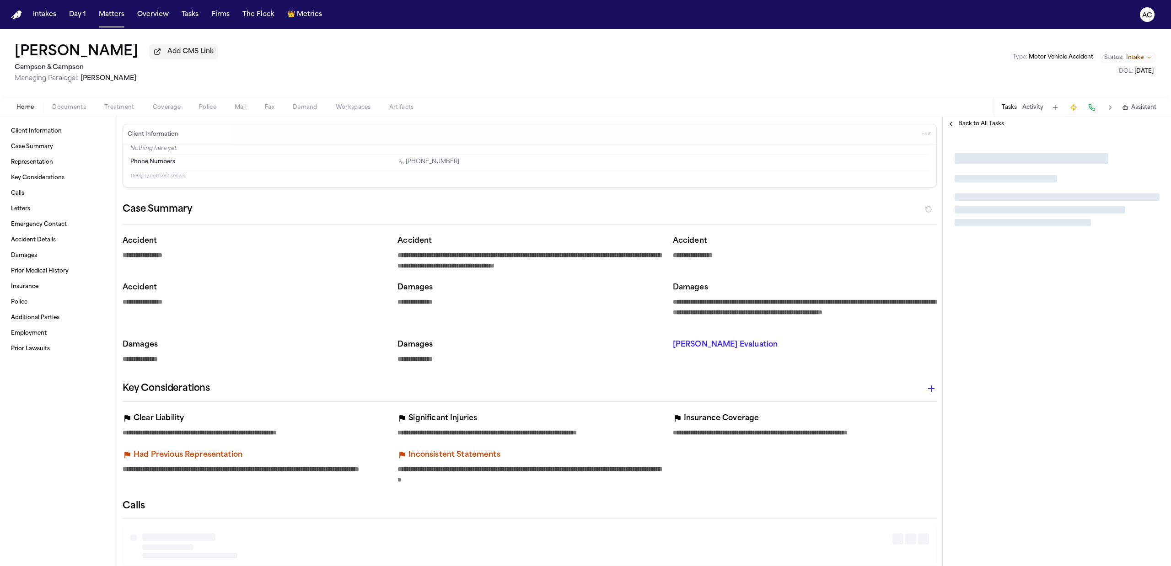
type textarea "*"
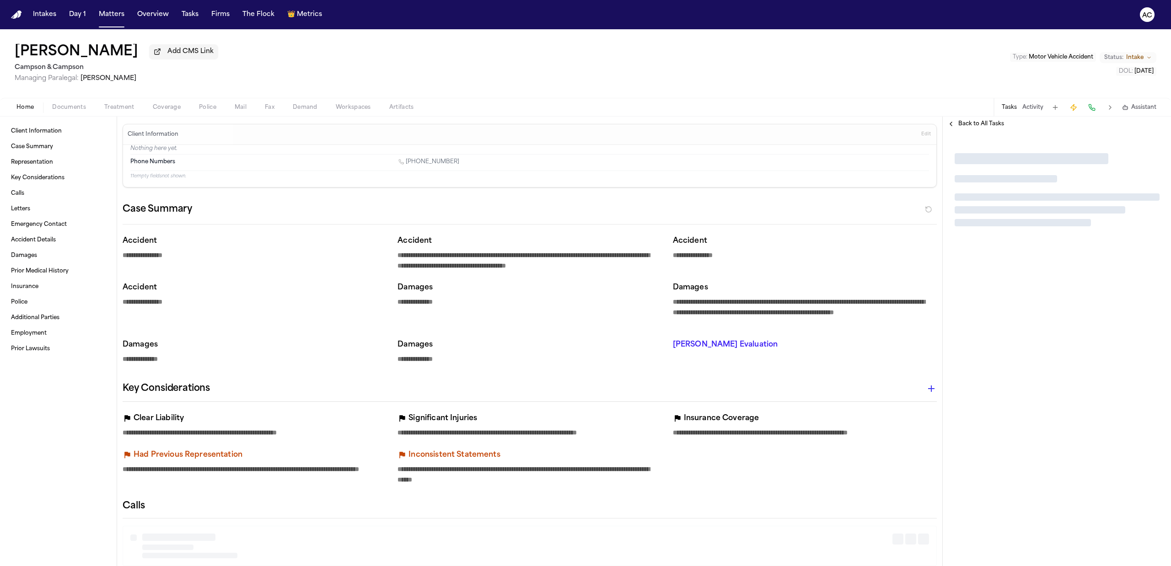
type textarea "*"
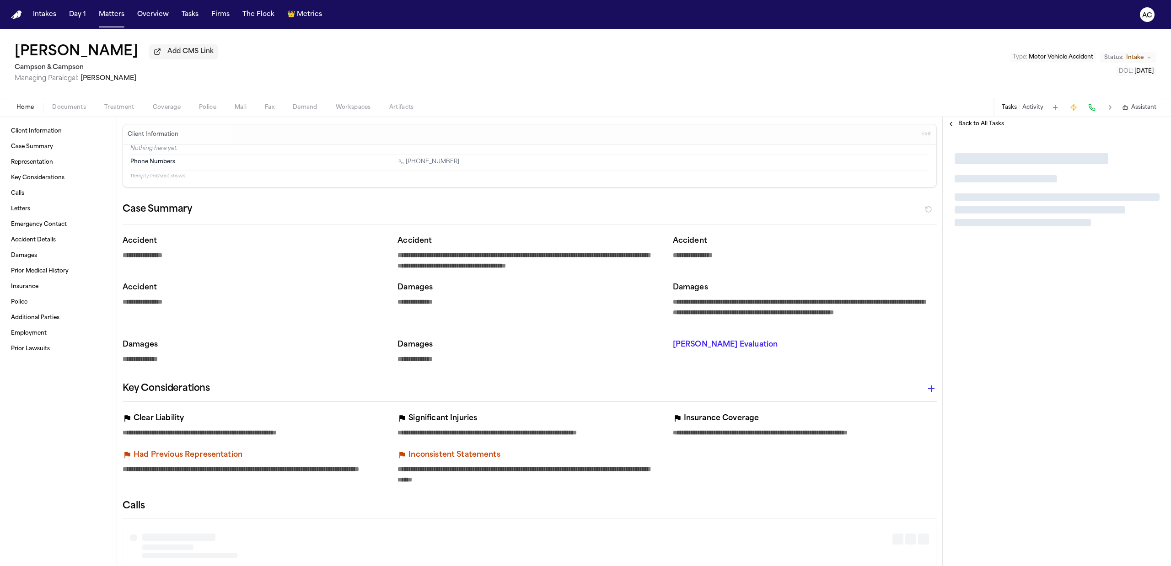
type textarea "*"
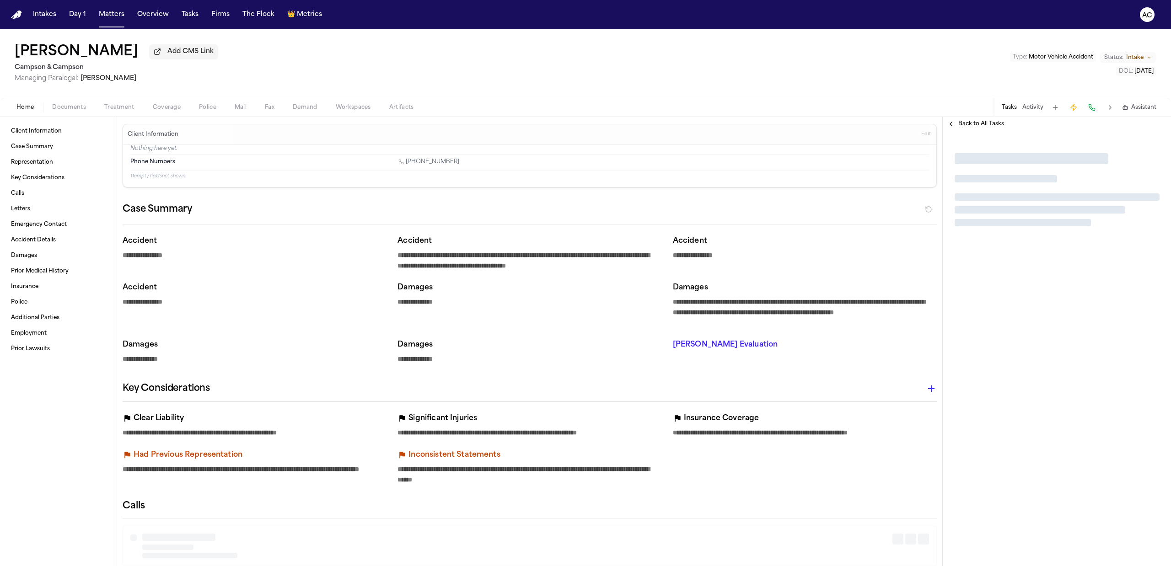
type textarea "*"
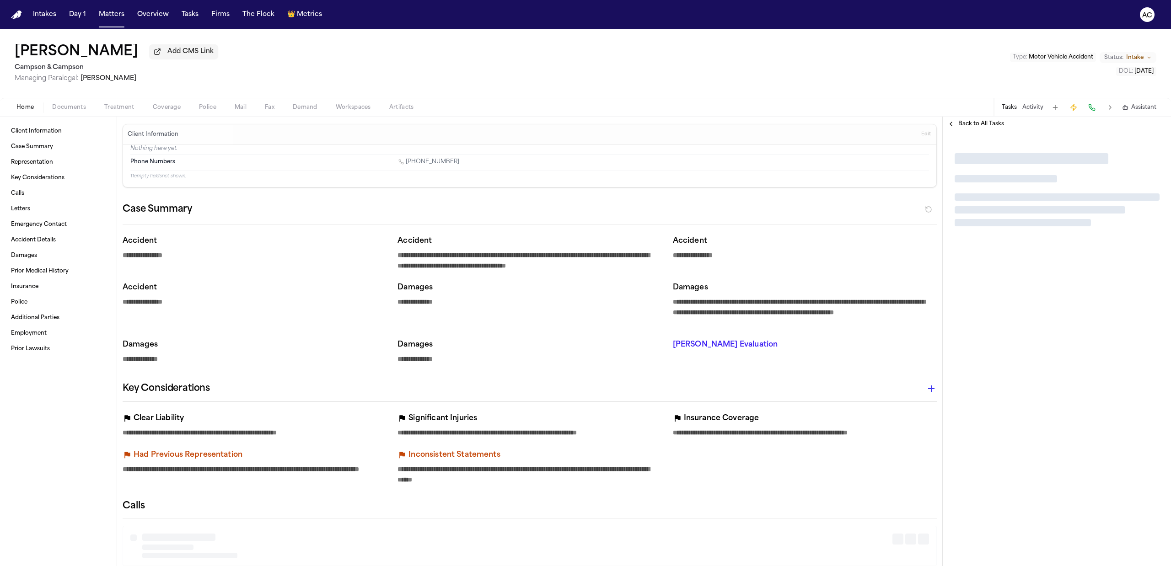
type textarea "*"
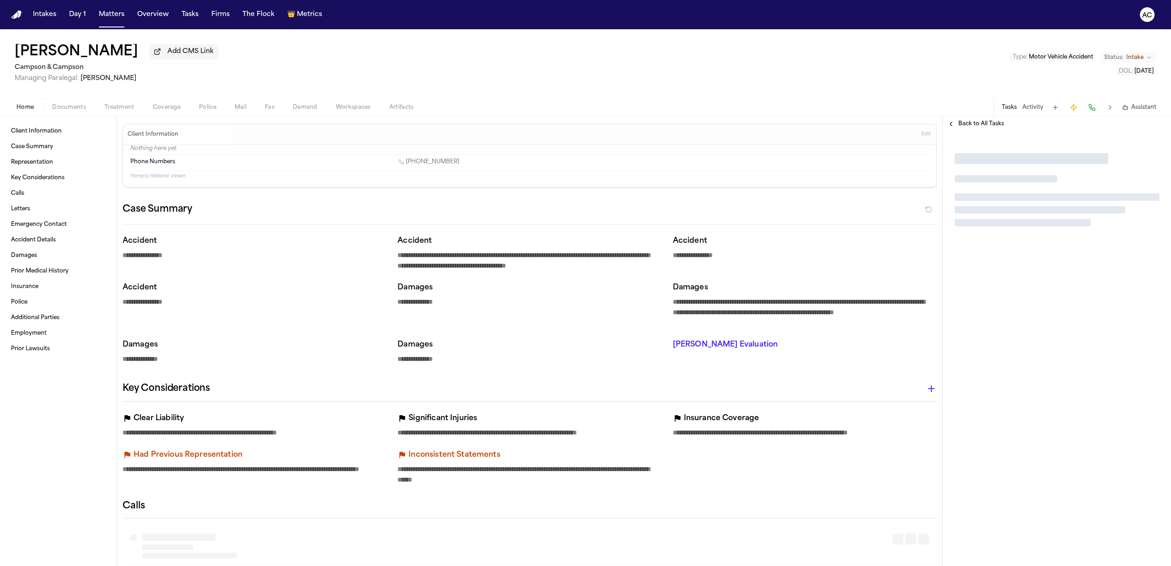
type textarea "*"
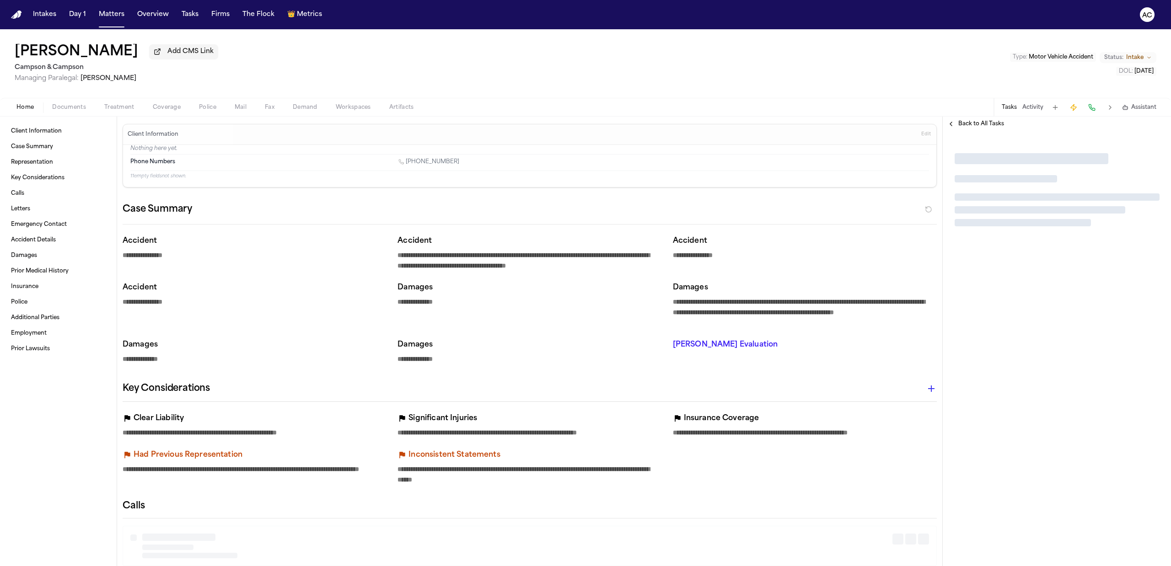
type textarea "*"
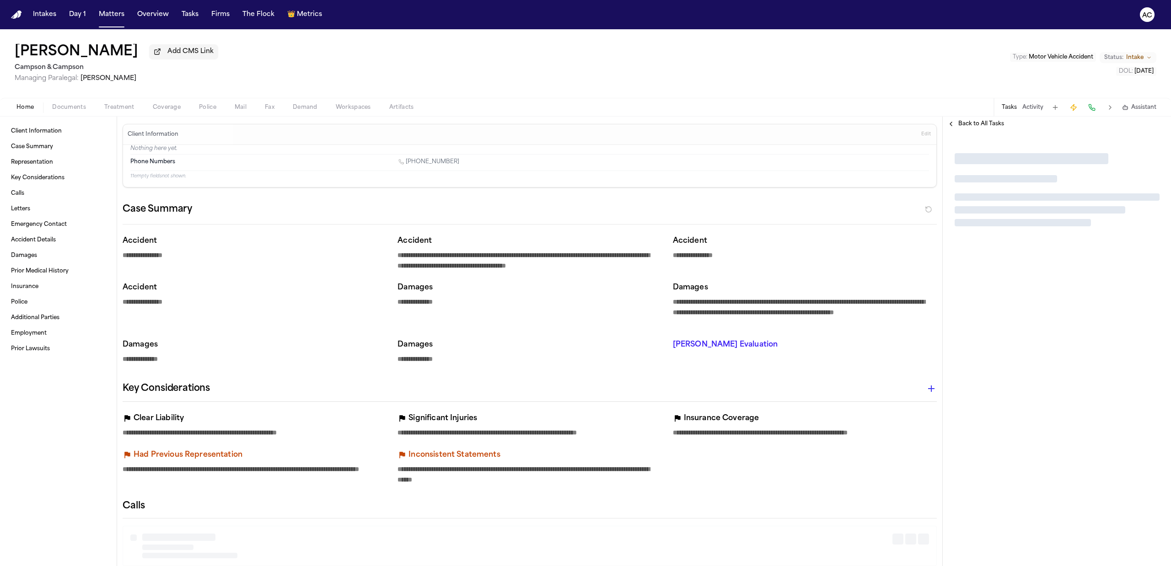
type textarea "*"
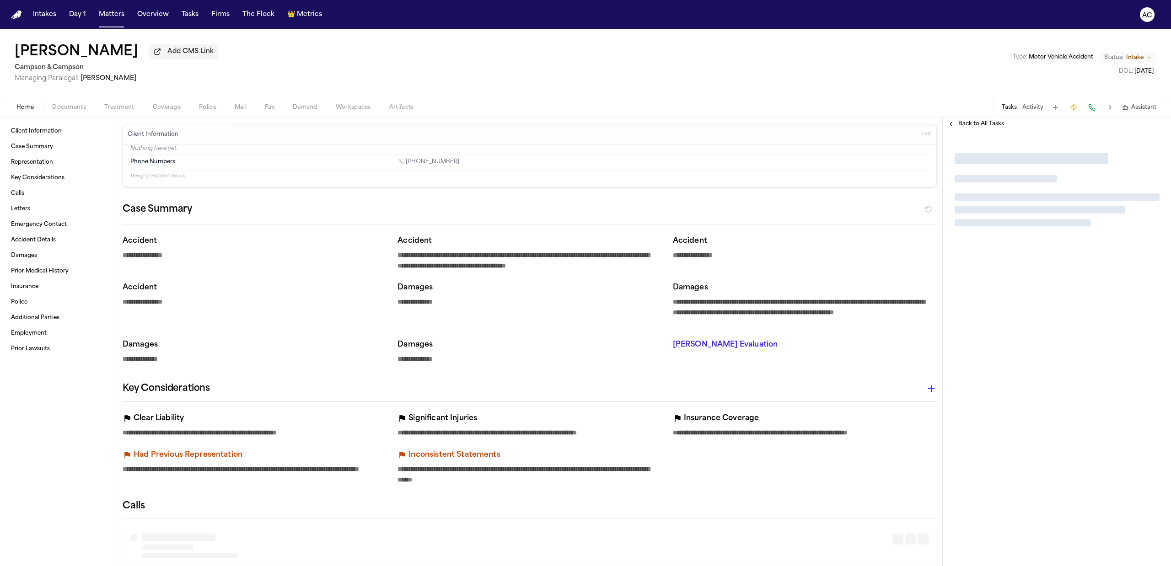
type textarea "*"
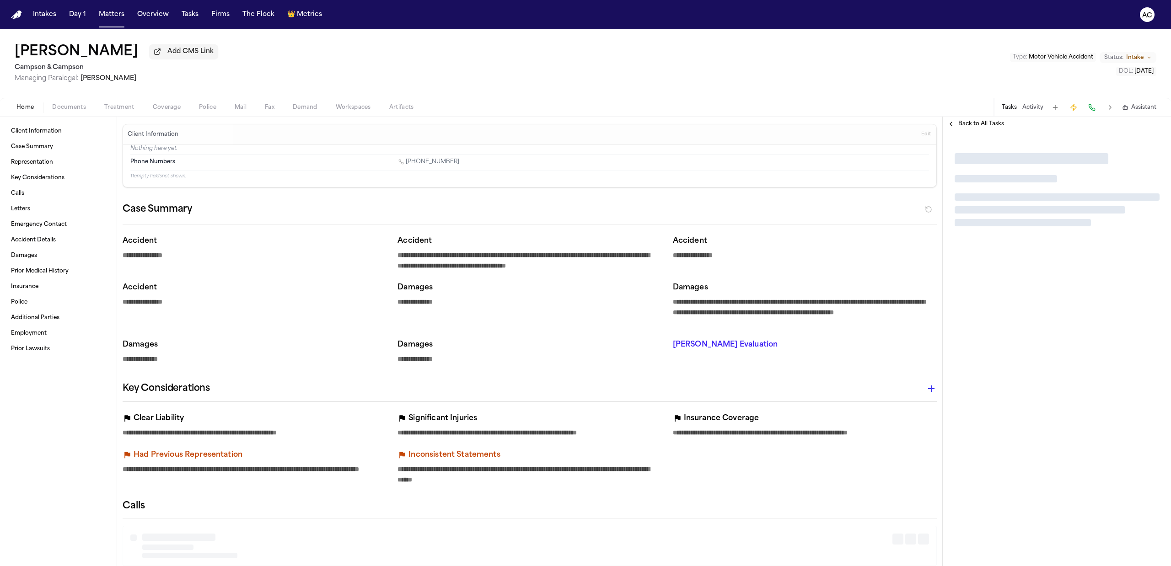
type textarea "*"
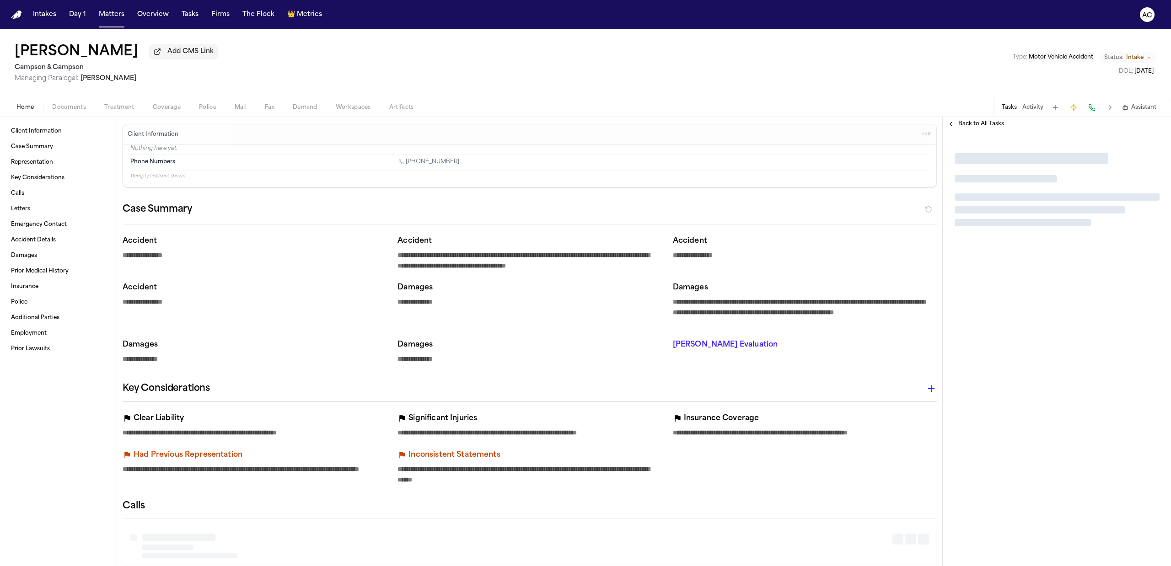
type textarea "*"
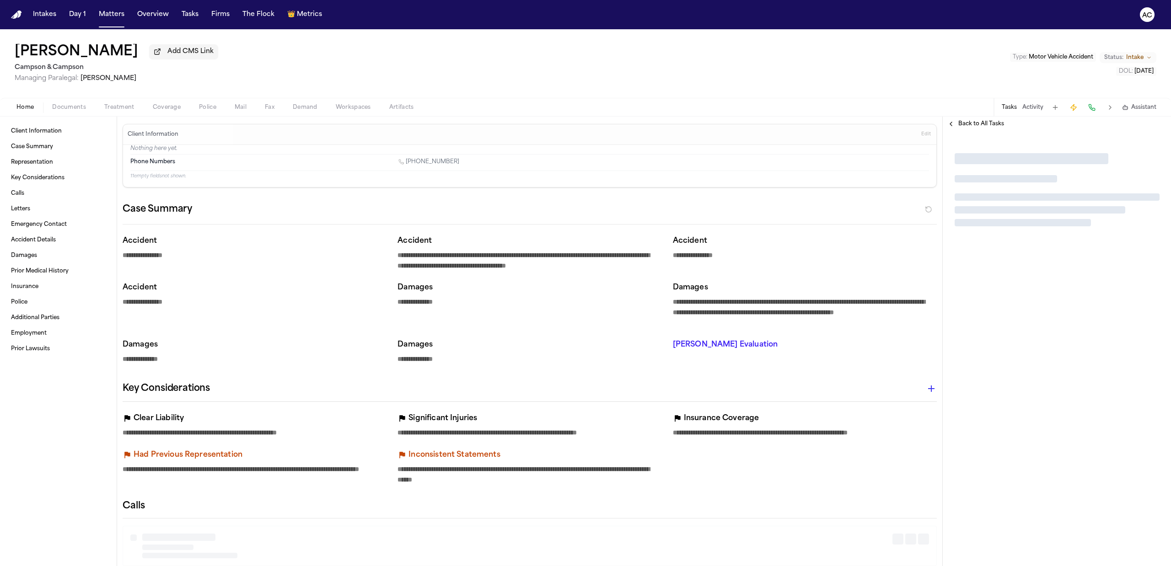
type textarea "*"
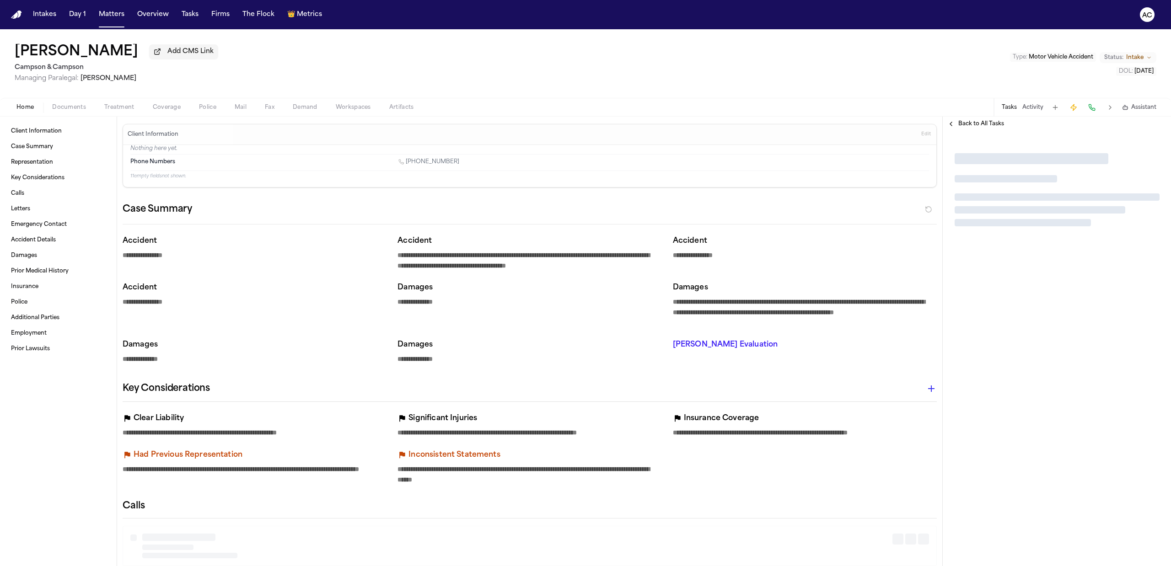
type textarea "*"
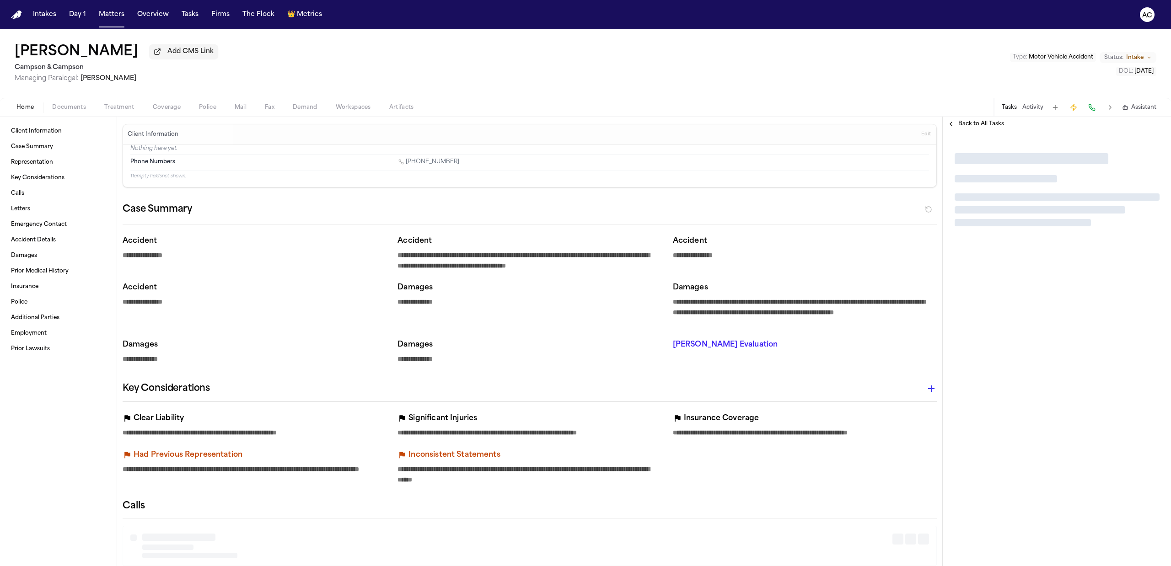
type textarea "*"
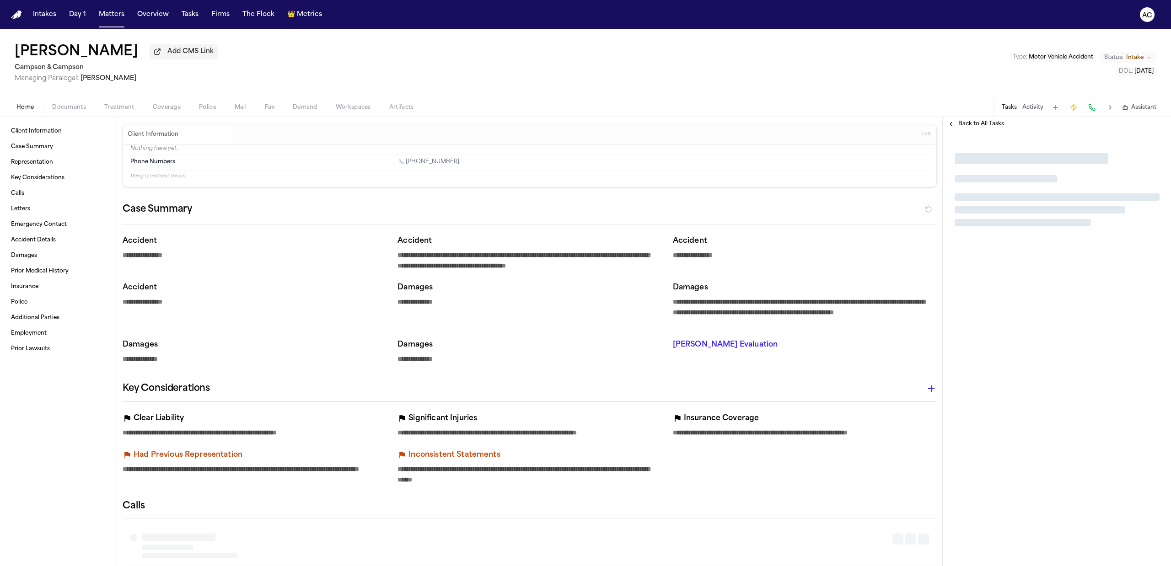
type textarea "*"
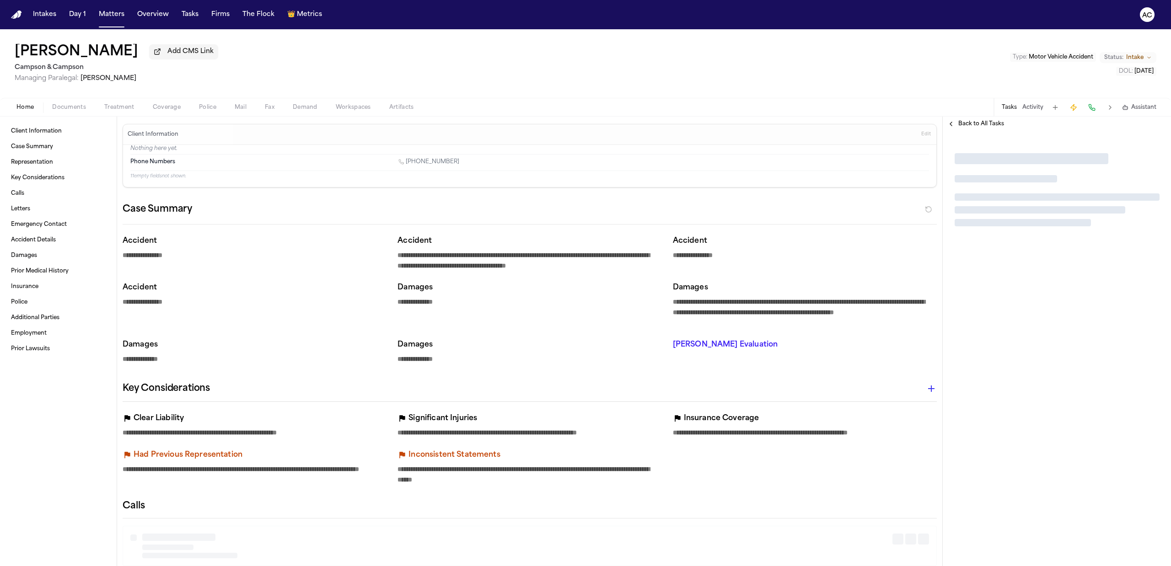
type textarea "*"
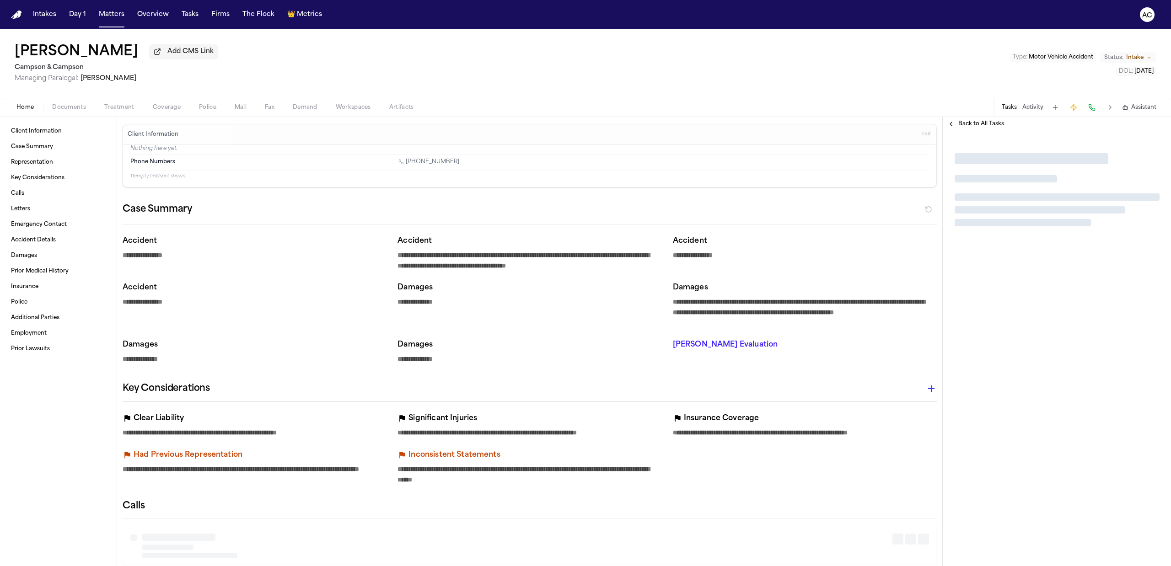
type textarea "*"
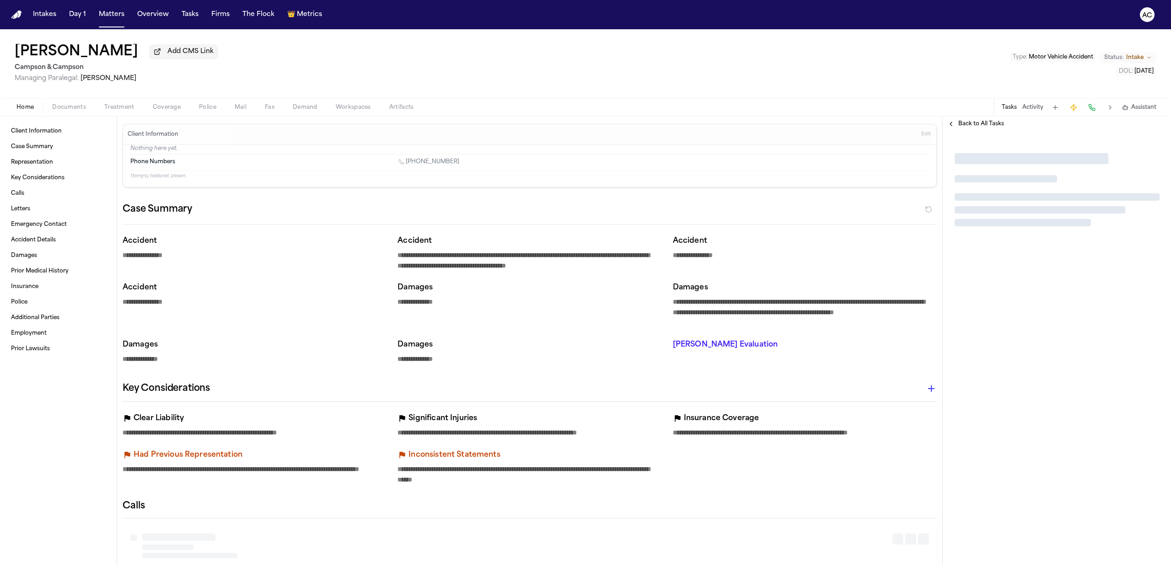
type textarea "*"
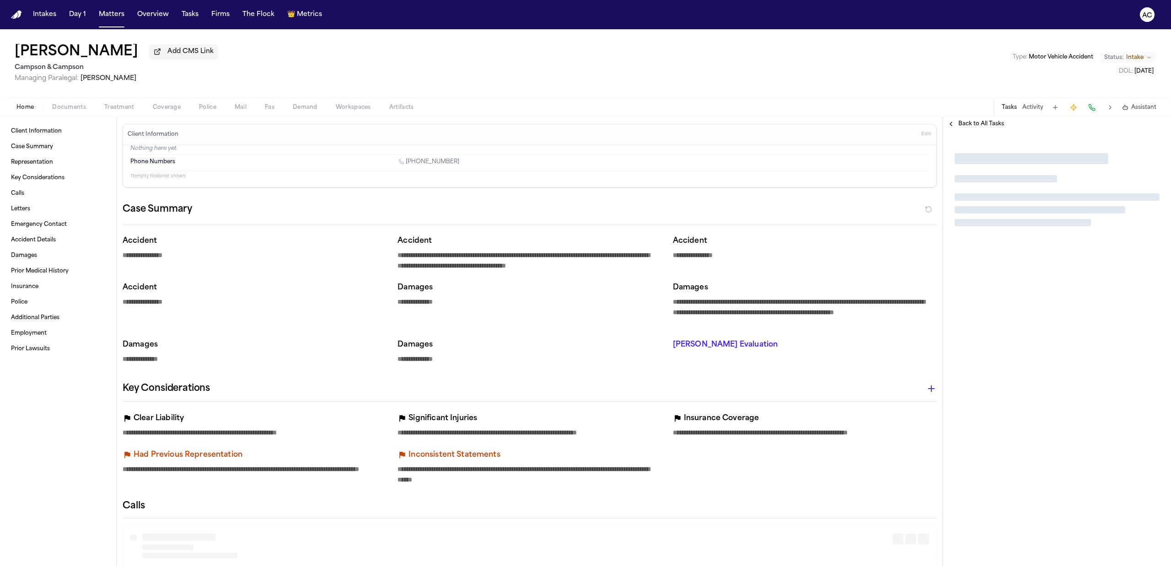
type textarea "*"
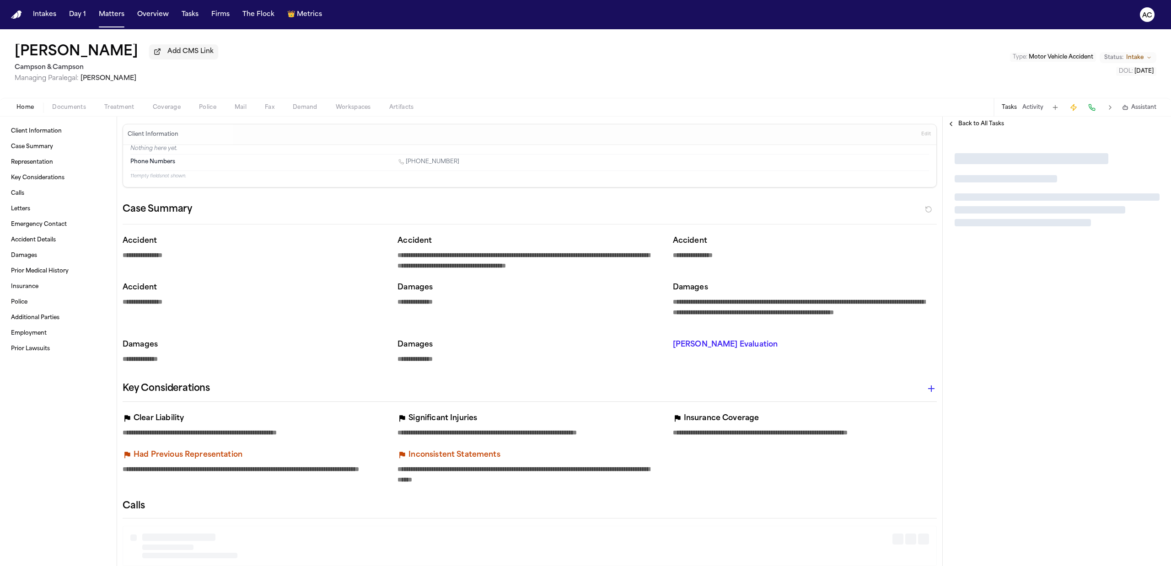
type textarea "*"
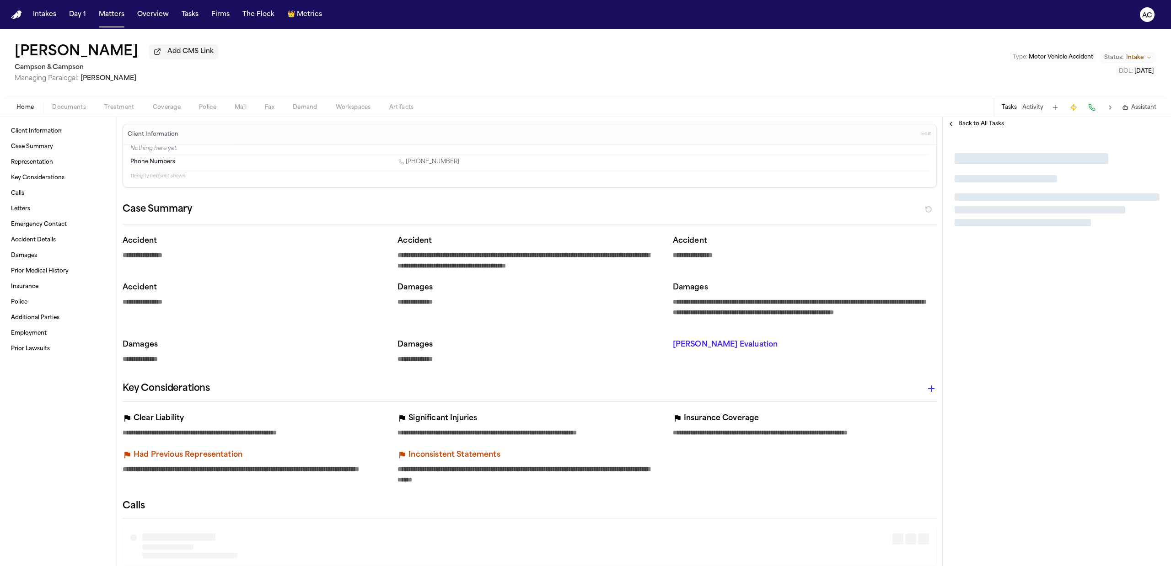
type textarea "*"
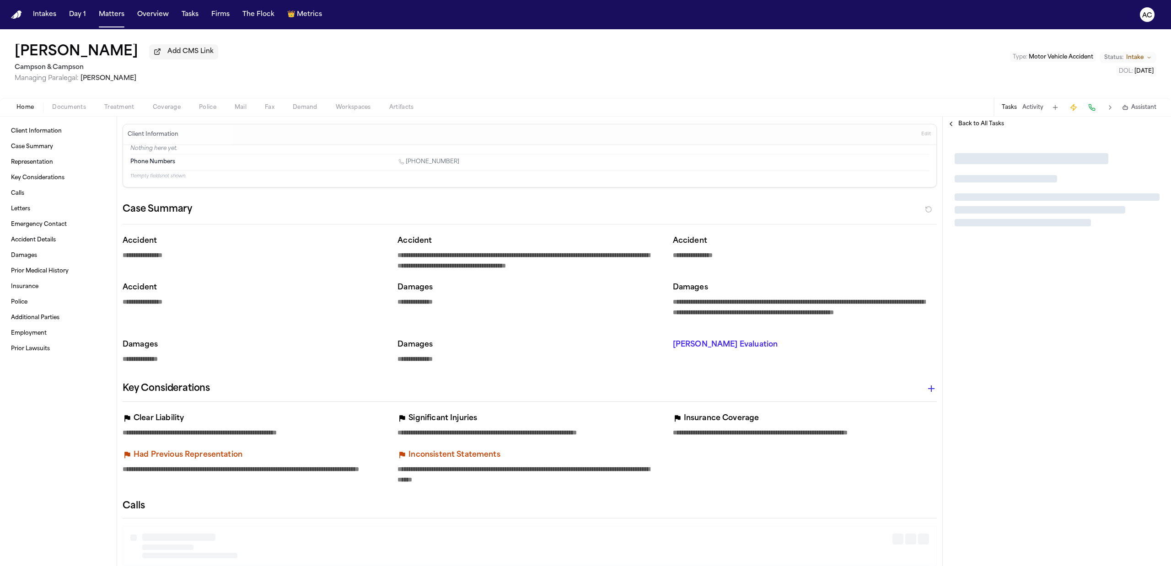
type textarea "*"
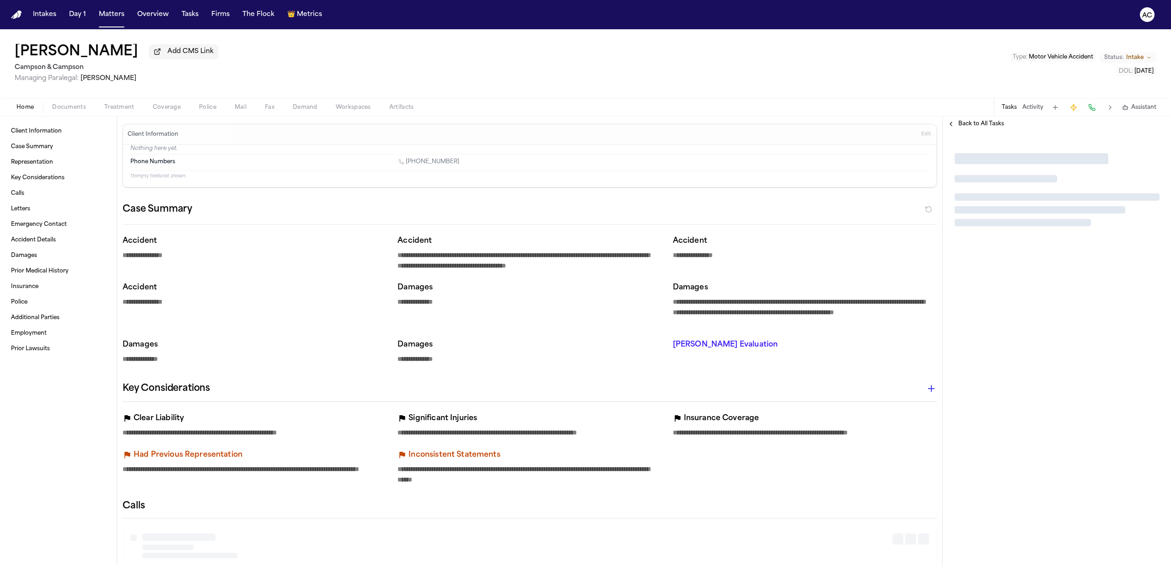
type textarea "*"
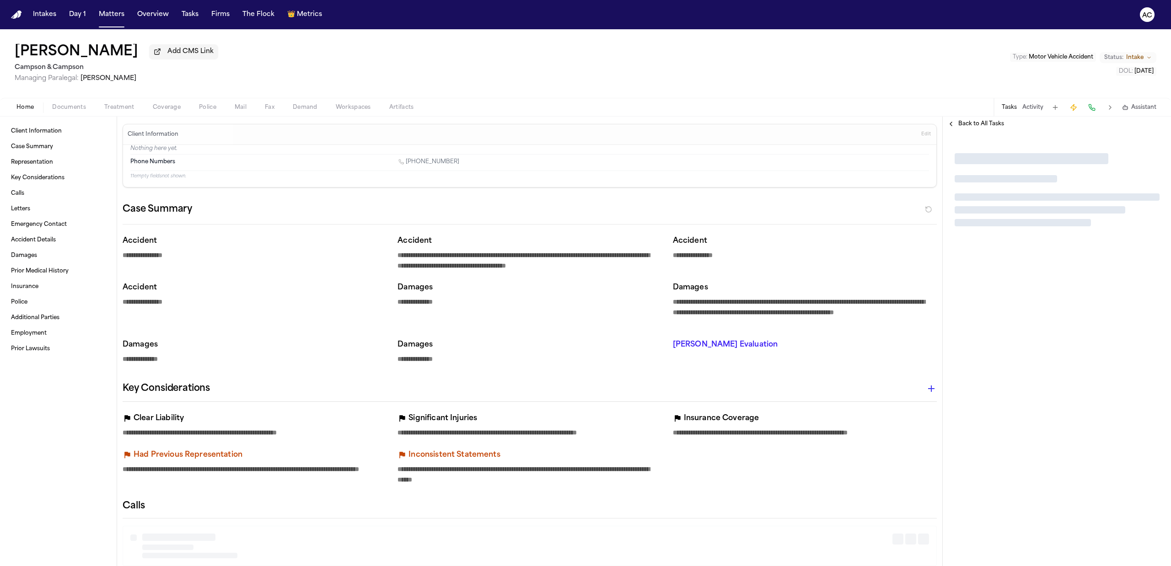
type textarea "*"
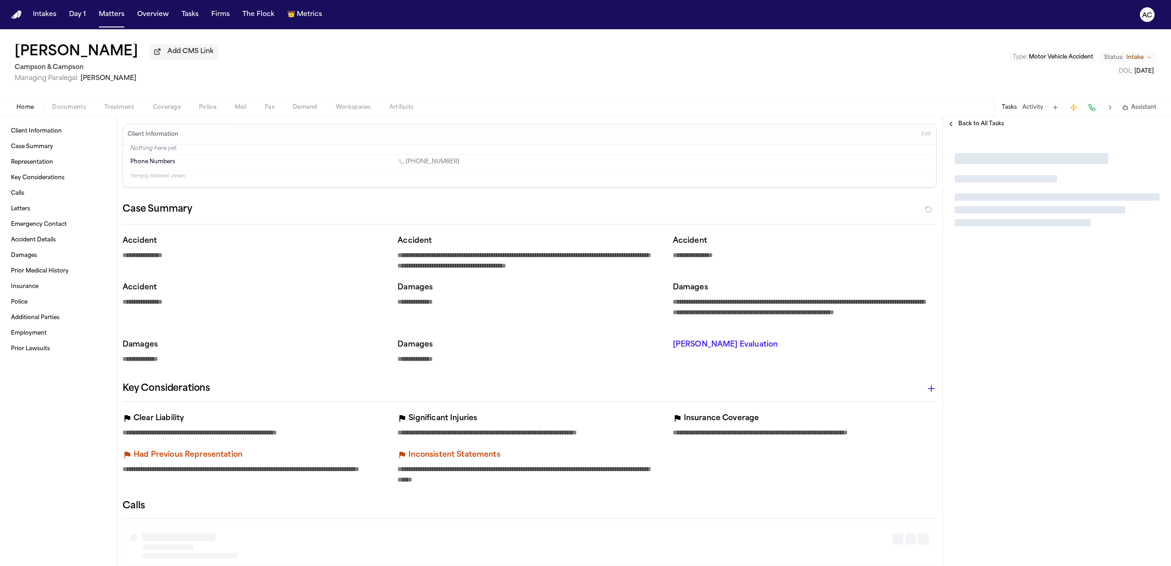
type textarea "*"
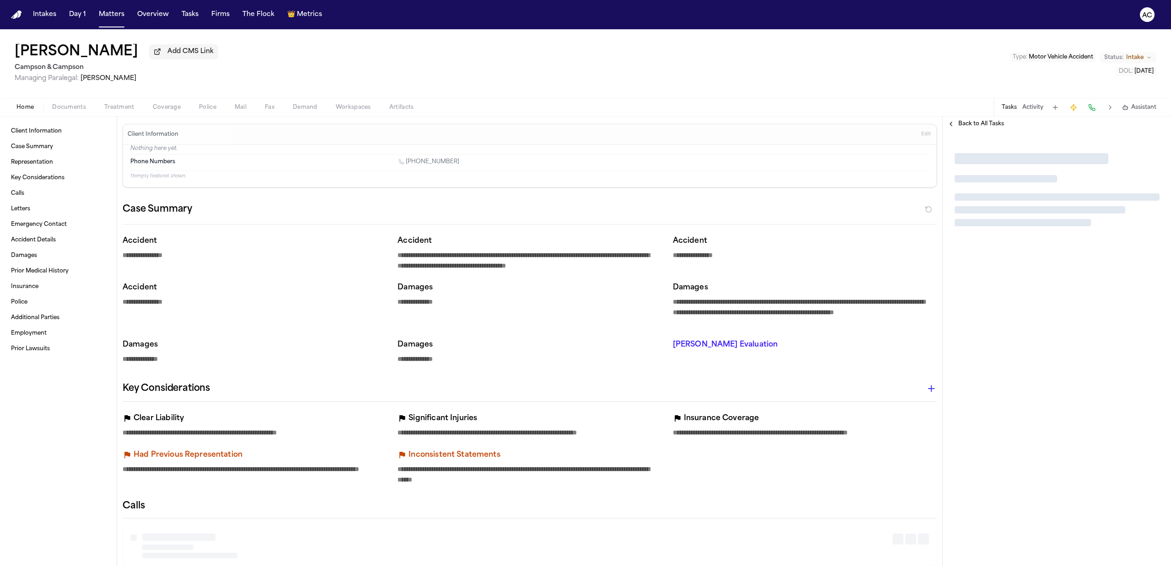
type textarea "*"
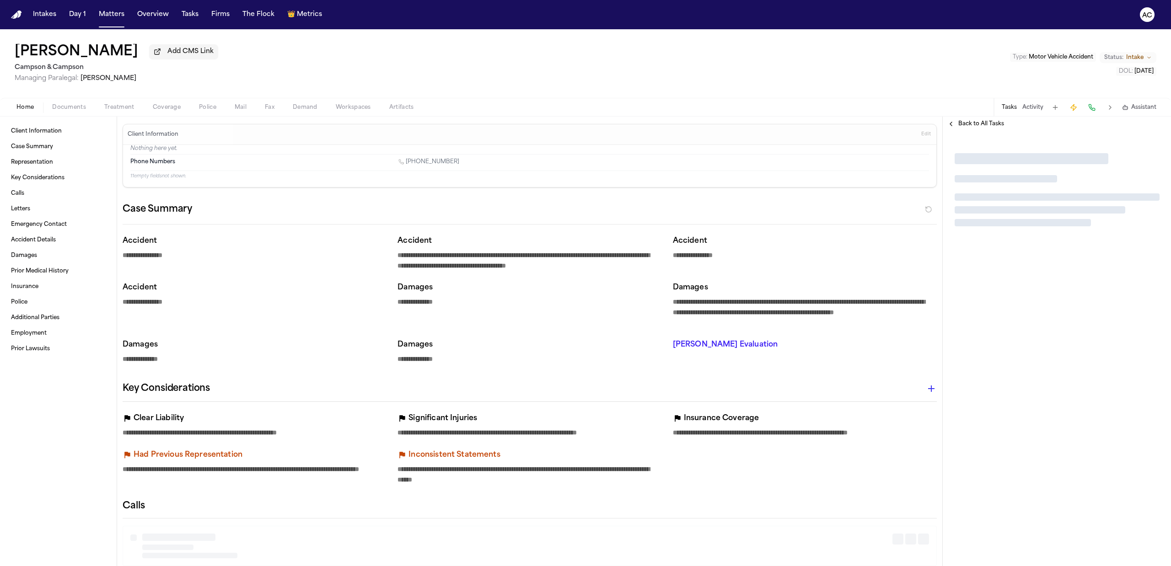
type textarea "*"
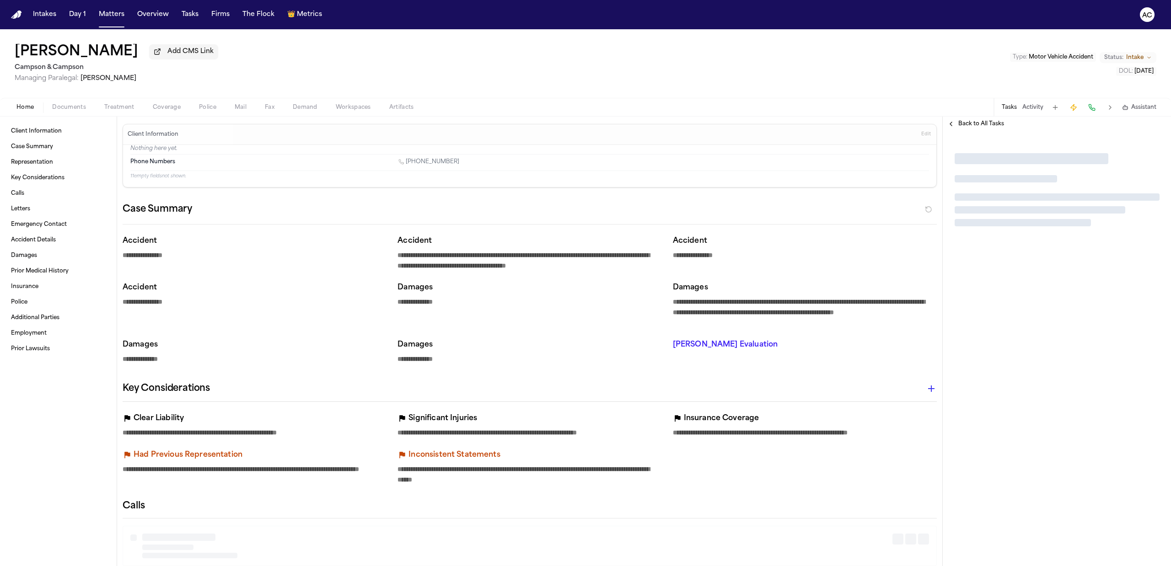
type textarea "*"
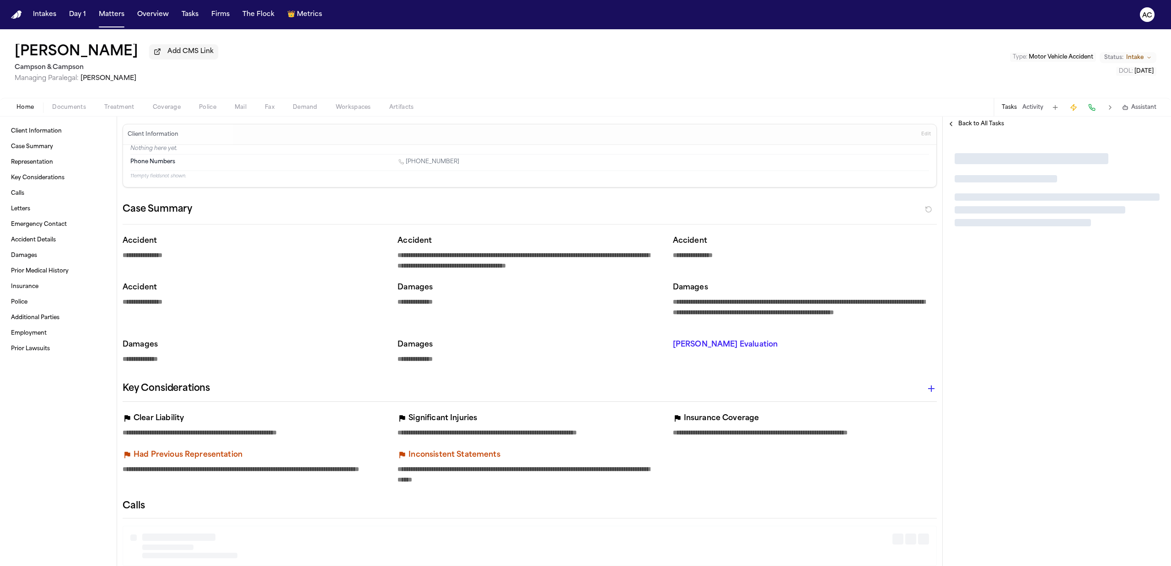
type textarea "*"
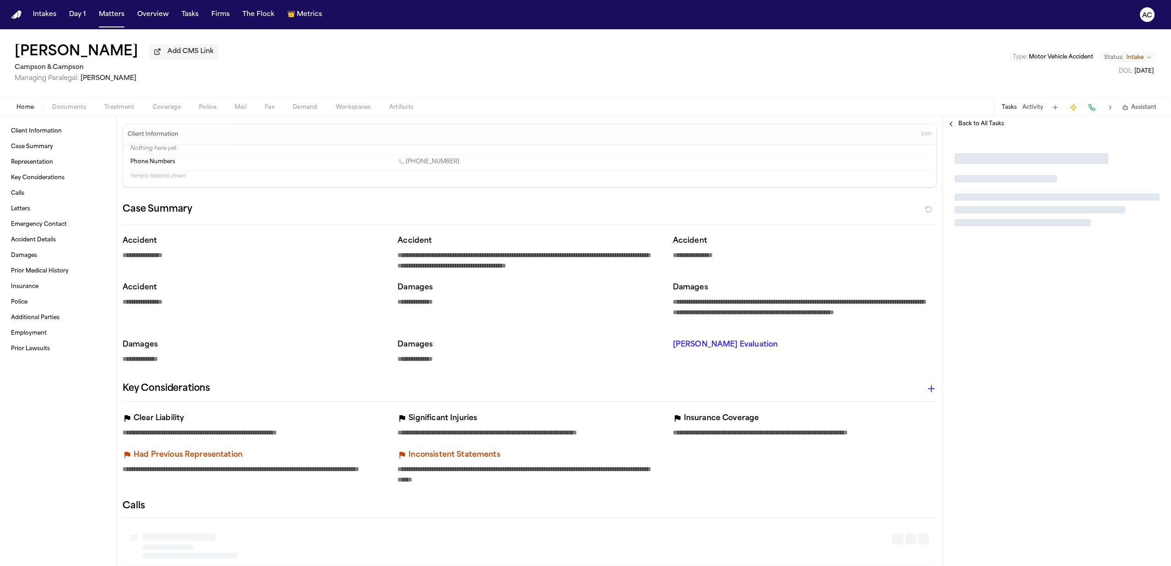
type textarea "*"
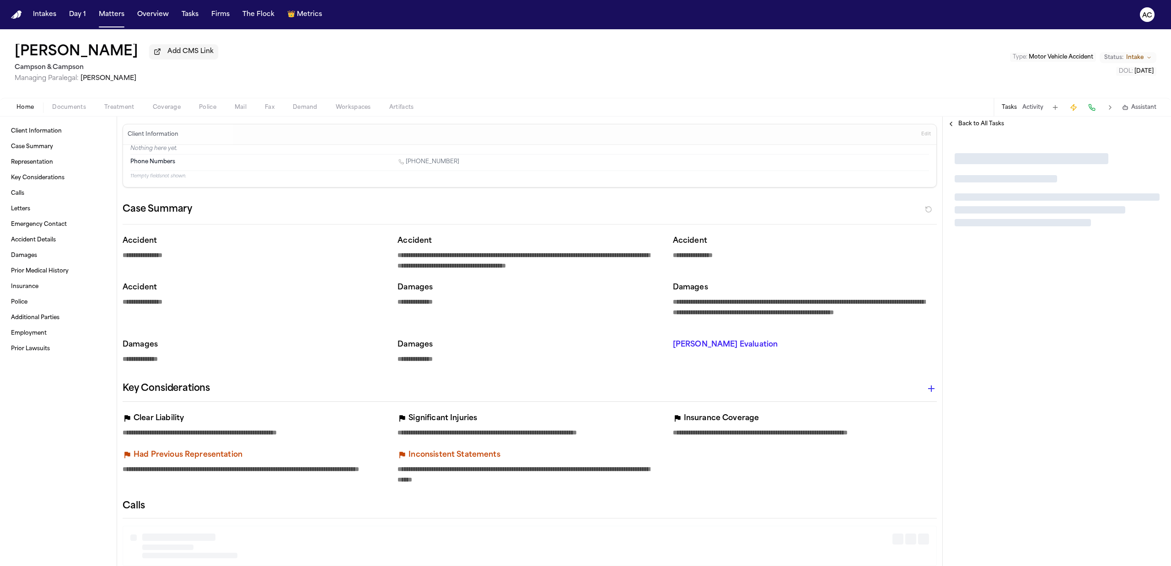
type textarea "*"
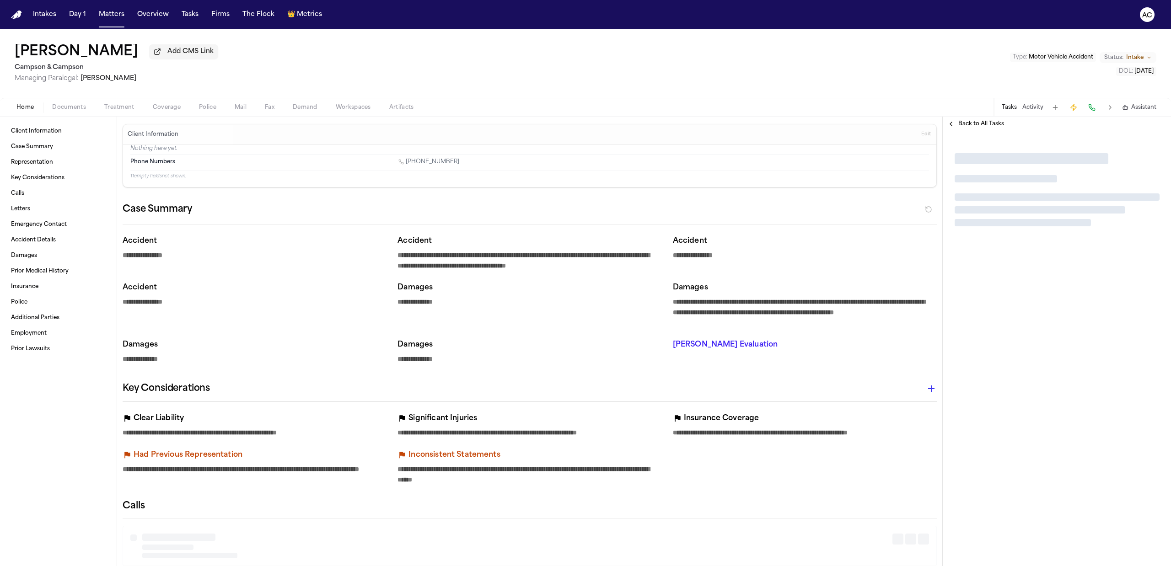
type textarea "*"
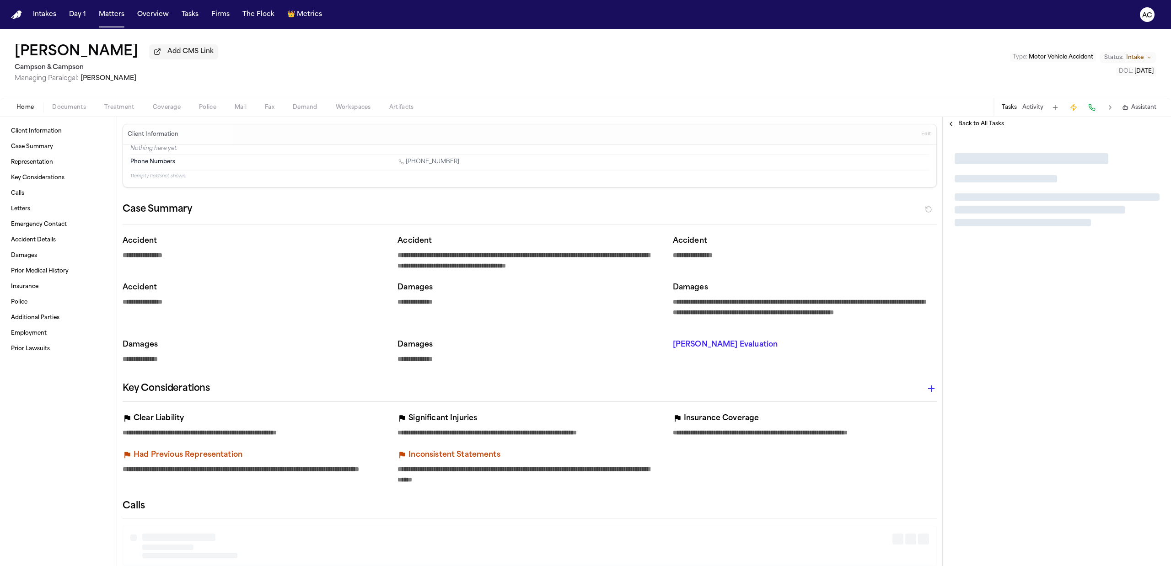
type textarea "*"
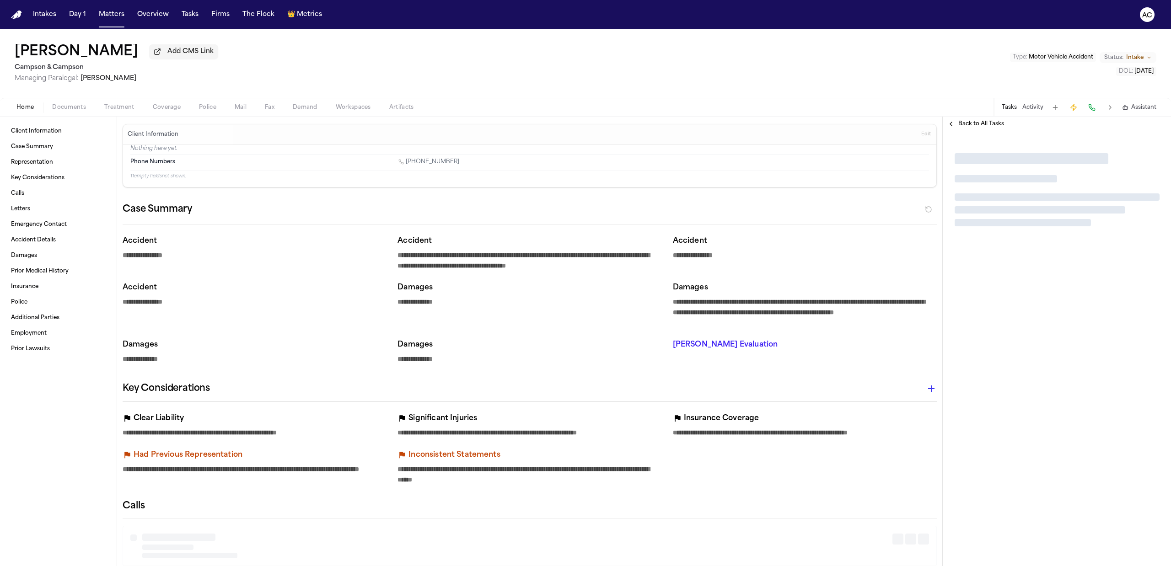
type textarea "*"
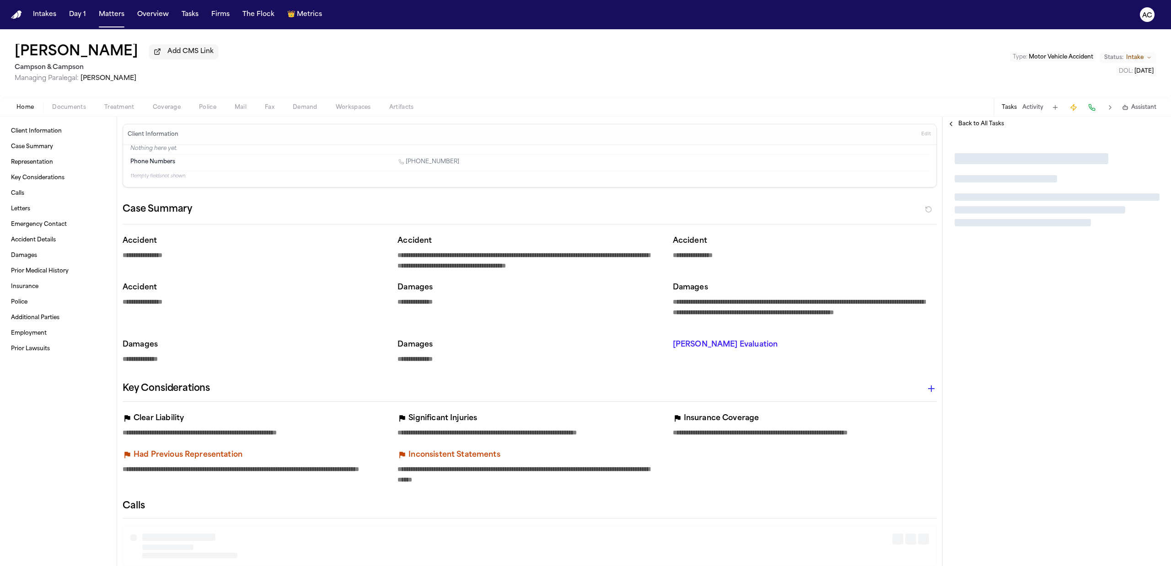
type textarea "*"
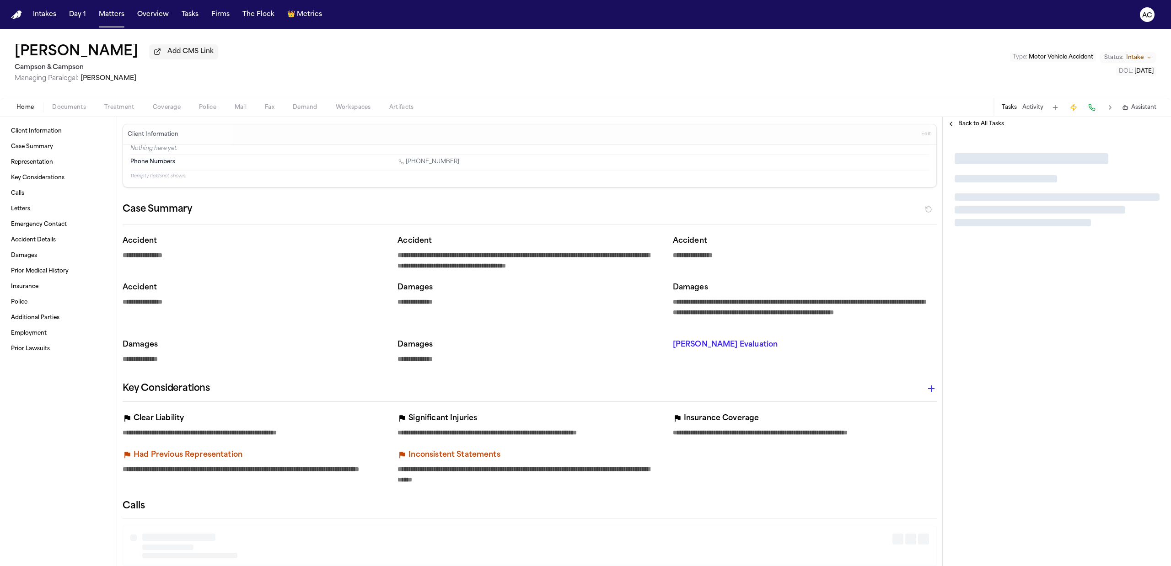
type textarea "*"
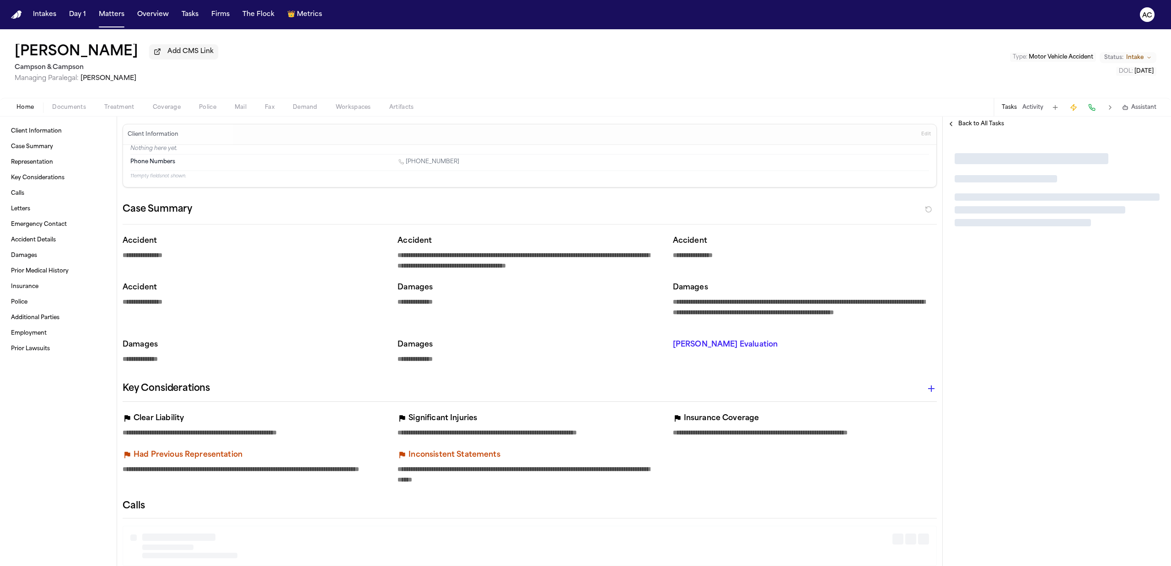
type textarea "*"
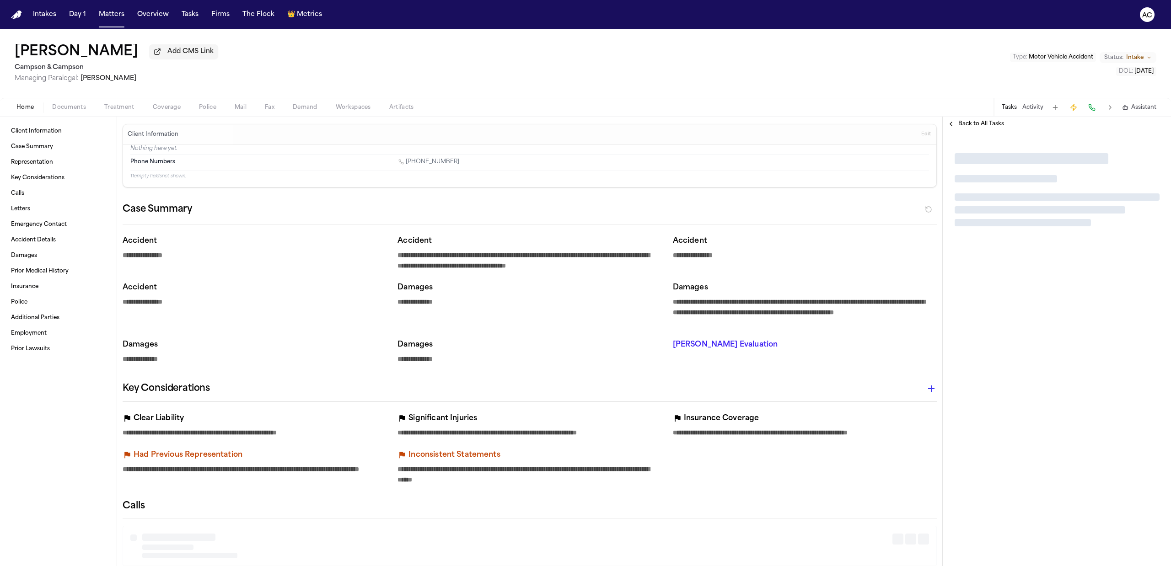
type textarea "*"
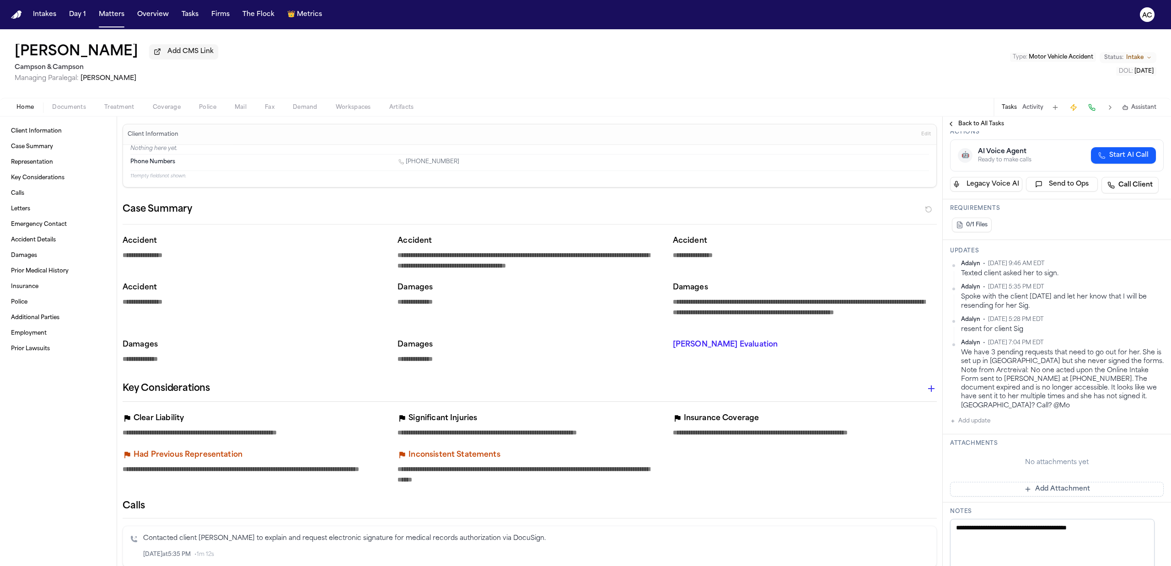
scroll to position [183, 0]
